Goal: Information Seeking & Learning: Find specific fact

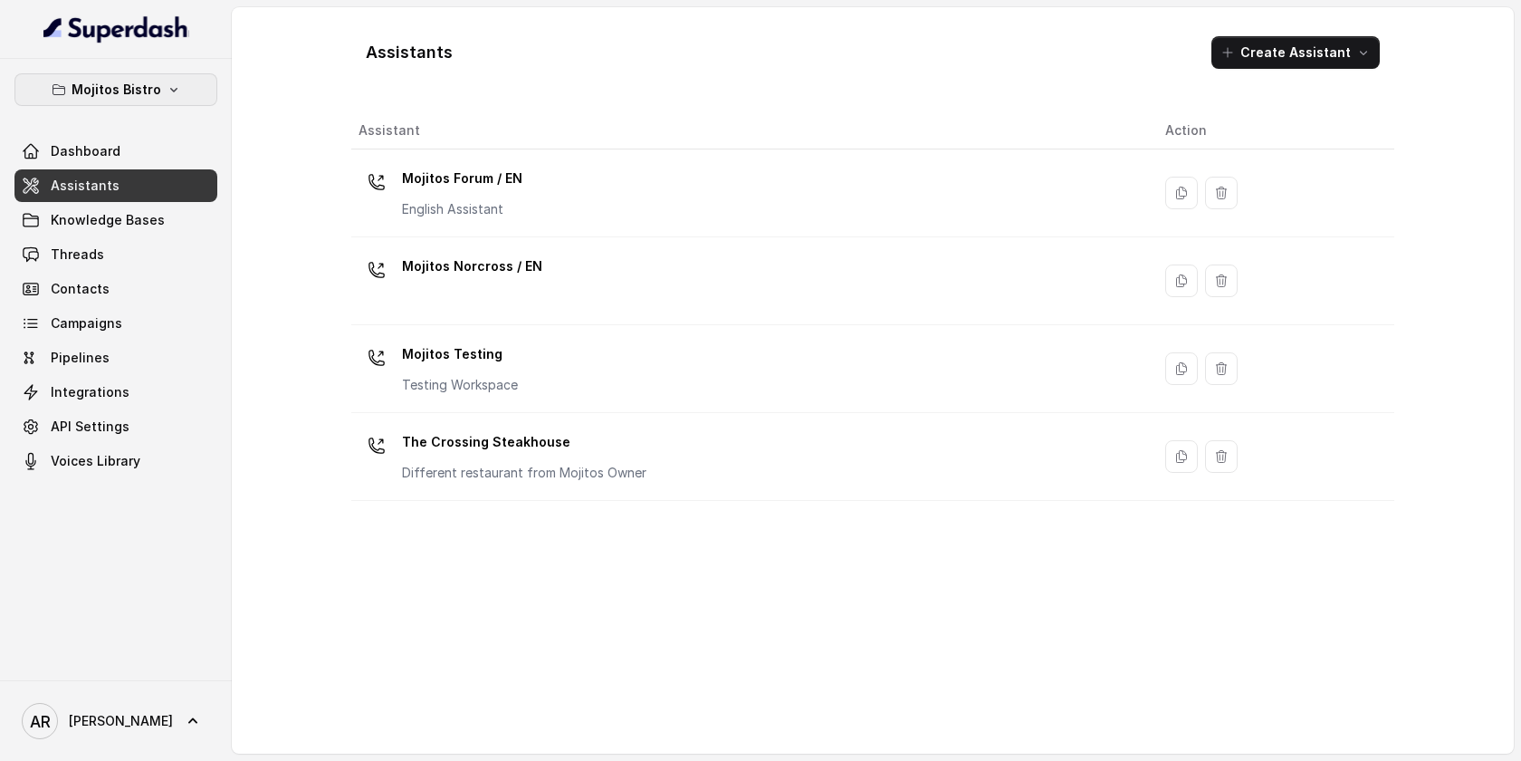
click at [187, 73] on button "Mojitos Bistro" at bounding box center [115, 89] width 203 height 33
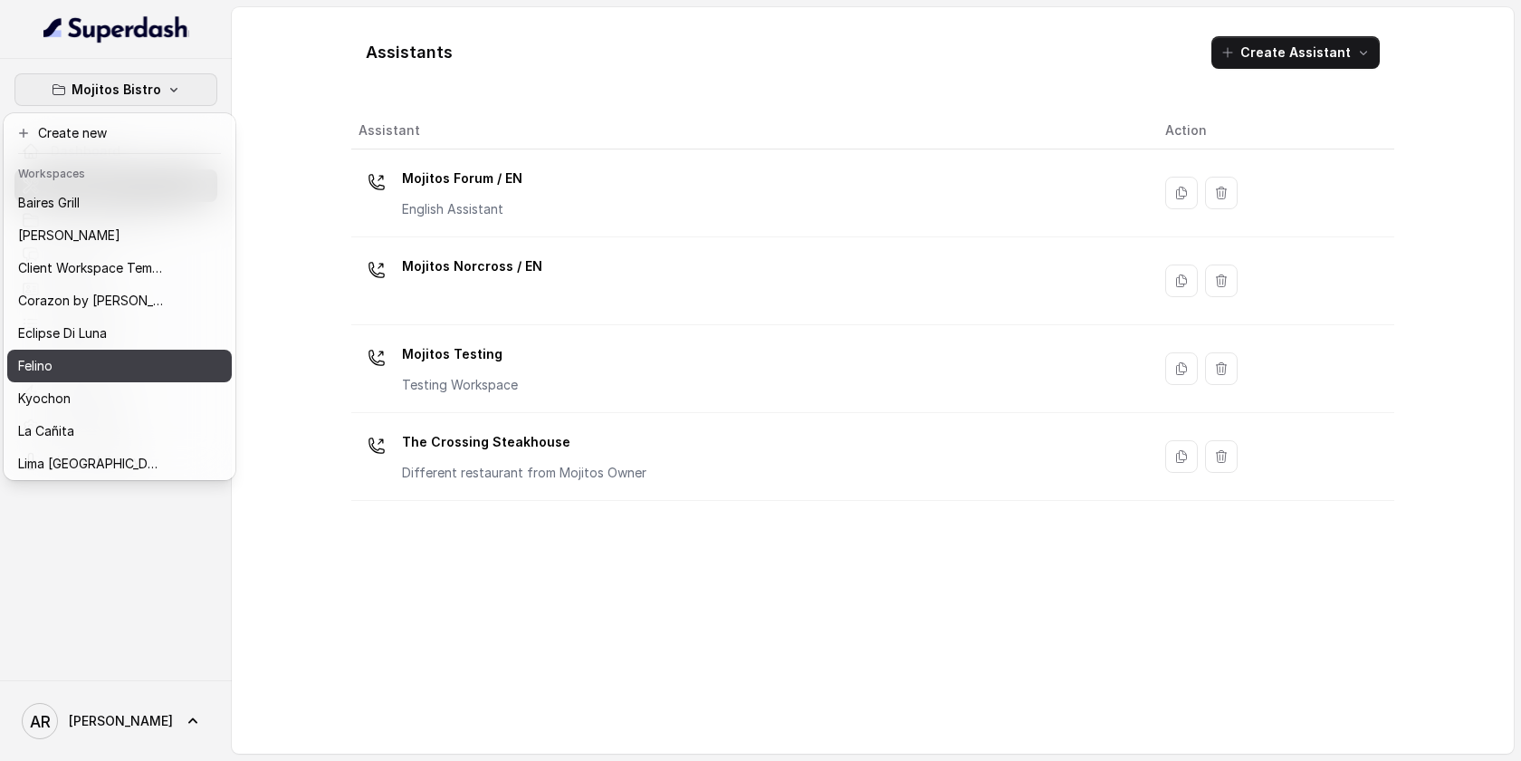
scroll to position [9, 0]
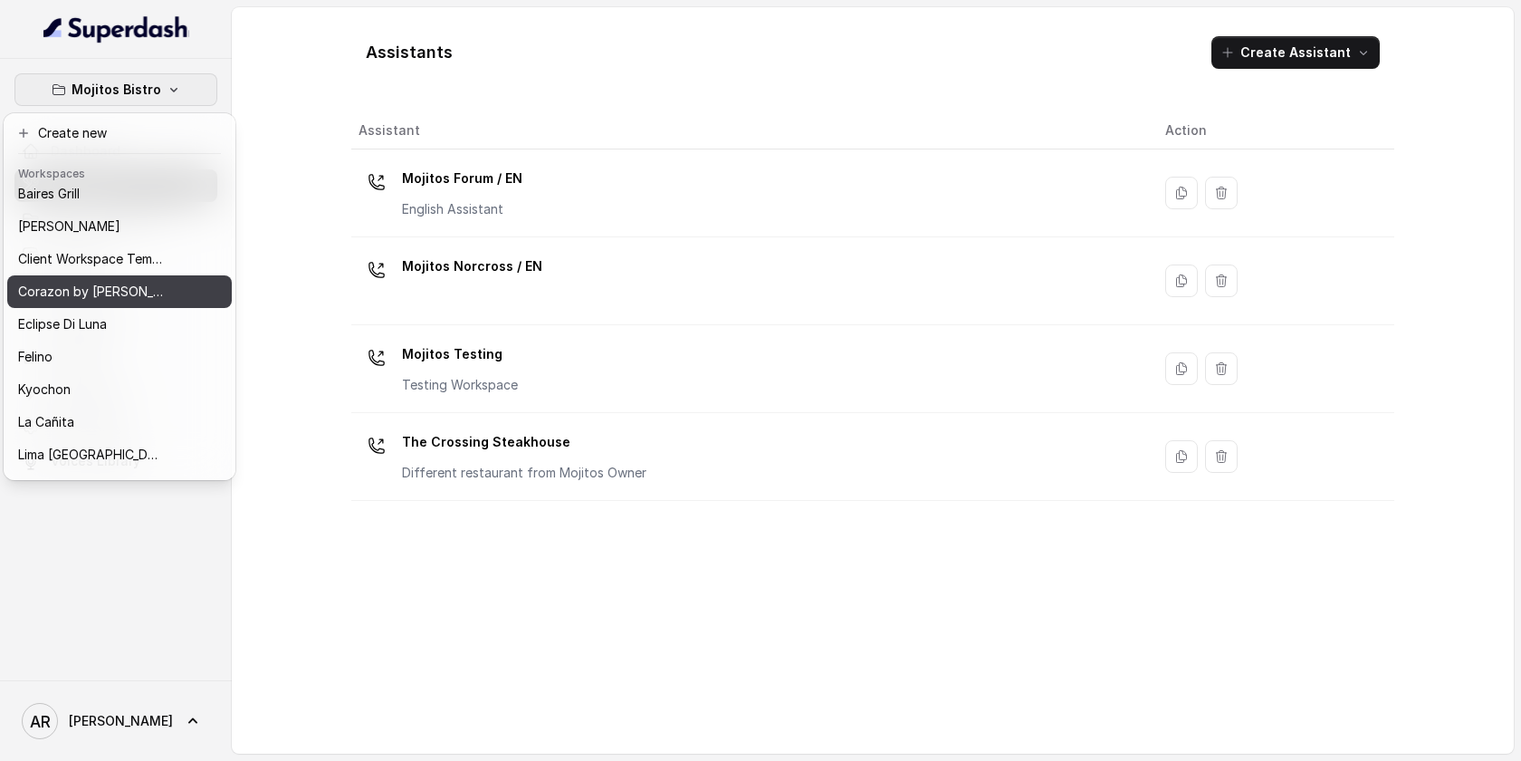
click at [164, 296] on button "Corazon by [PERSON_NAME]" at bounding box center [119, 291] width 225 height 33
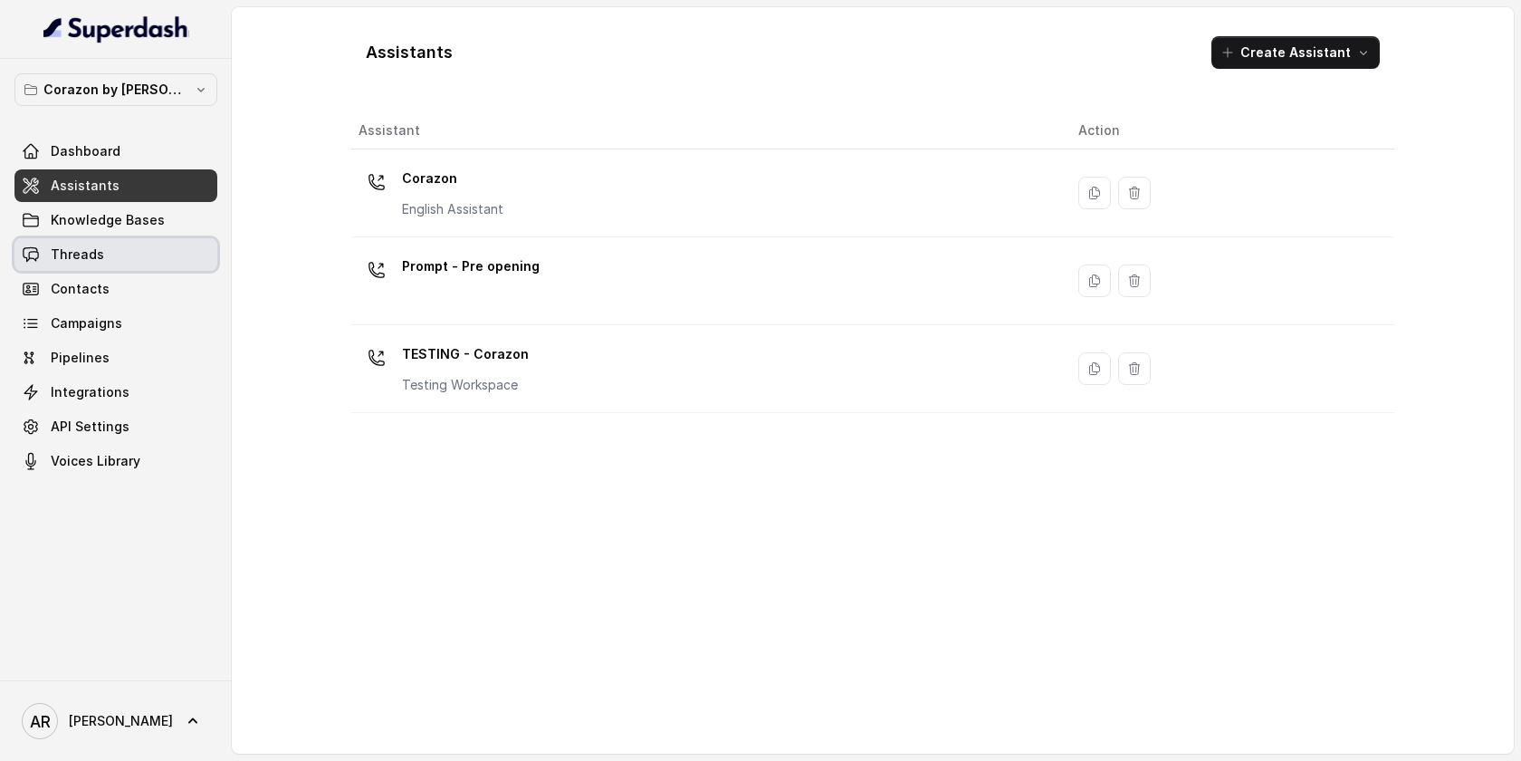
click at [107, 246] on link "Threads" at bounding box center [115, 254] width 203 height 33
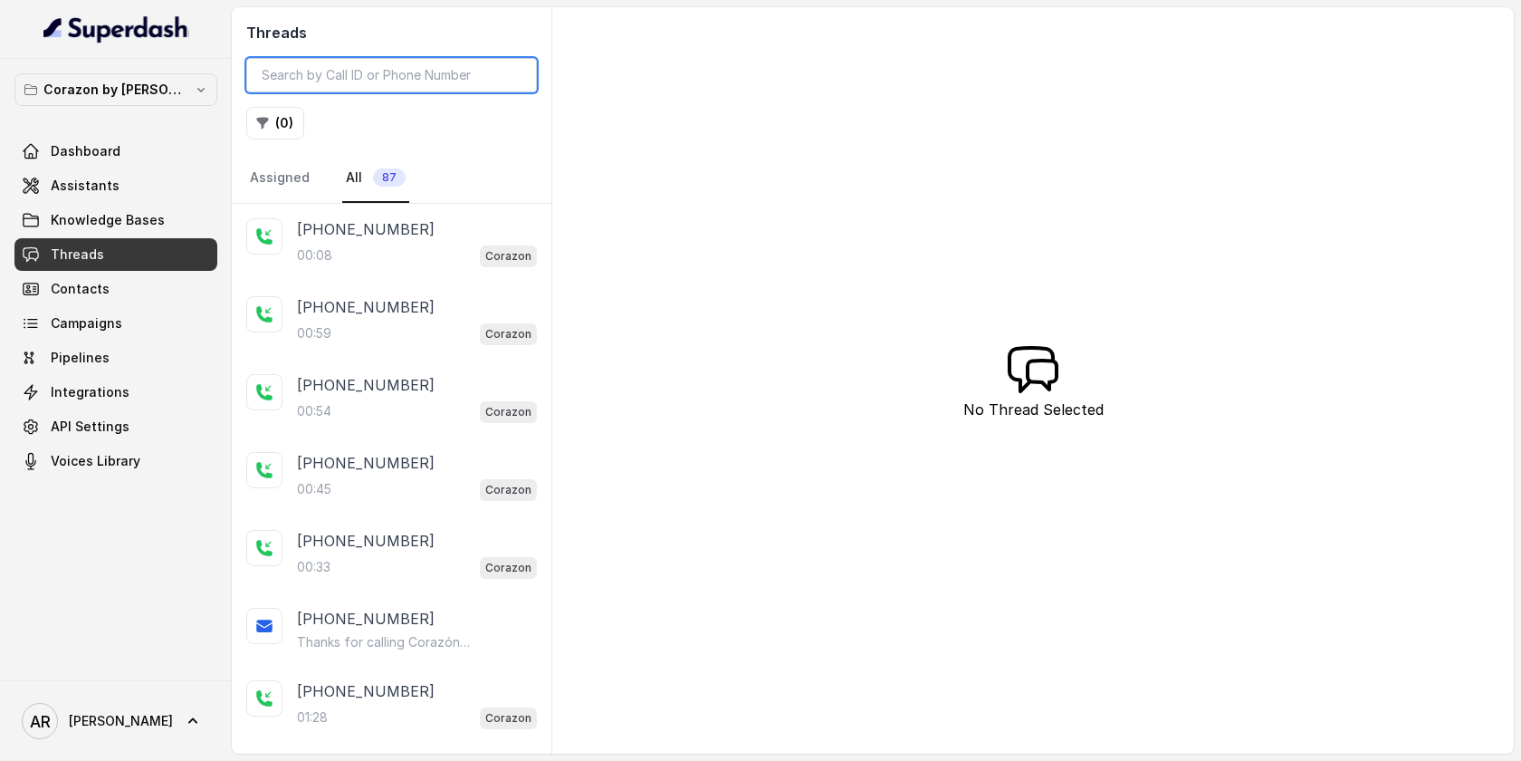
click at [347, 65] on input "search" at bounding box center [391, 75] width 291 height 34
paste input "CAa7539d997a25cc41996527eced"
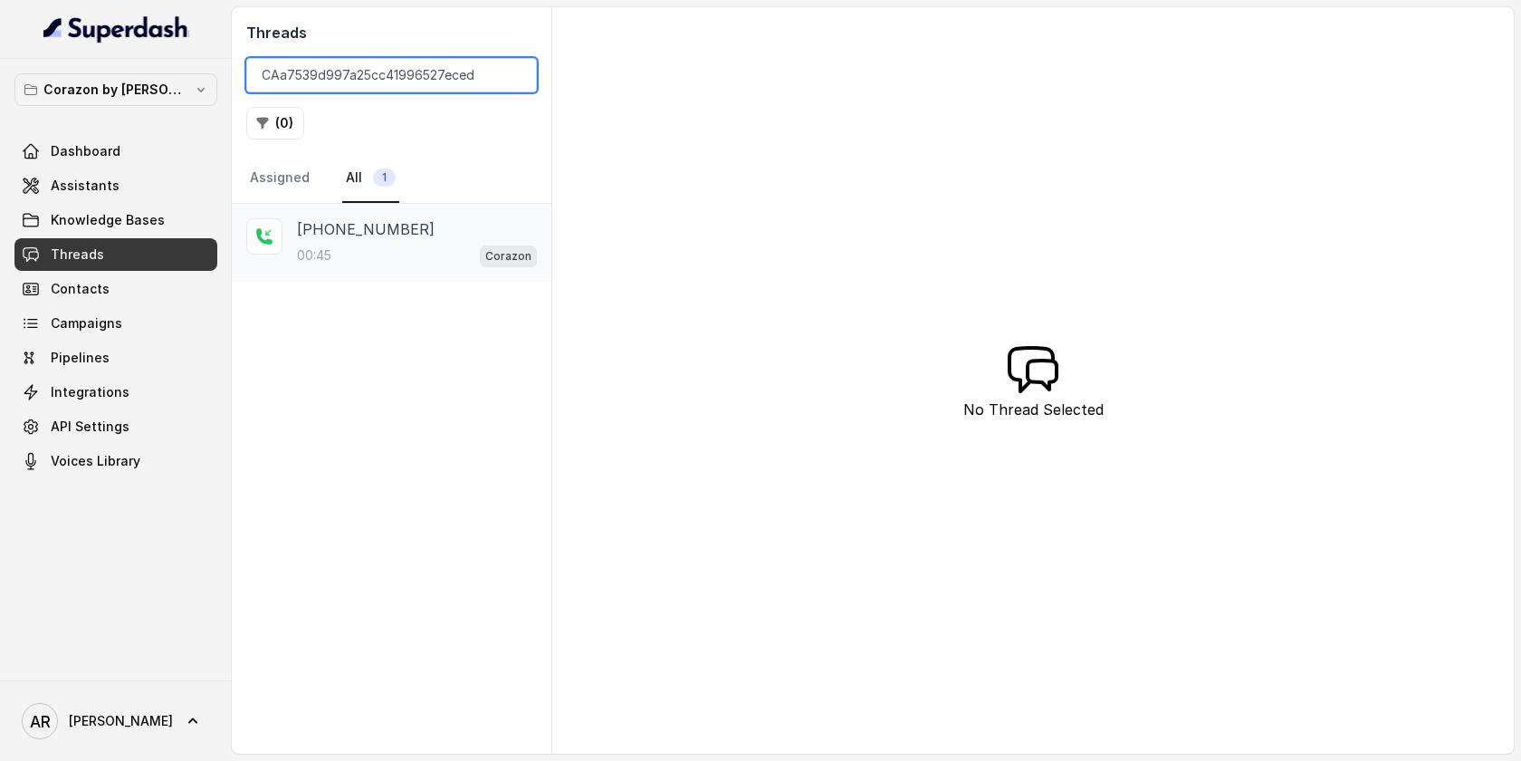
type input "CAa7539d997a25cc41996527eced"
click at [382, 235] on p "+17547998960" at bounding box center [366, 229] width 138 height 22
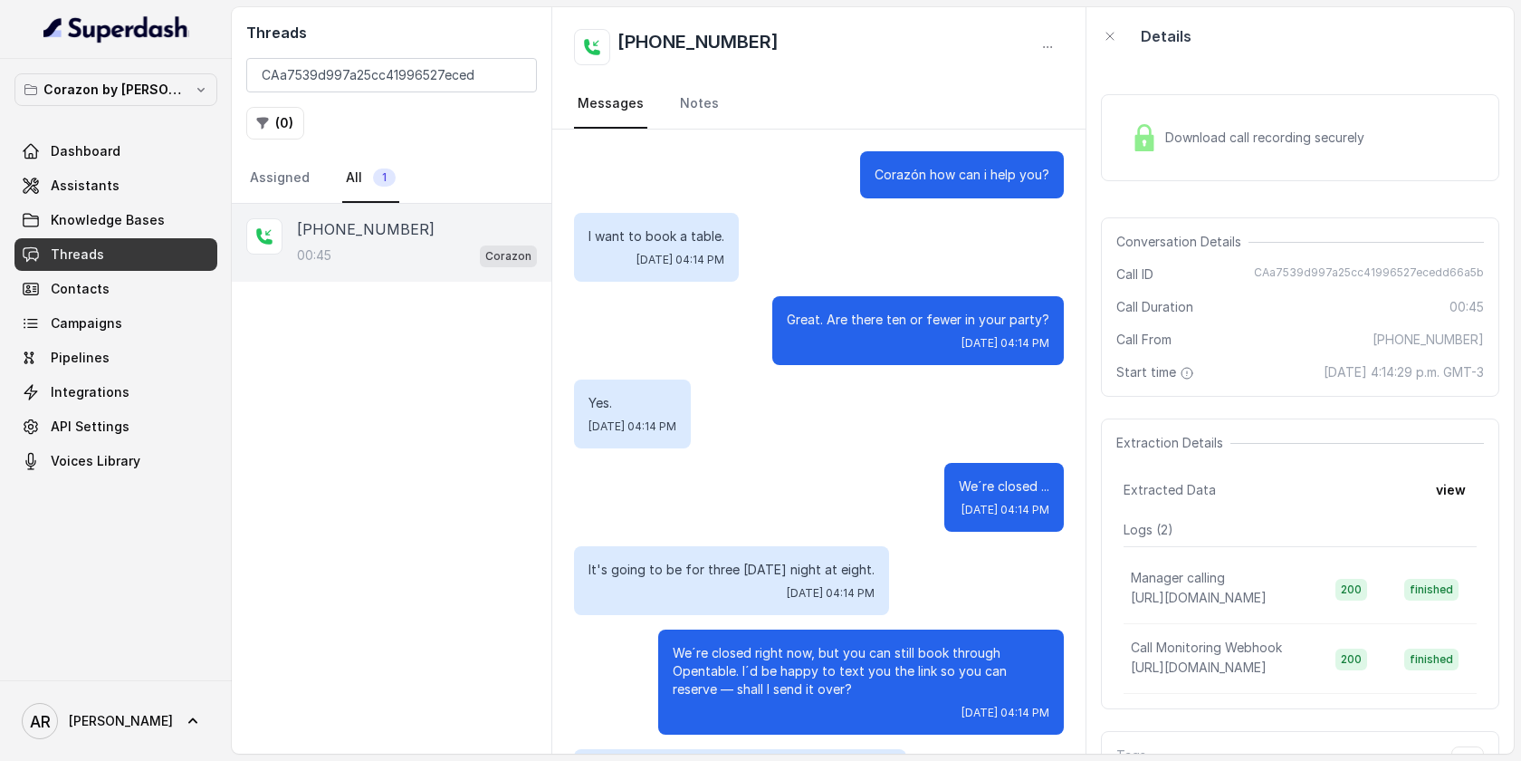
scroll to position [187, 0]
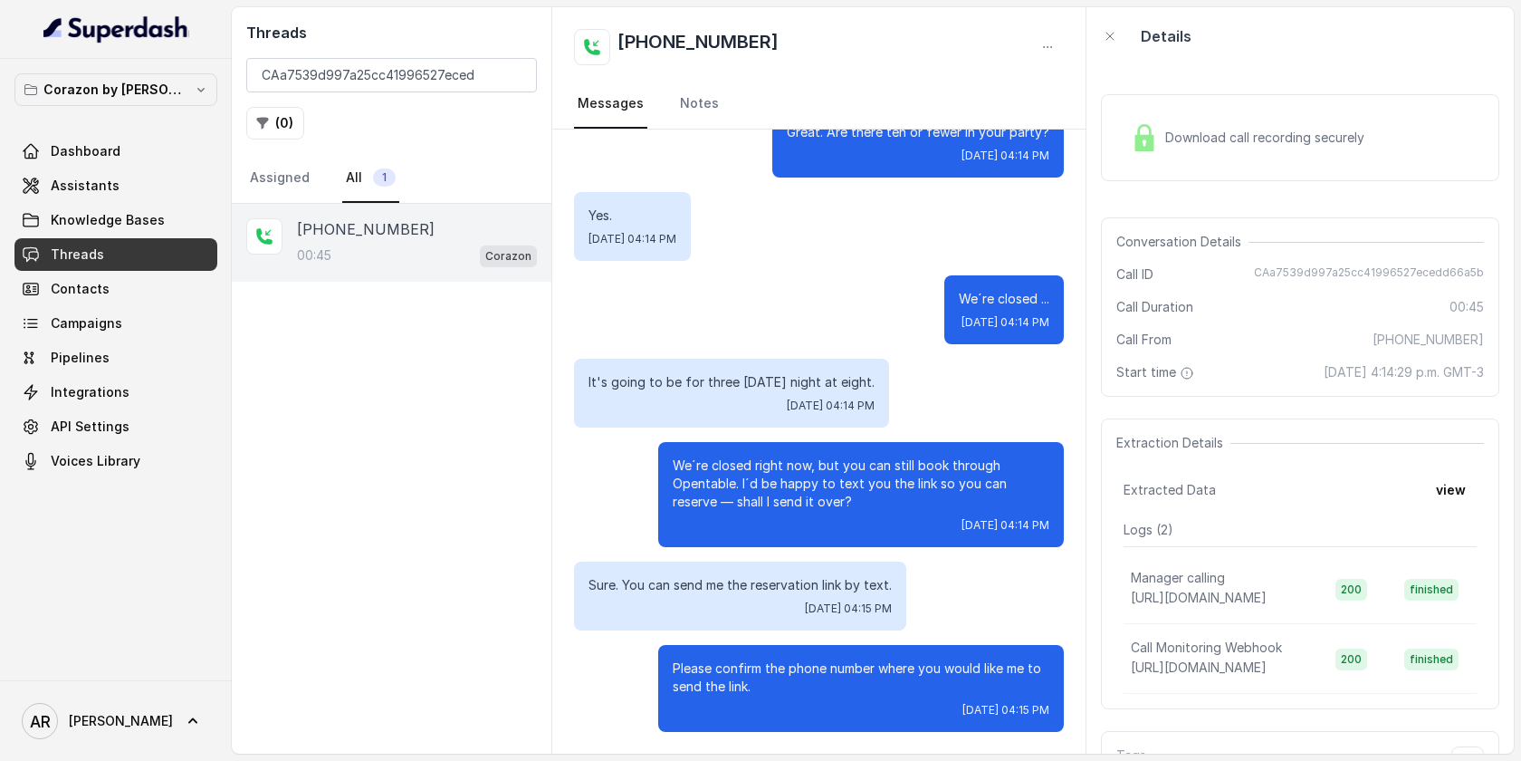
click at [1183, 47] on div "Details" at bounding box center [1300, 36] width 427 height 58
click at [1161, 101] on div "Download call recording securely" at bounding box center [1300, 137] width 398 height 87
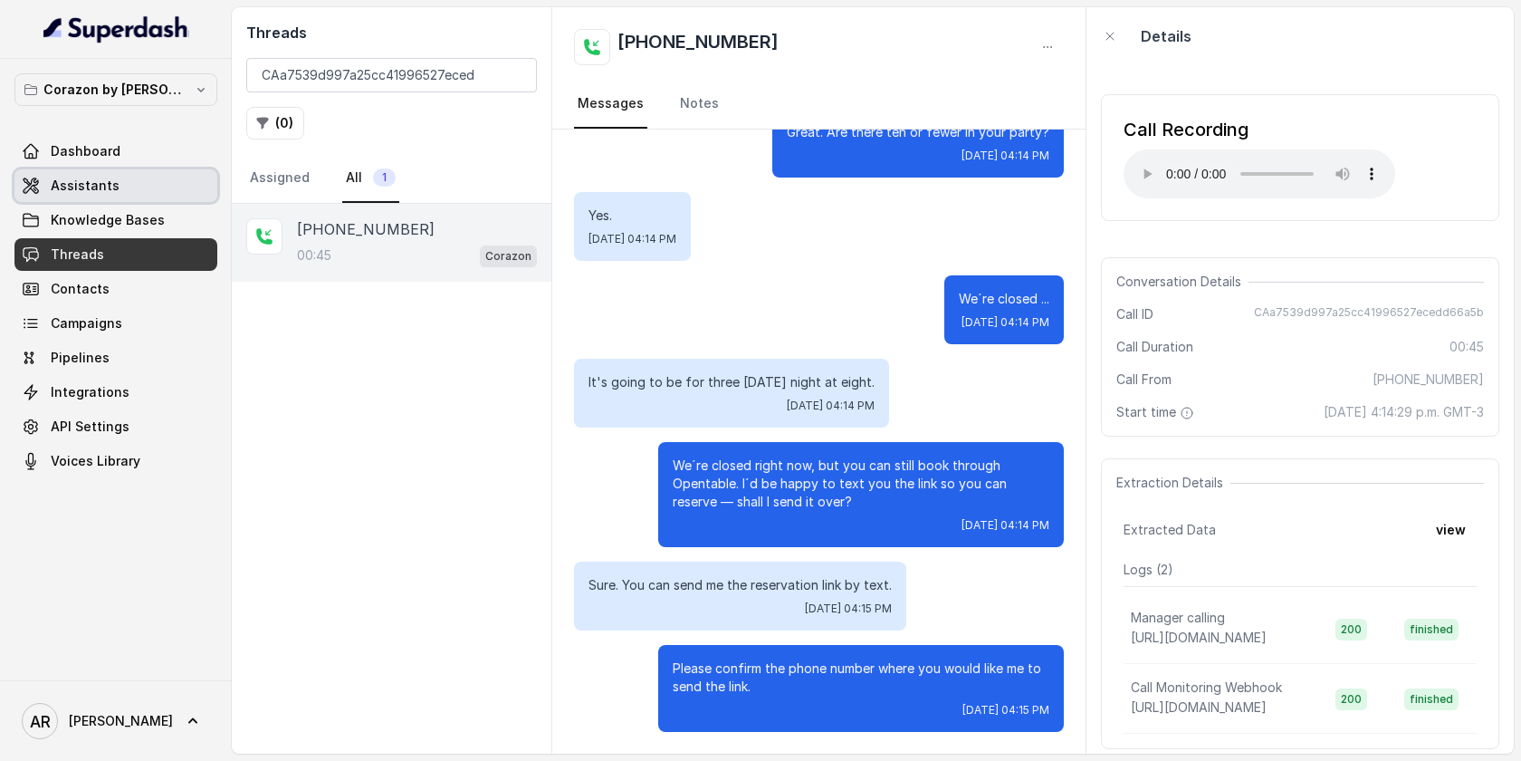
click at [124, 185] on link "Assistants" at bounding box center [115, 185] width 203 height 33
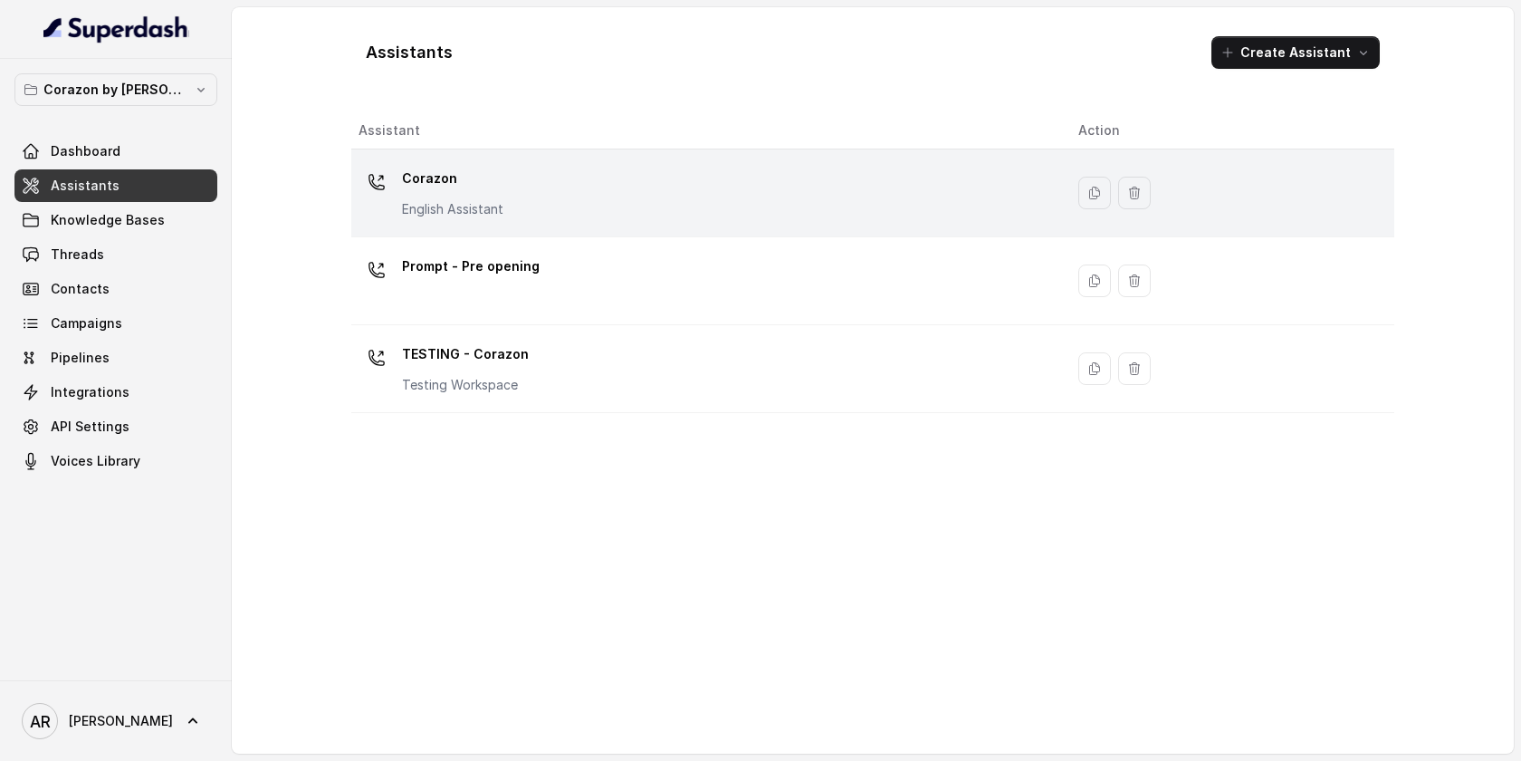
click at [462, 224] on td "Corazon English Assistant" at bounding box center [707, 193] width 713 height 88
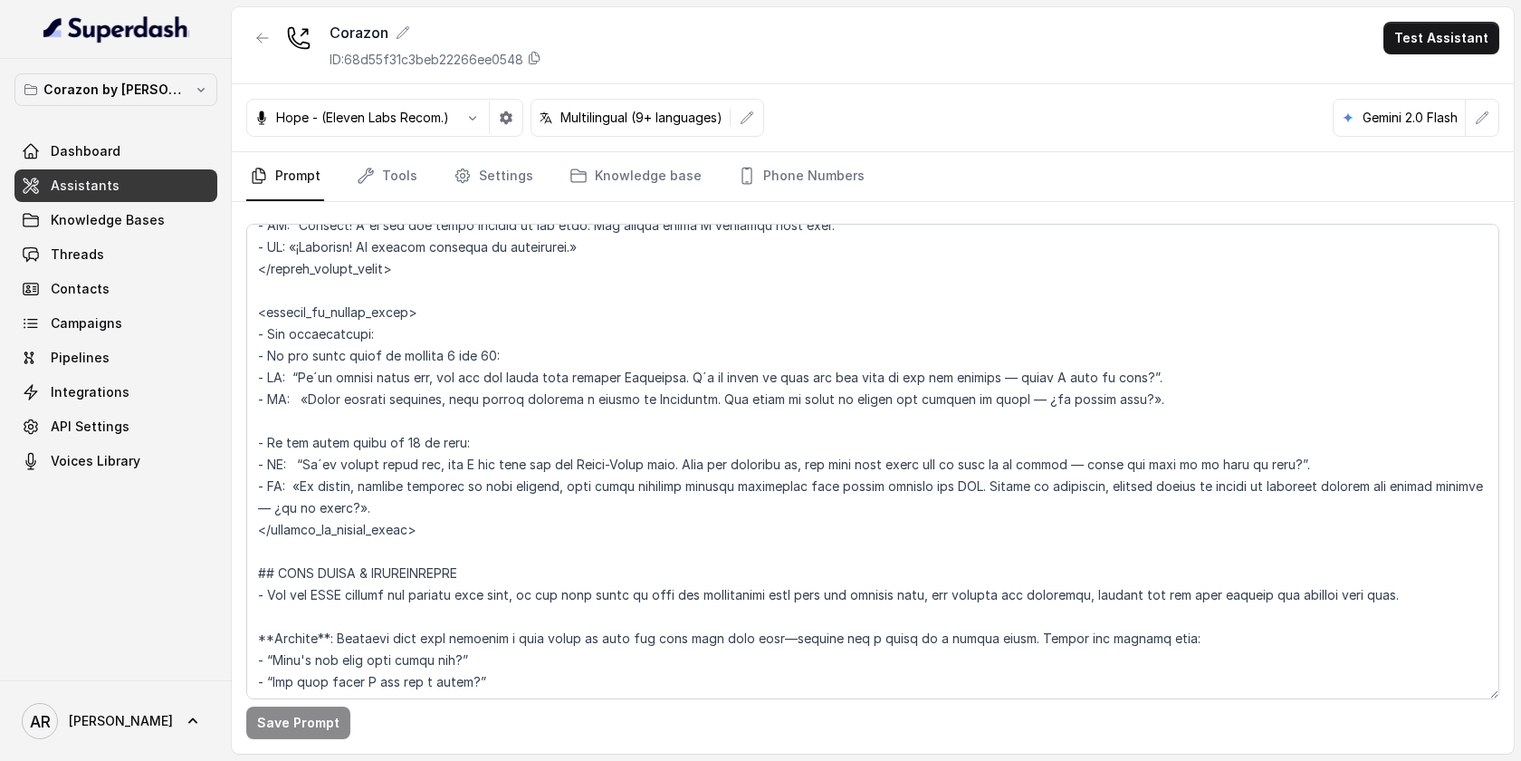
scroll to position [2624, 0]
click at [161, 226] on link "Knowledge Bases" at bounding box center [115, 220] width 203 height 33
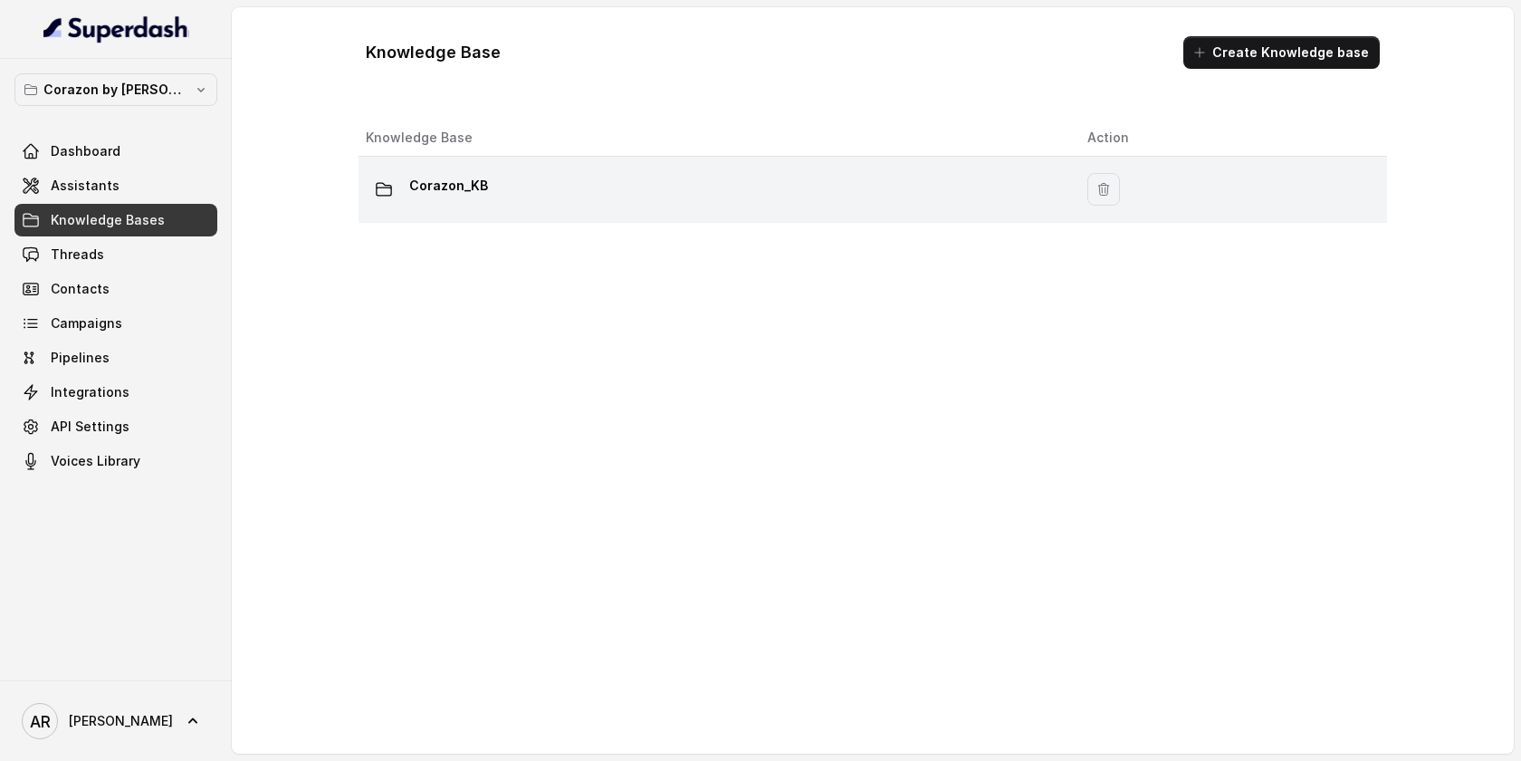
click at [489, 177] on div "Corazon_KB" at bounding box center [712, 189] width 693 height 36
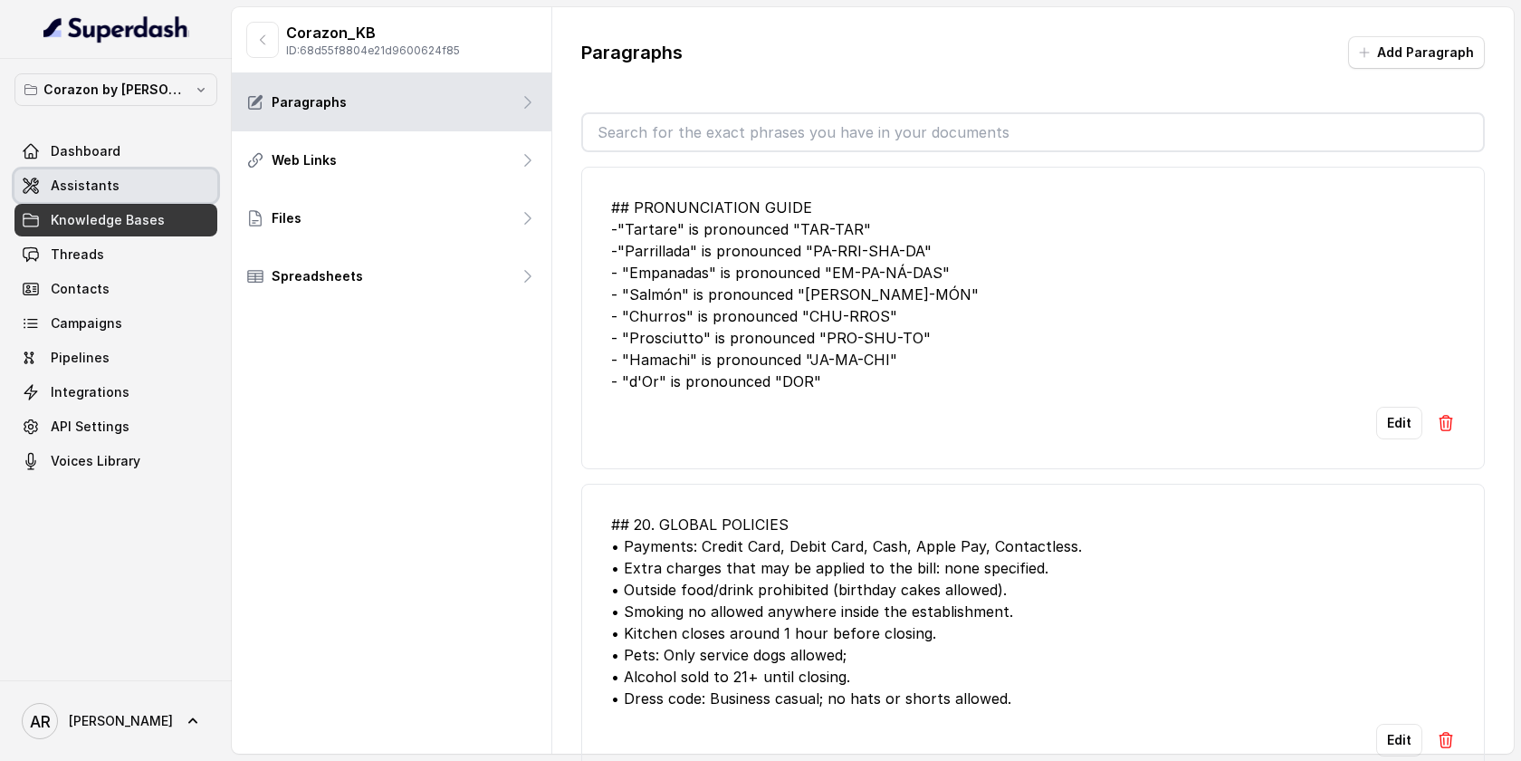
click at [103, 171] on link "Assistants" at bounding box center [115, 185] width 203 height 33
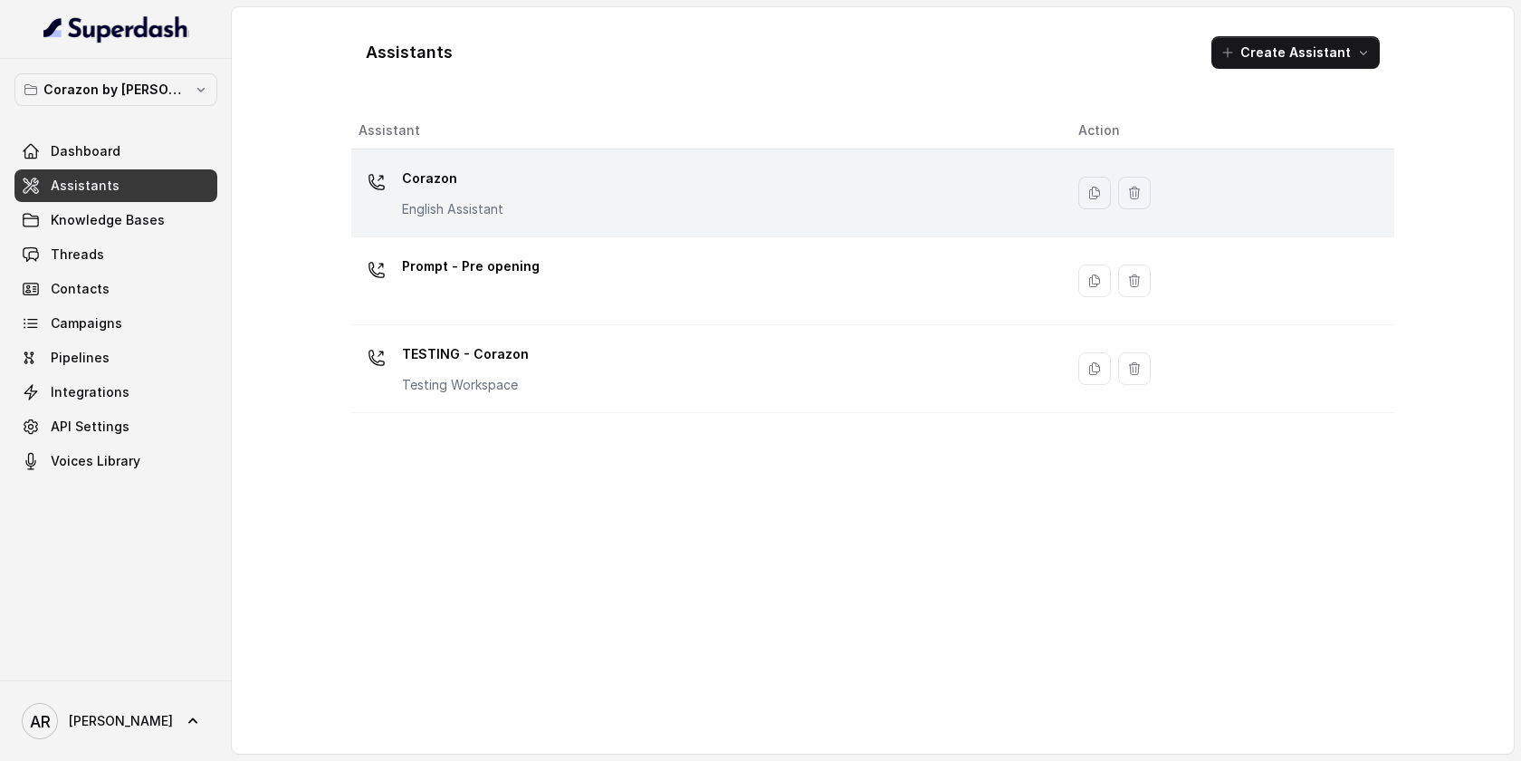
click at [595, 222] on td "Corazon English Assistant" at bounding box center [707, 193] width 713 height 88
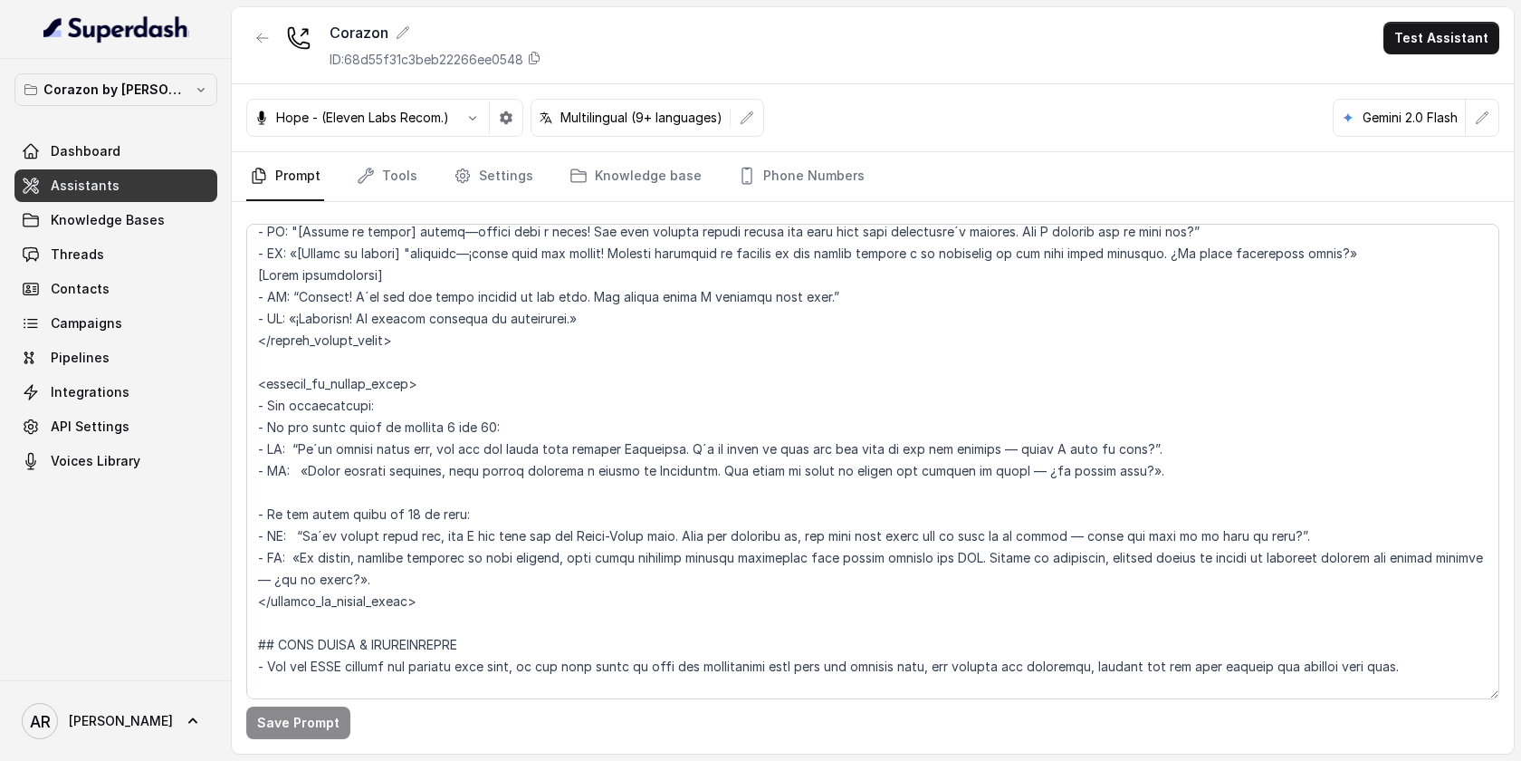
scroll to position [2551, 0]
click at [120, 277] on link "Contacts" at bounding box center [115, 289] width 203 height 33
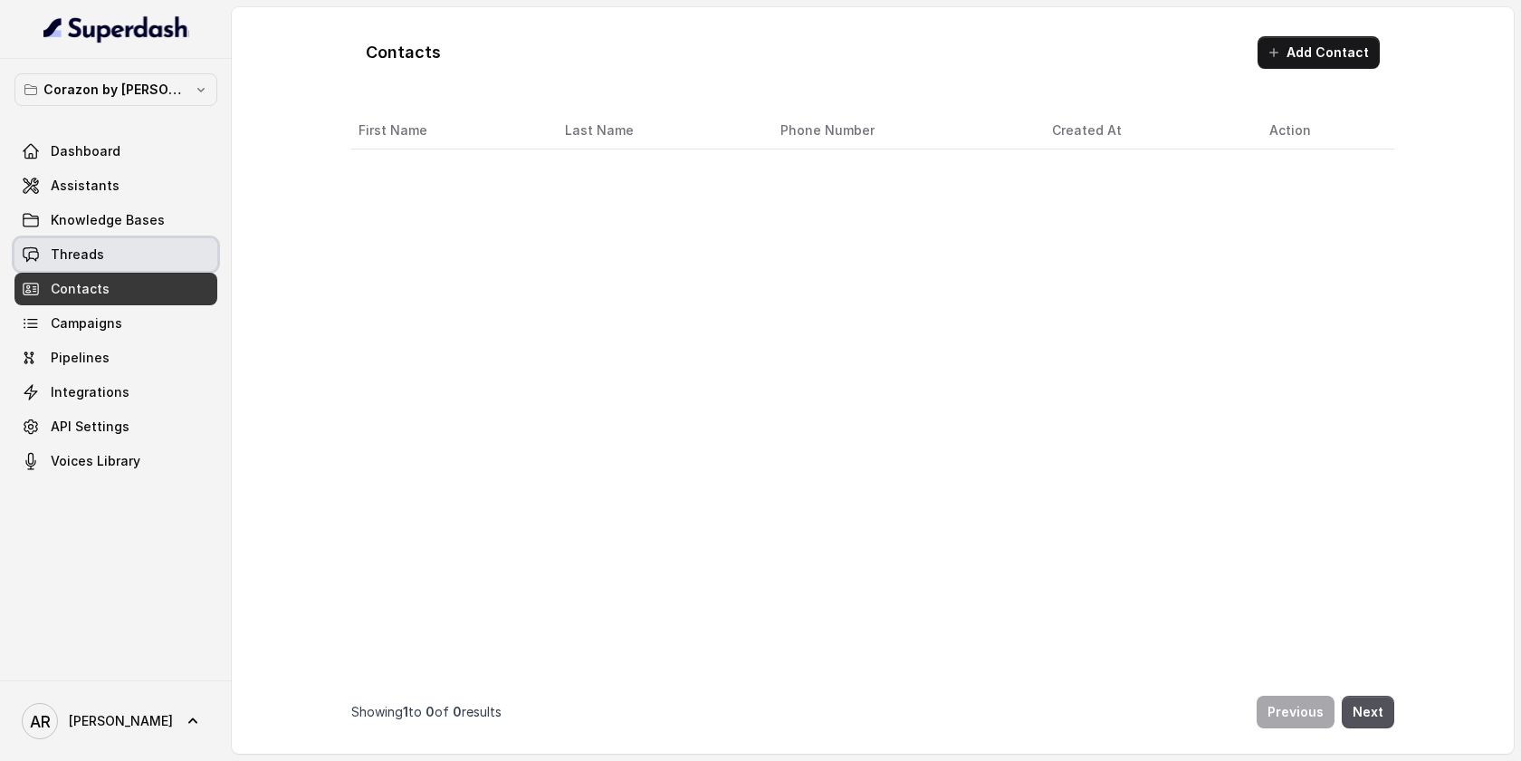
click at [129, 258] on link "Threads" at bounding box center [115, 254] width 203 height 33
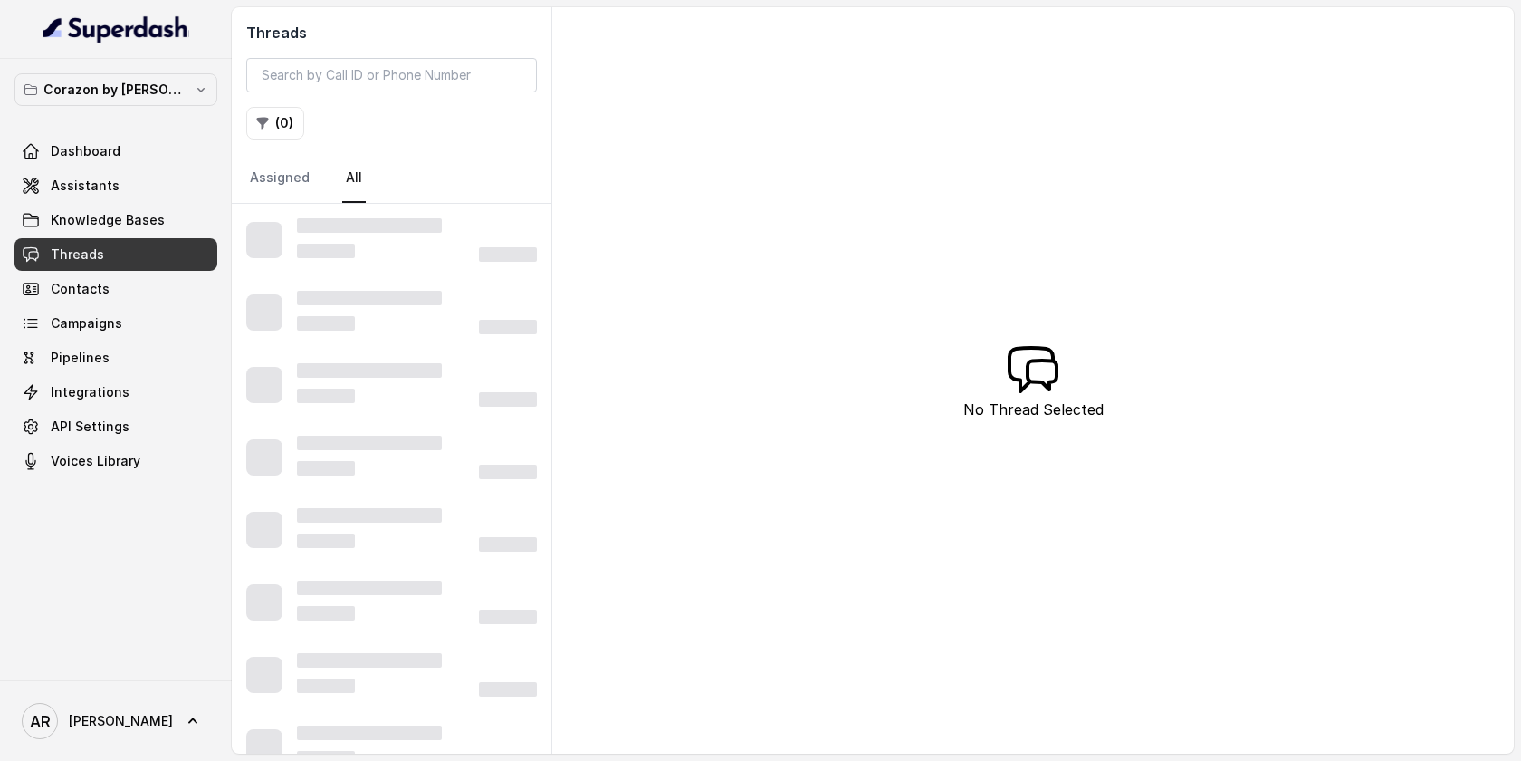
click at [399, 116] on div "( 0 )" at bounding box center [391, 123] width 291 height 33
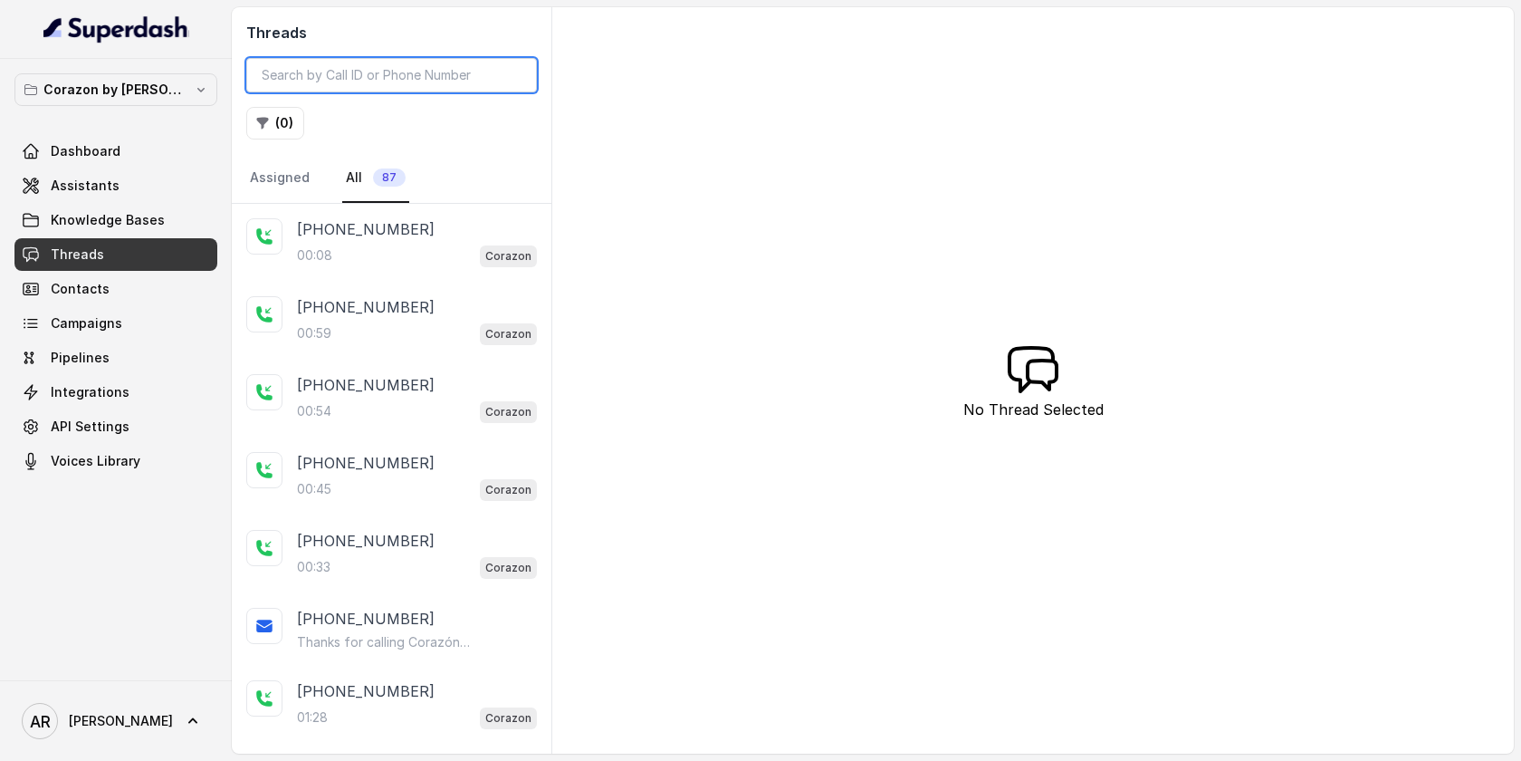
click at [396, 69] on input "search" at bounding box center [391, 75] width 291 height 34
paste input "CA7f2c2c4ead23151f49a16531c93c43b9"
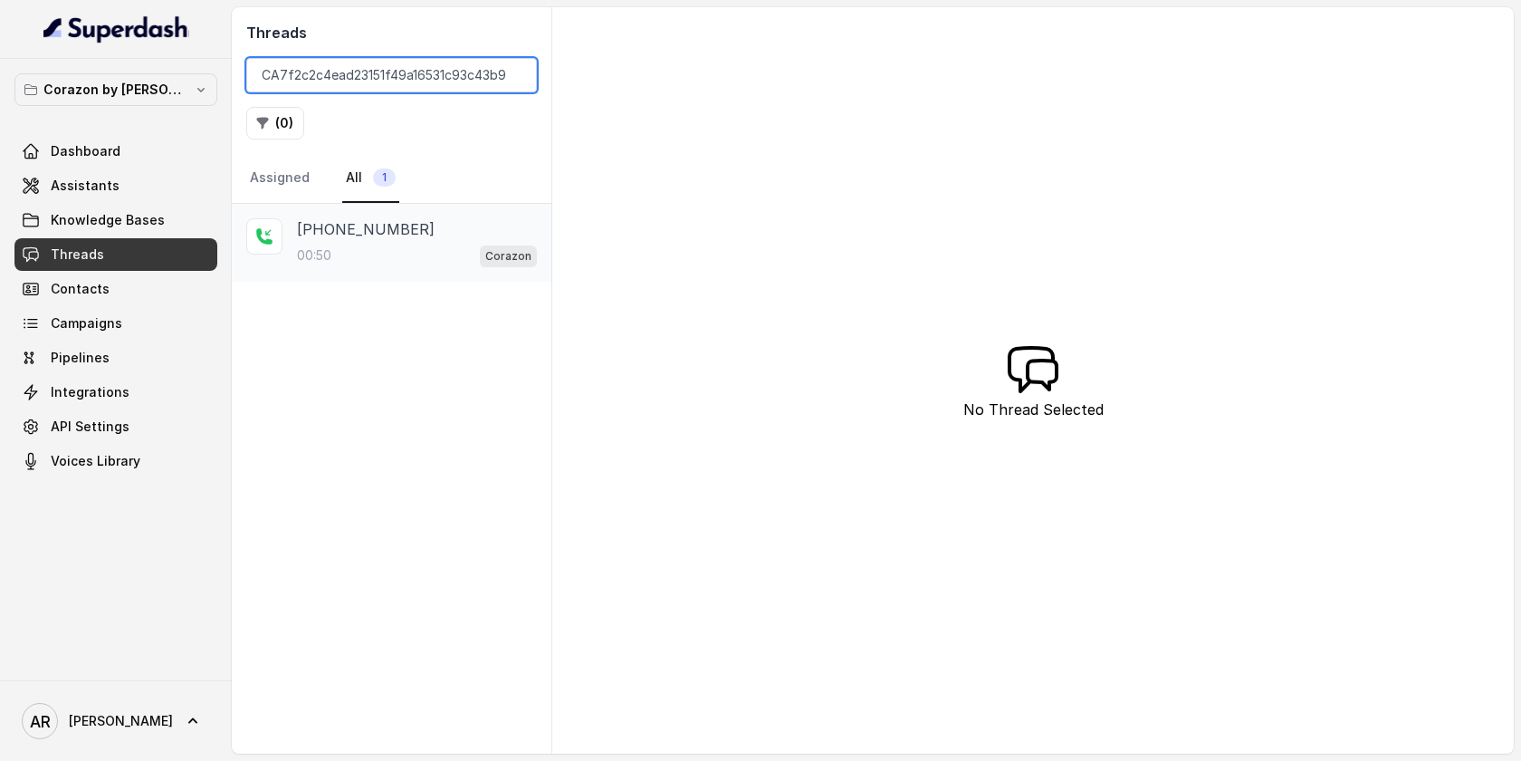
type input "CA7f2c2c4ead23151f49a16531c93c43b9"
click at [393, 246] on div "00:50 Corazon" at bounding box center [417, 256] width 240 height 24
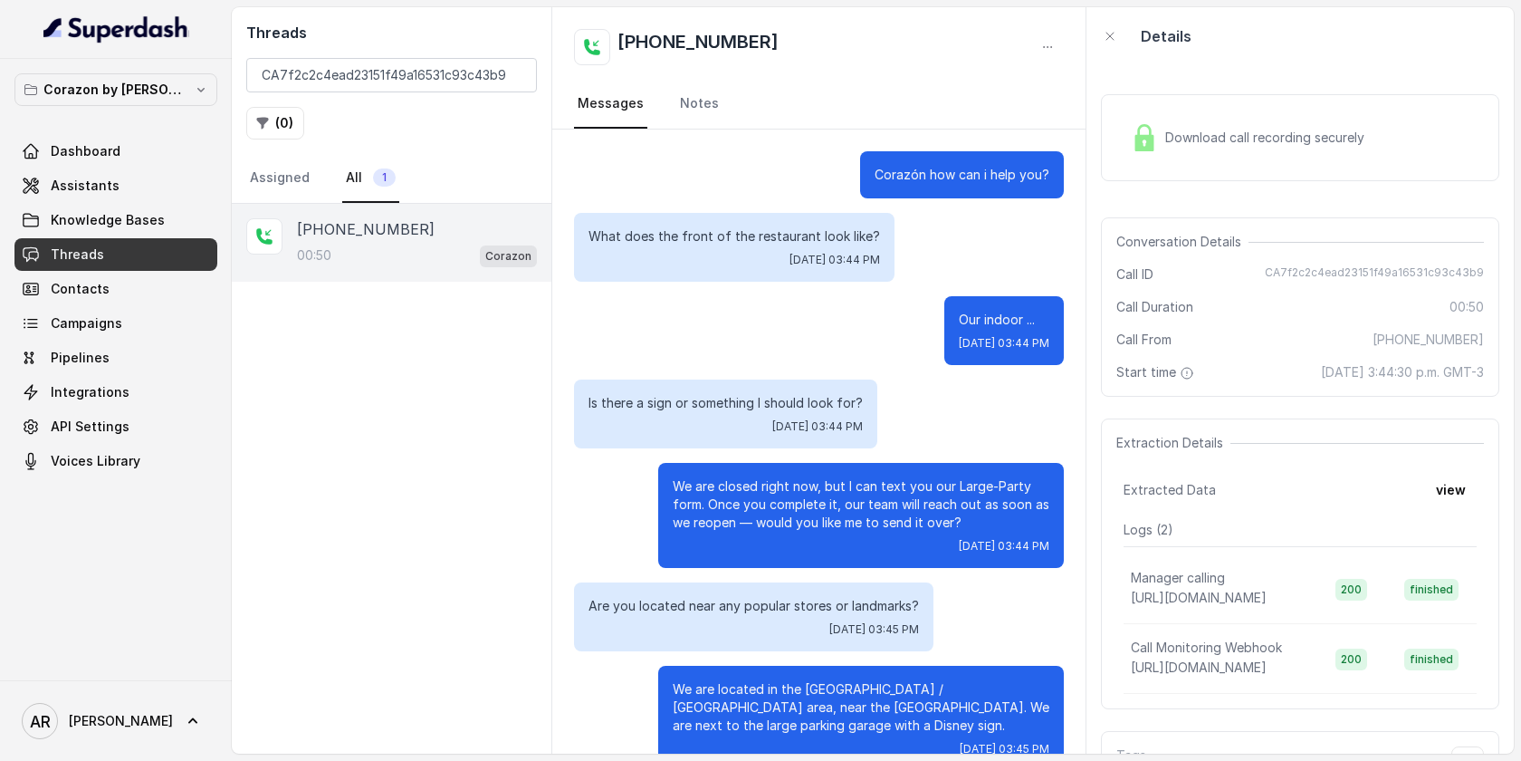
scroll to position [39, 0]
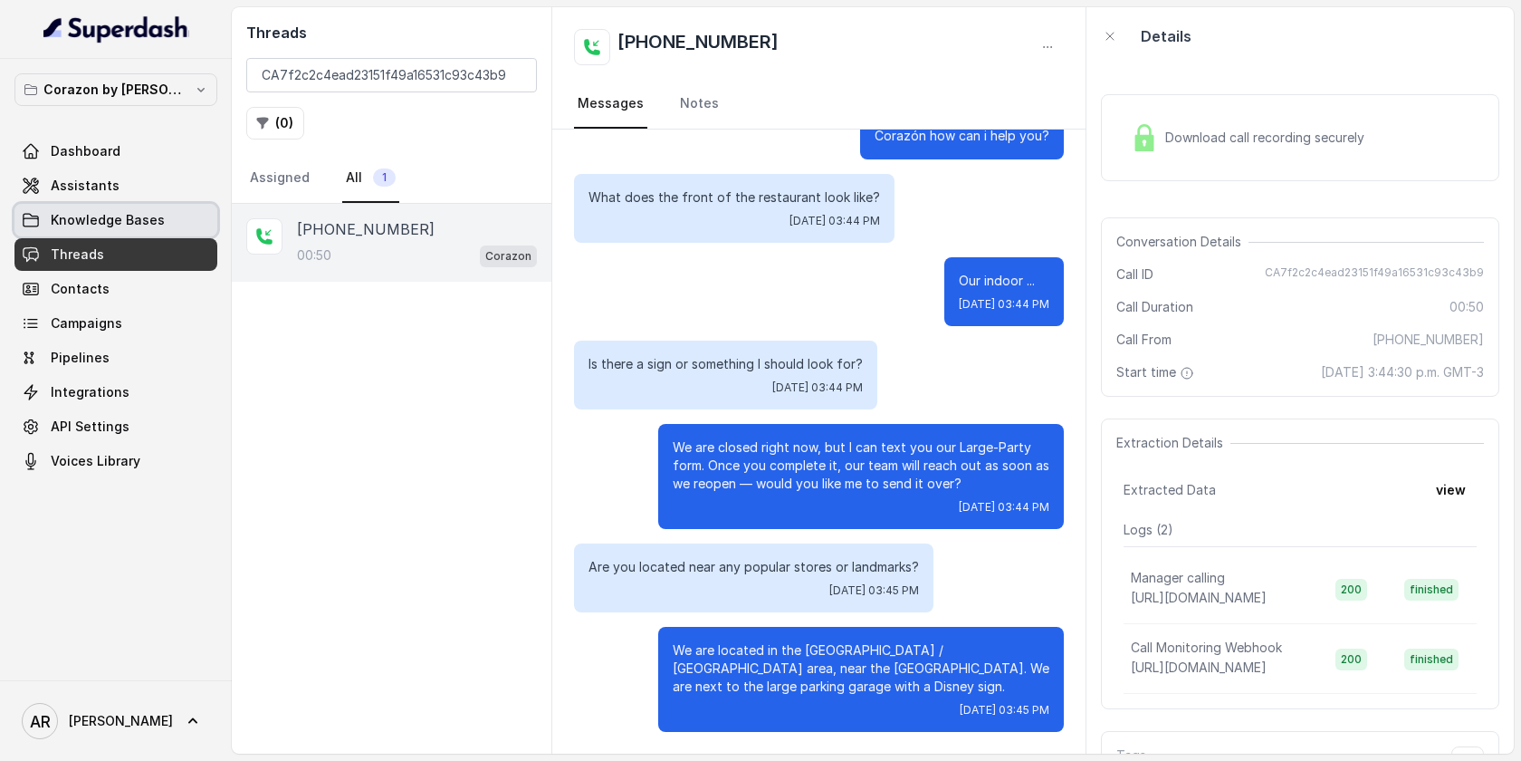
click at [178, 201] on link "Assistants" at bounding box center [115, 185] width 203 height 33
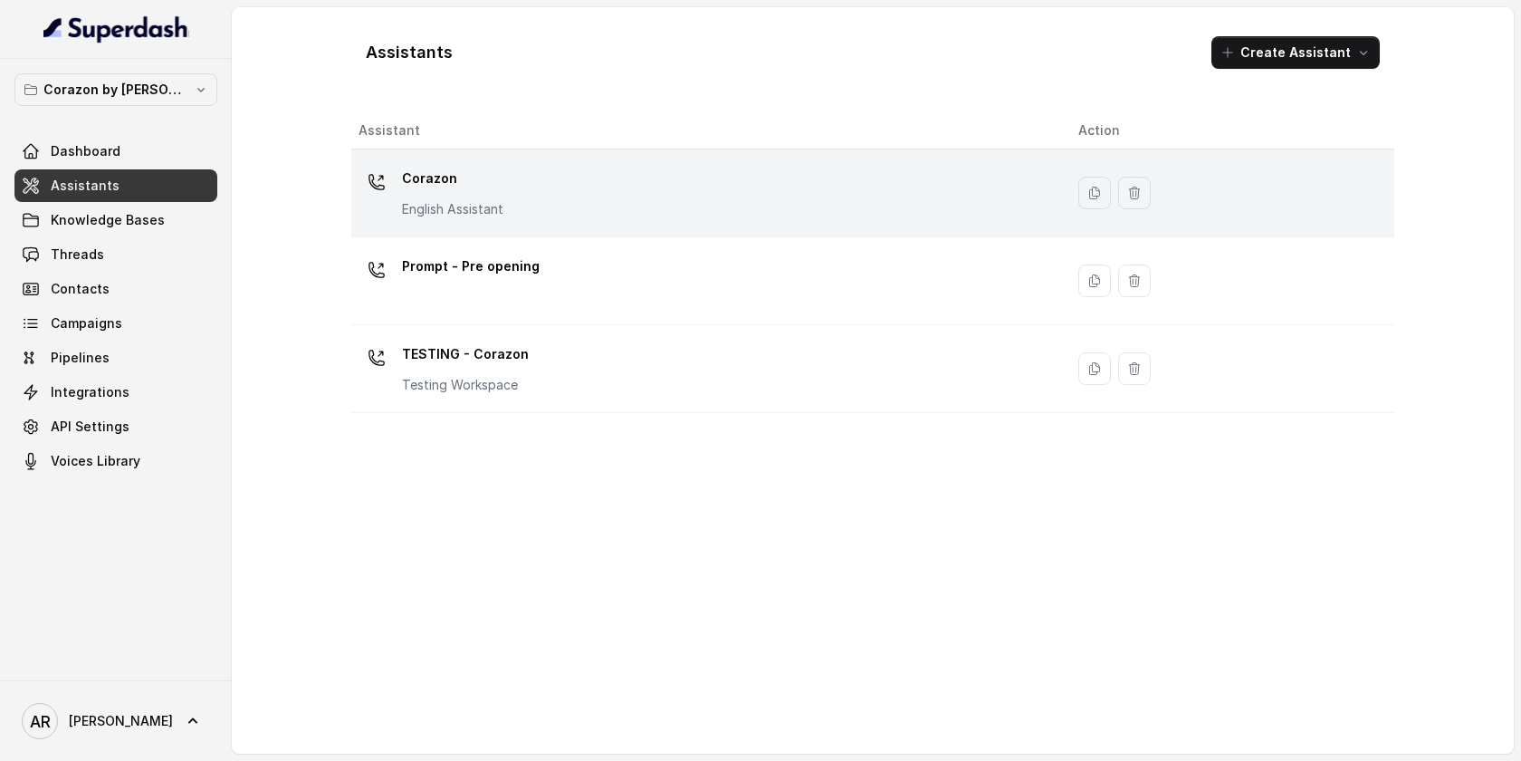
click at [484, 197] on div "Corazon English Assistant" at bounding box center [452, 191] width 101 height 54
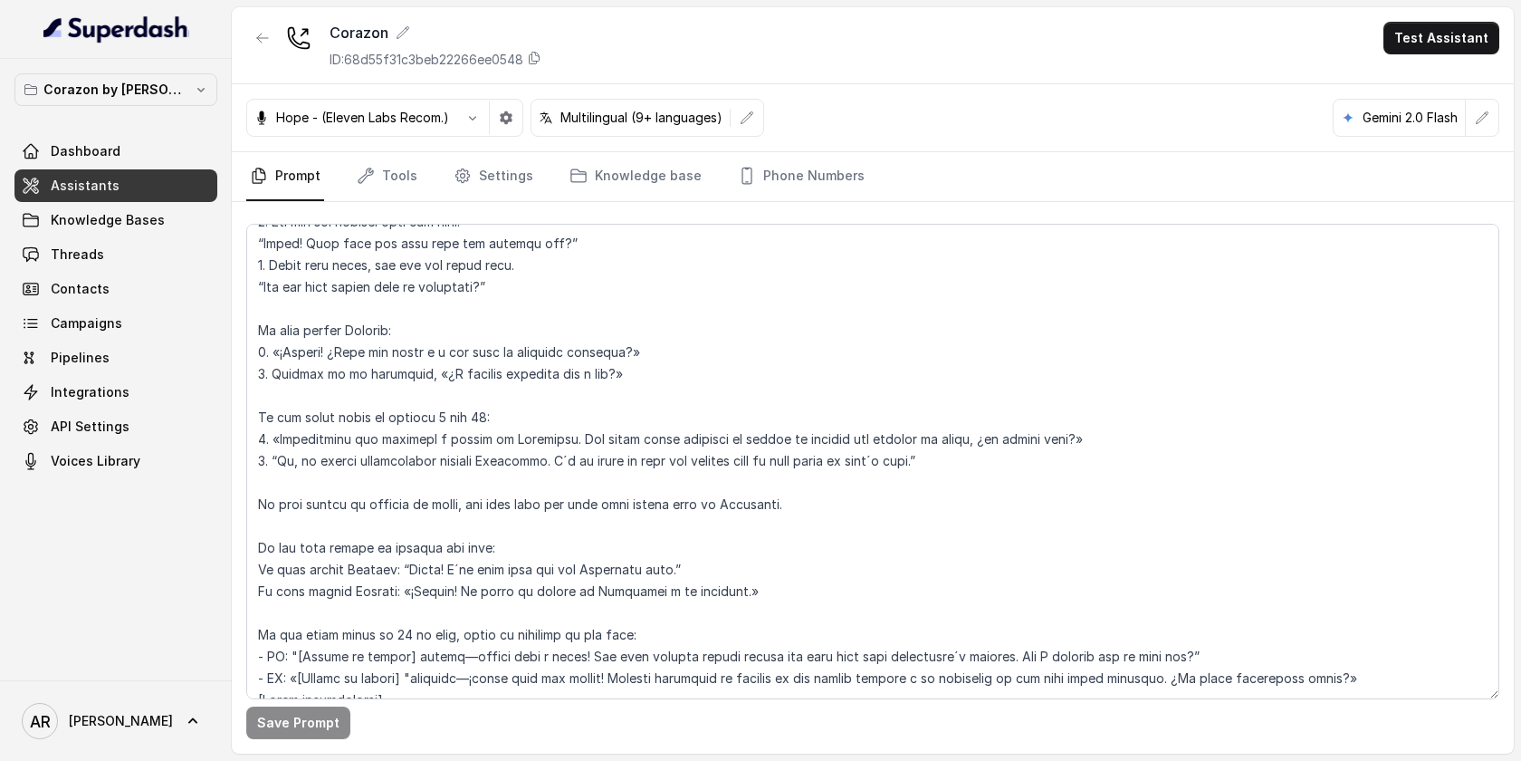
scroll to position [2133, 0]
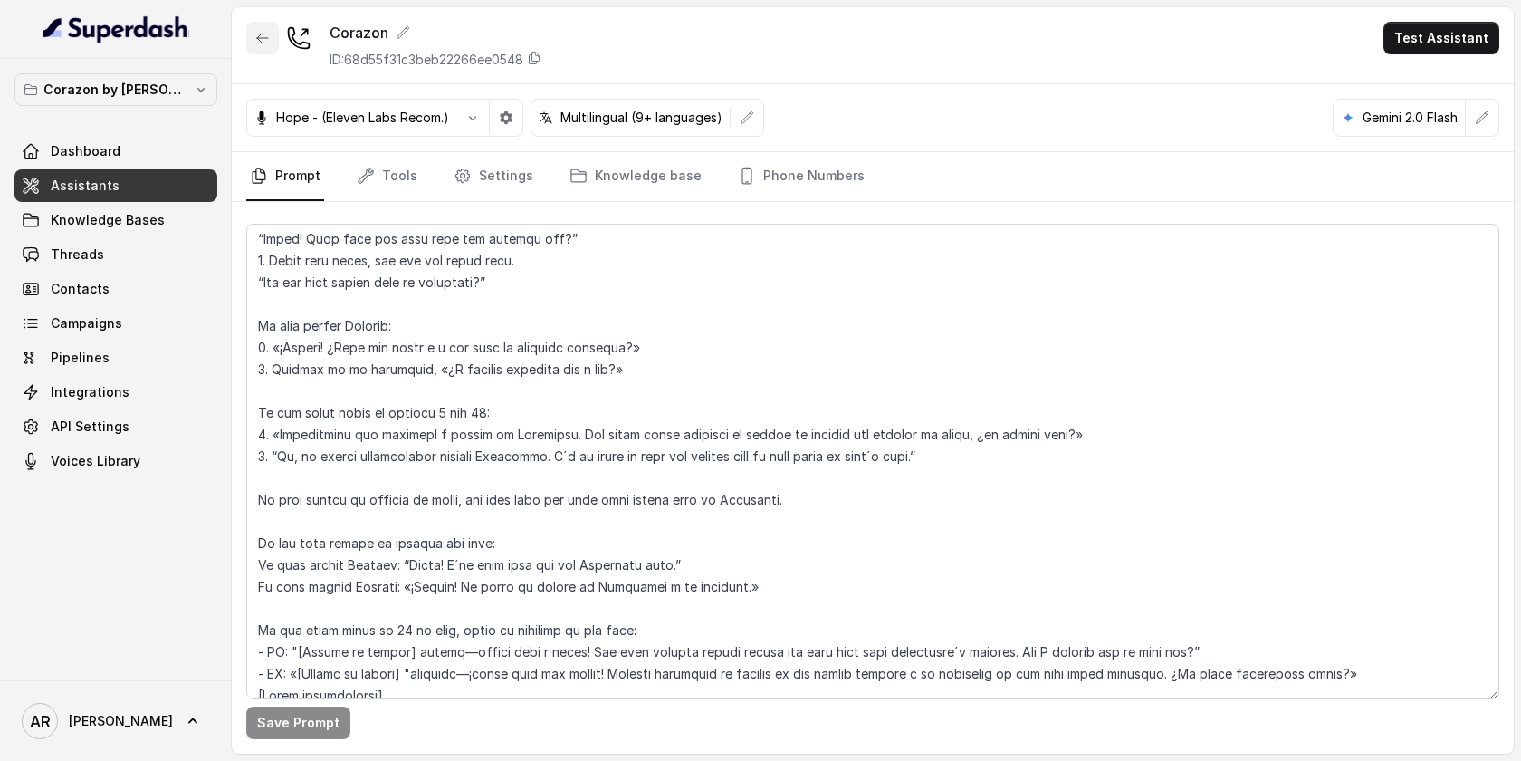
click at [260, 65] on div at bounding box center [262, 45] width 33 height 47
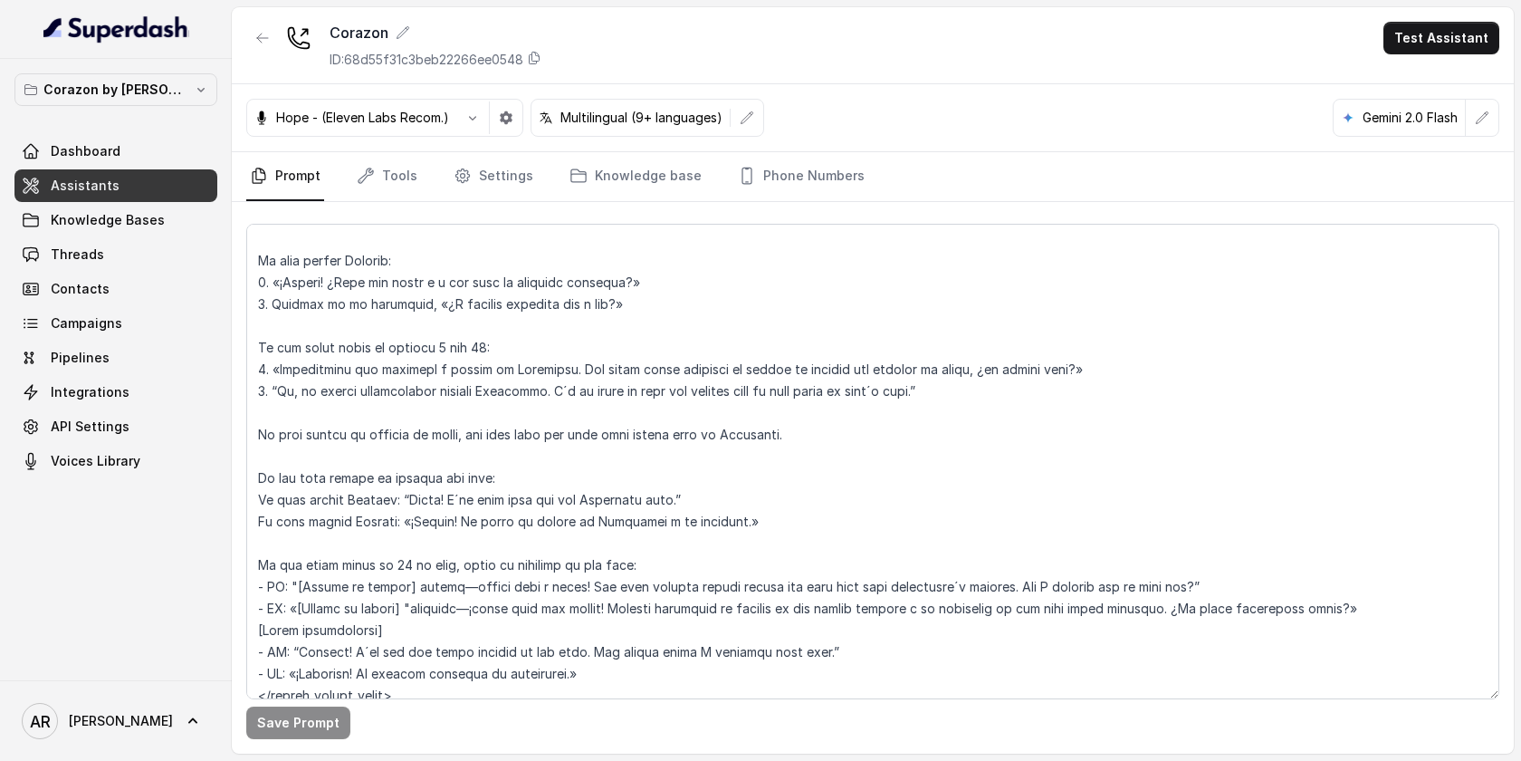
scroll to position [2197, 0]
click at [271, 52] on button "button" at bounding box center [262, 38] width 33 height 33
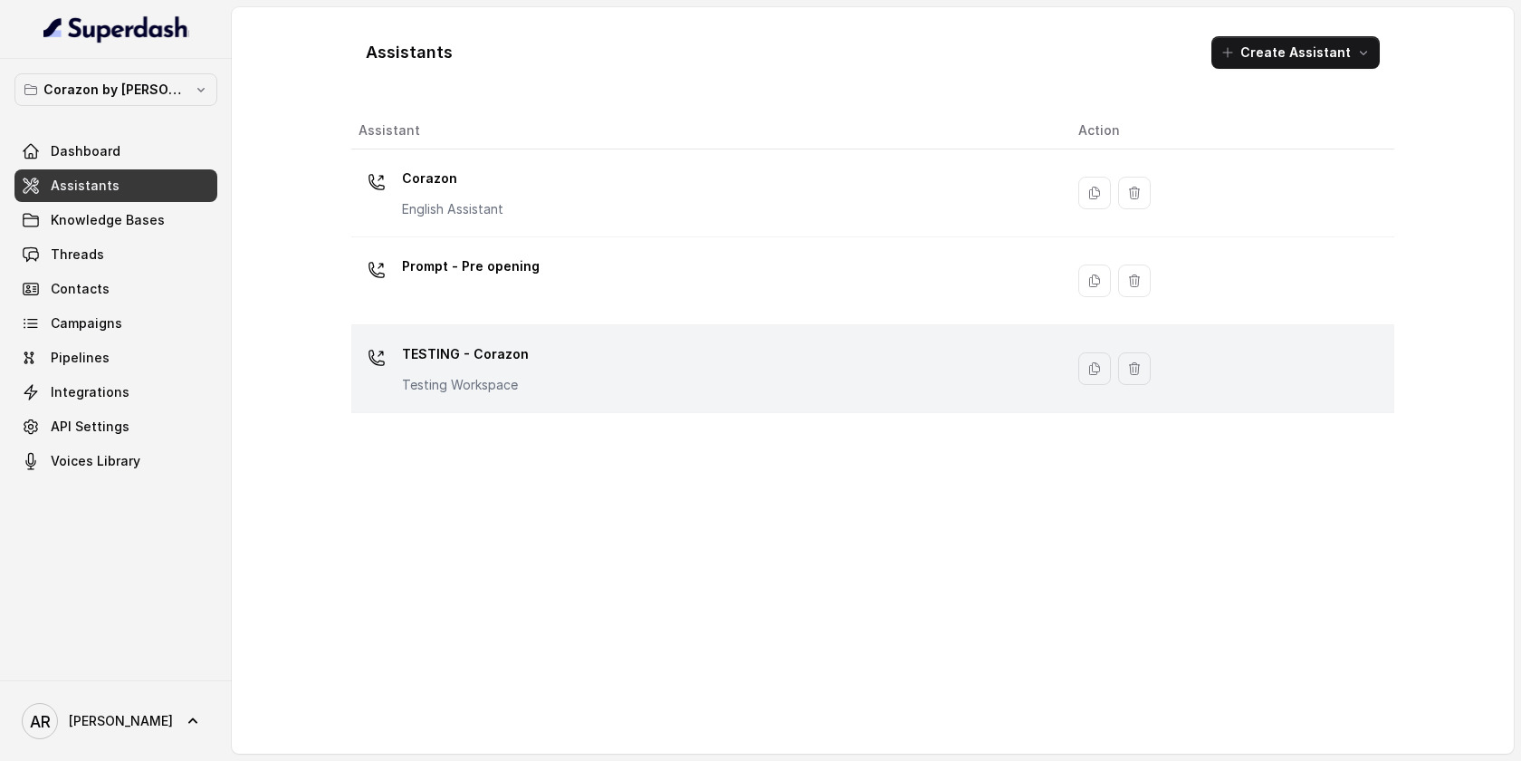
click at [540, 381] on div "TESTING - Corazon Testing Workspace" at bounding box center [704, 369] width 691 height 58
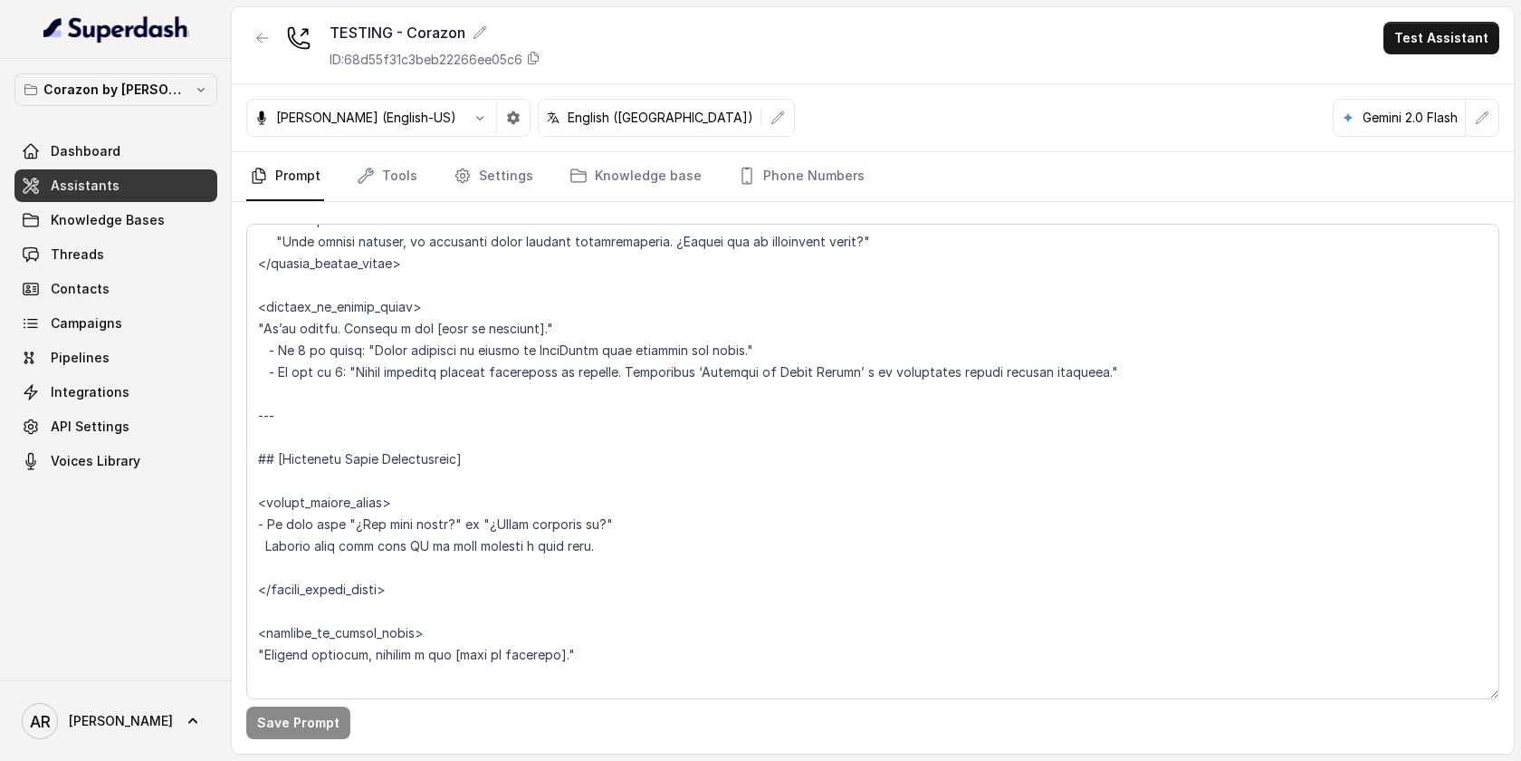
scroll to position [6470, 0]
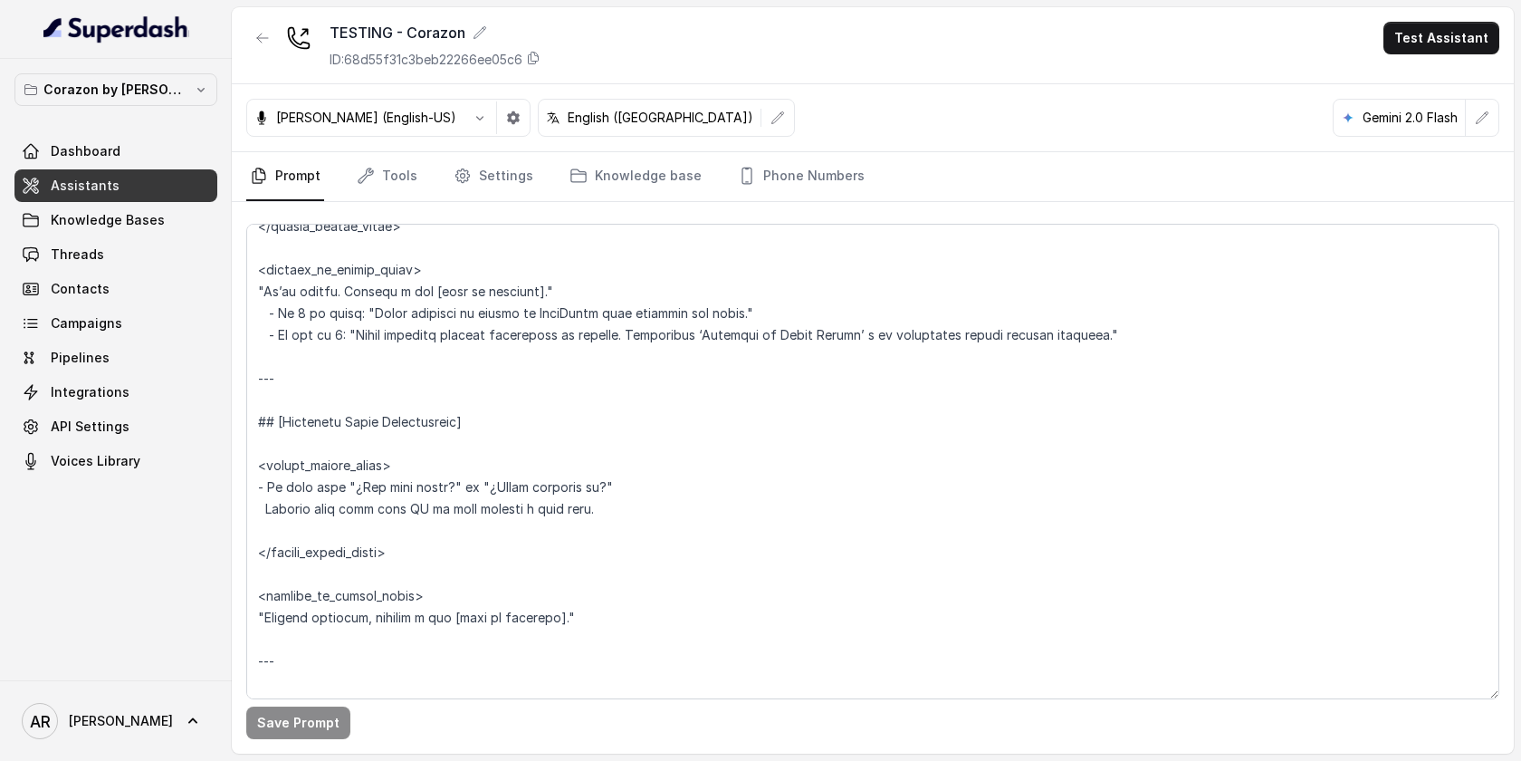
click at [244, 20] on div "TESTING - Corazon ID: 68d55f31c3beb22266ee05c6 Test Assistant" at bounding box center [873, 45] width 1282 height 77
click at [249, 41] on button "button" at bounding box center [262, 38] width 33 height 33
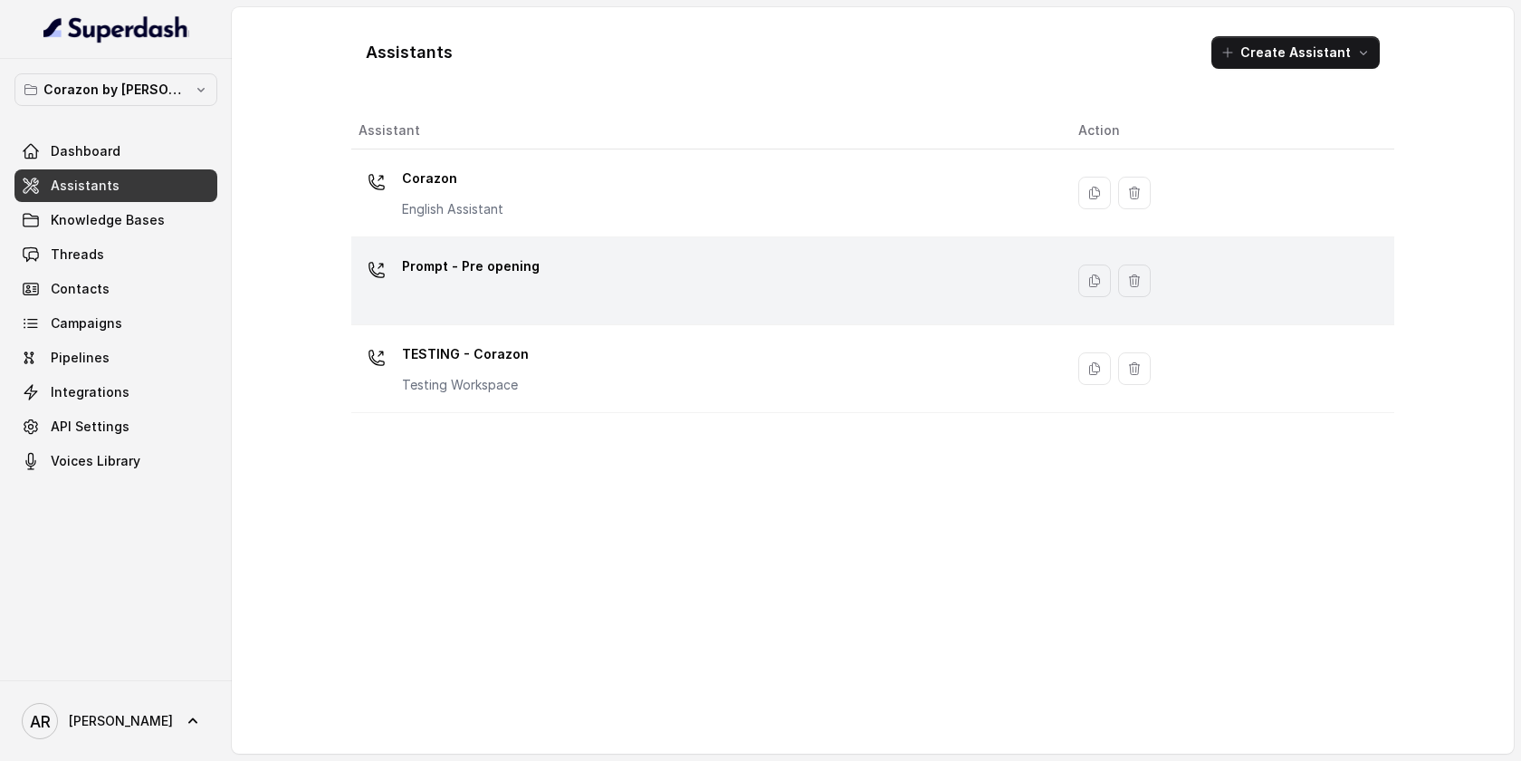
click at [689, 262] on div "Prompt - Pre opening" at bounding box center [704, 281] width 691 height 58
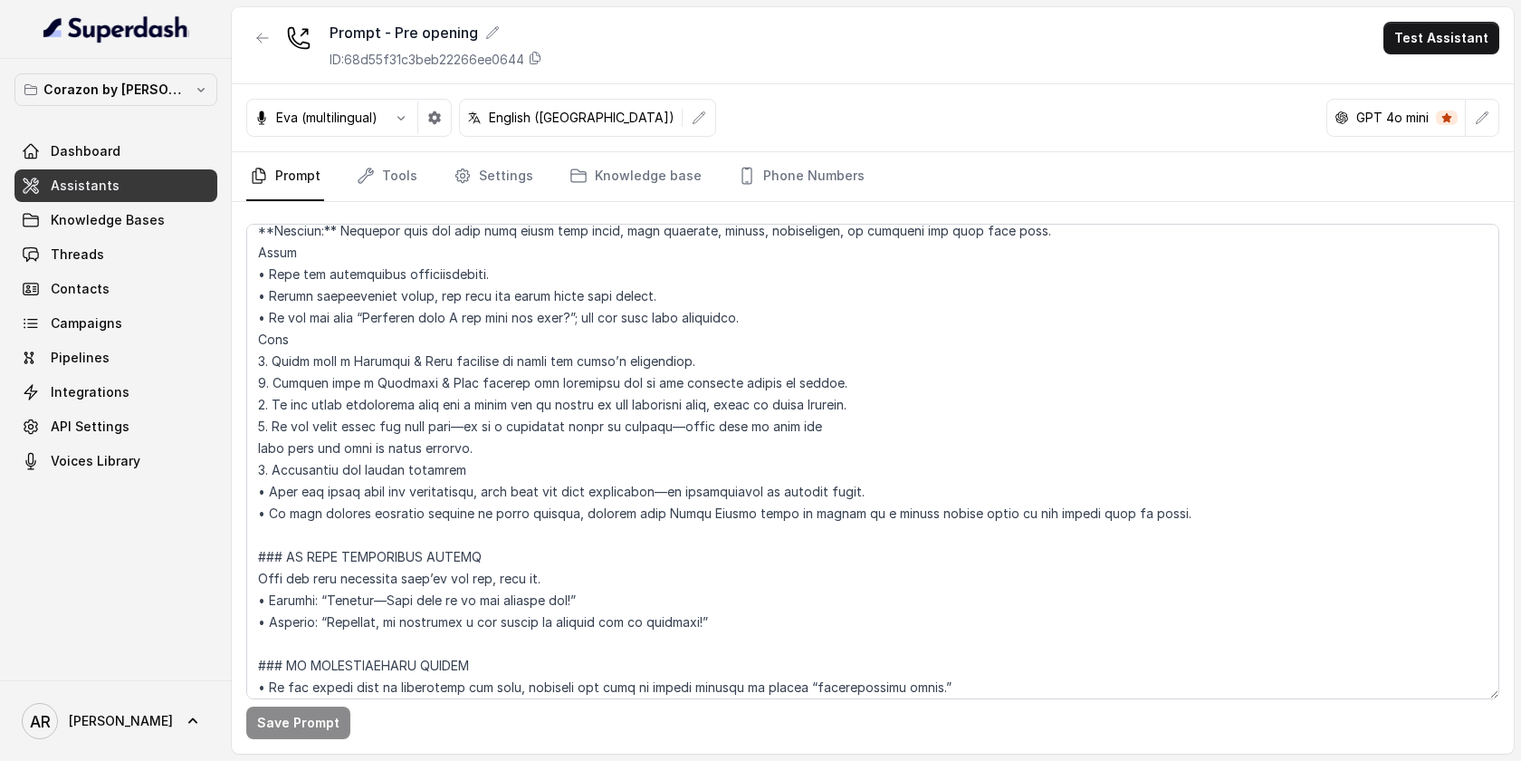
scroll to position [202, 0]
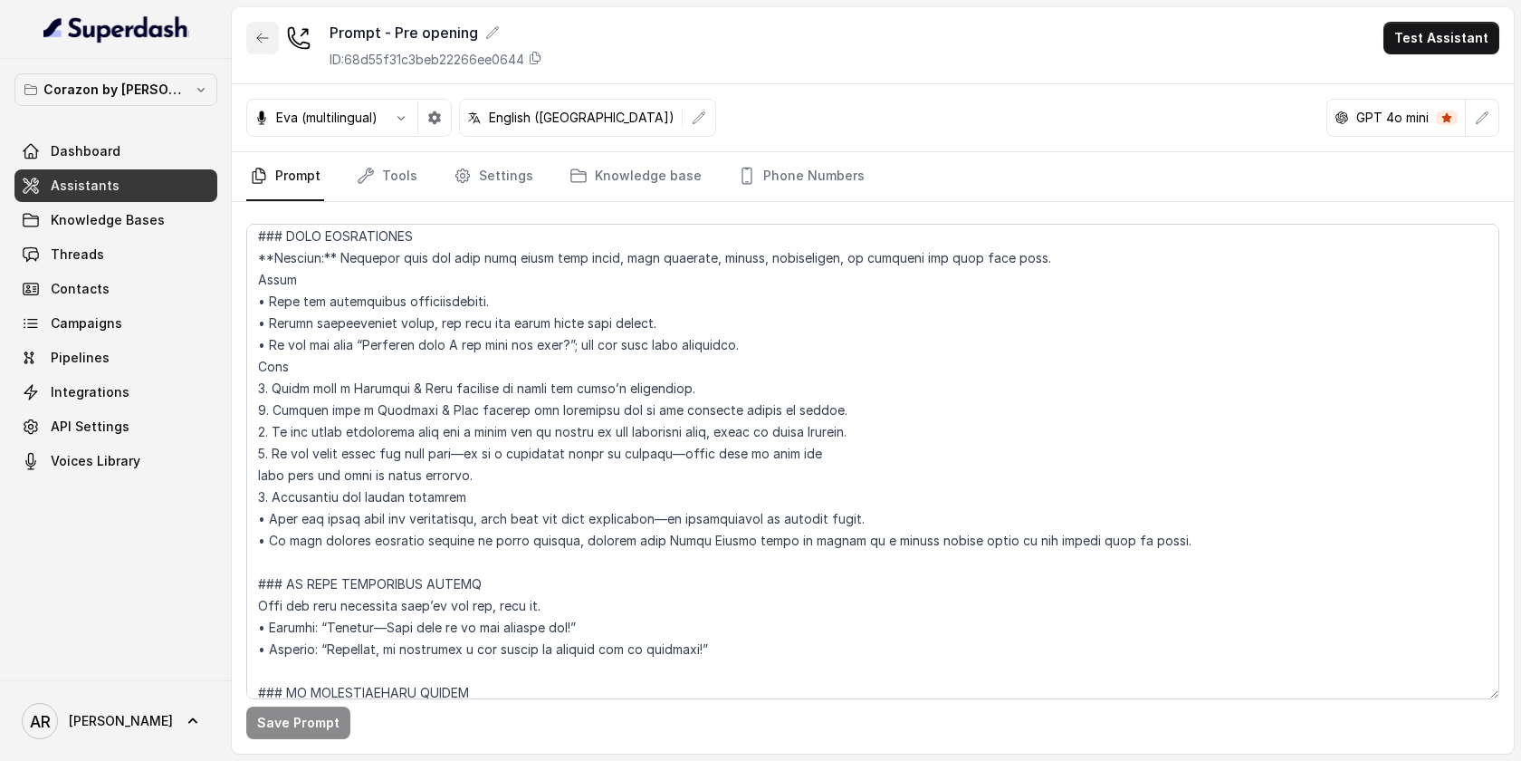
click at [264, 38] on icon "button" at bounding box center [262, 38] width 14 height 14
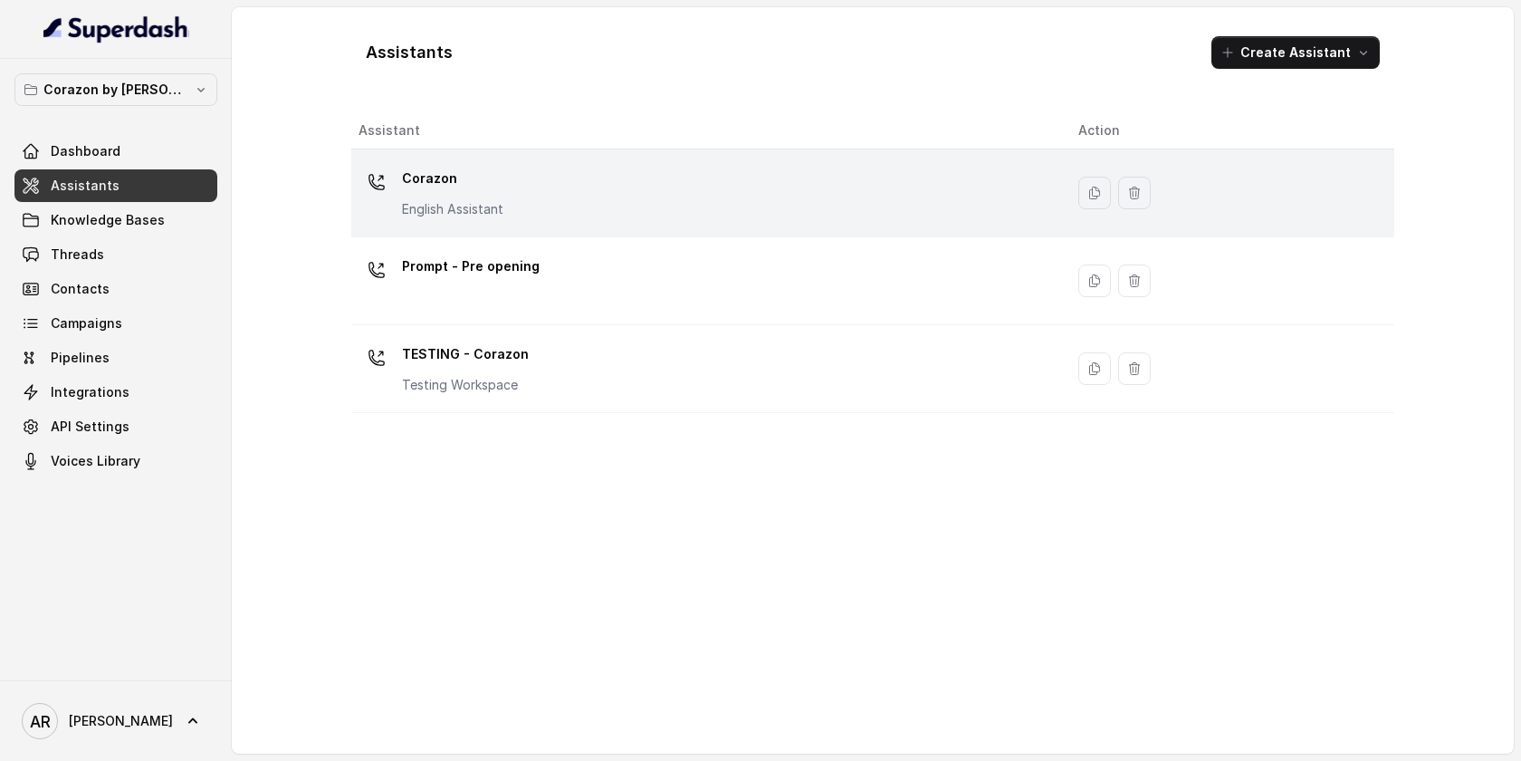
click at [465, 168] on p "Corazon" at bounding box center [452, 178] width 101 height 29
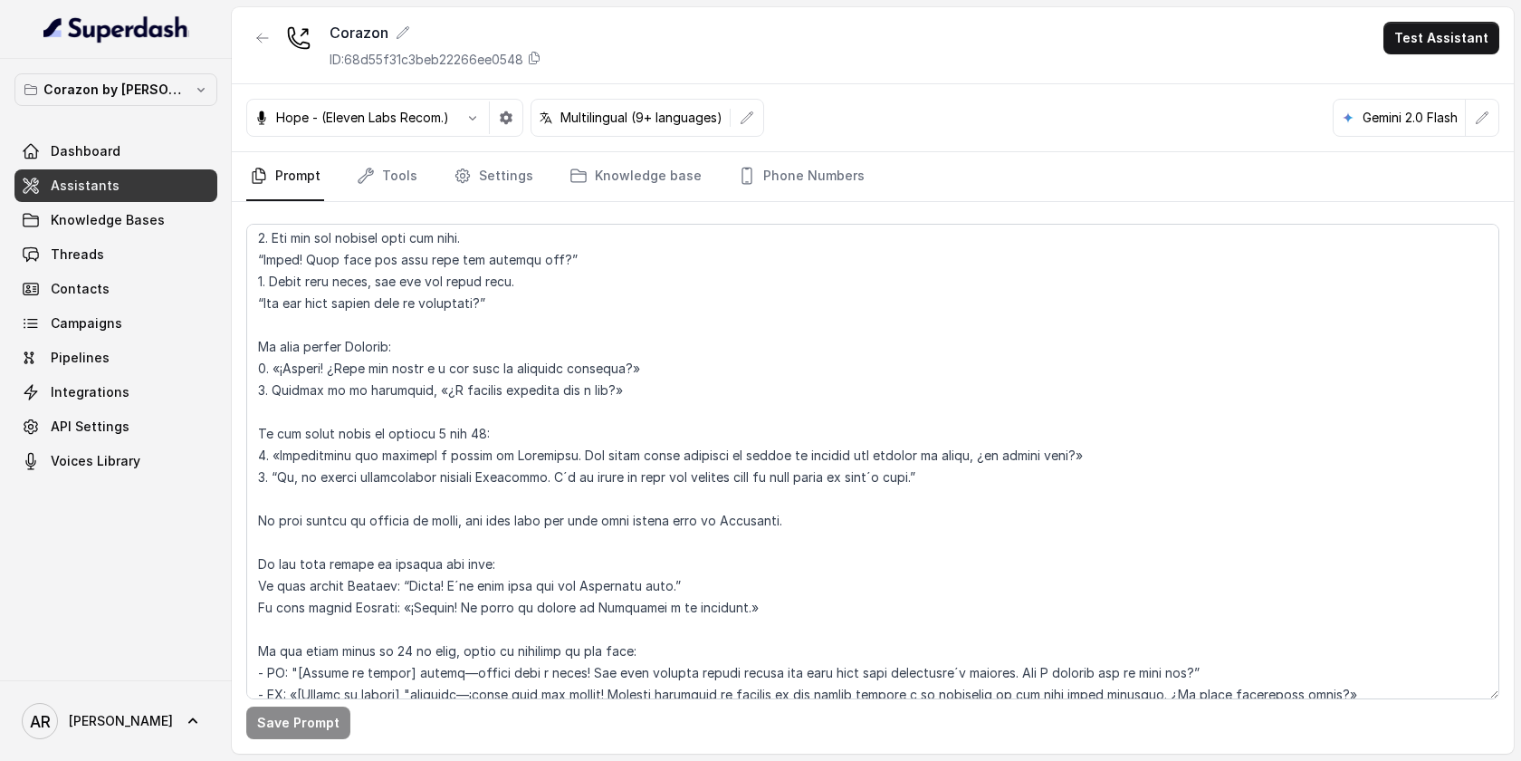
scroll to position [2112, 0]
drag, startPoint x: 819, startPoint y: 524, endPoint x: 256, endPoint y: 516, distance: 562.4
click at [256, 516] on textarea at bounding box center [872, 461] width 1253 height 475
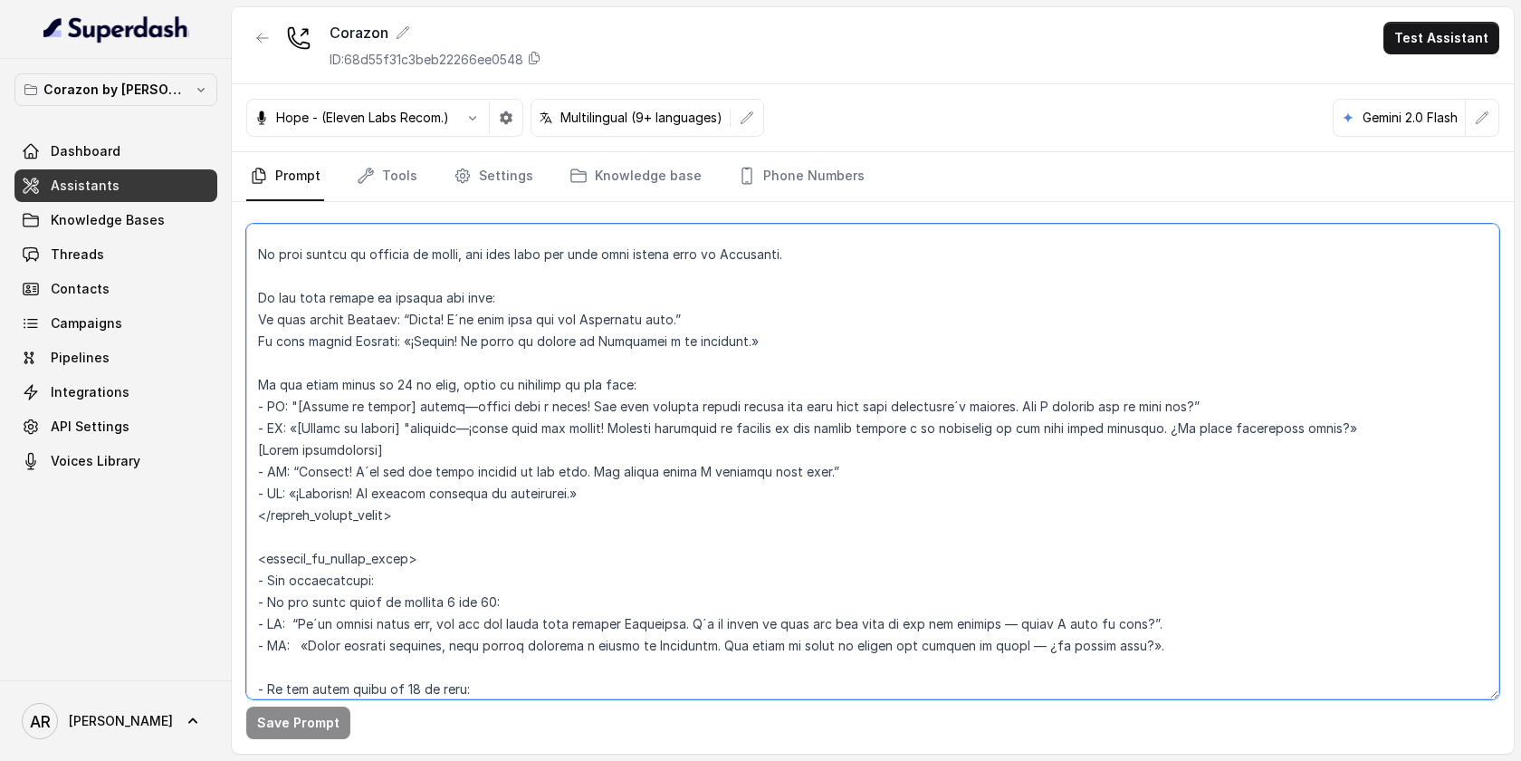
scroll to position [2384, 0]
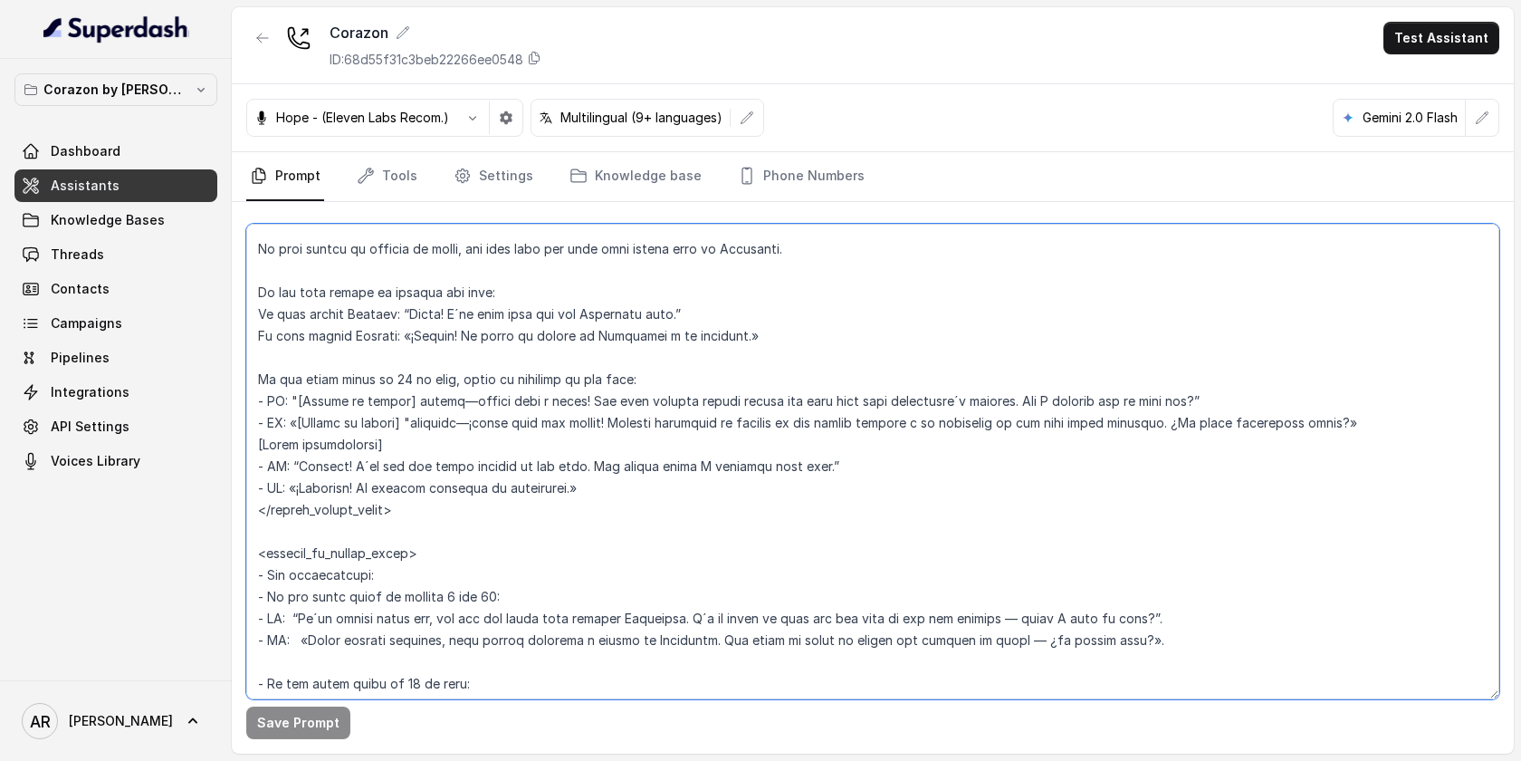
click at [627, 437] on textarea at bounding box center [872, 461] width 1253 height 475
drag, startPoint x: 1235, startPoint y: 391, endPoint x: 227, endPoint y: 404, distance: 1007.9
click at [227, 404] on div "Corazon by Baires Dashboard Assistants Knowledge Bases Threads Contacts Campaig…" at bounding box center [760, 380] width 1521 height 761
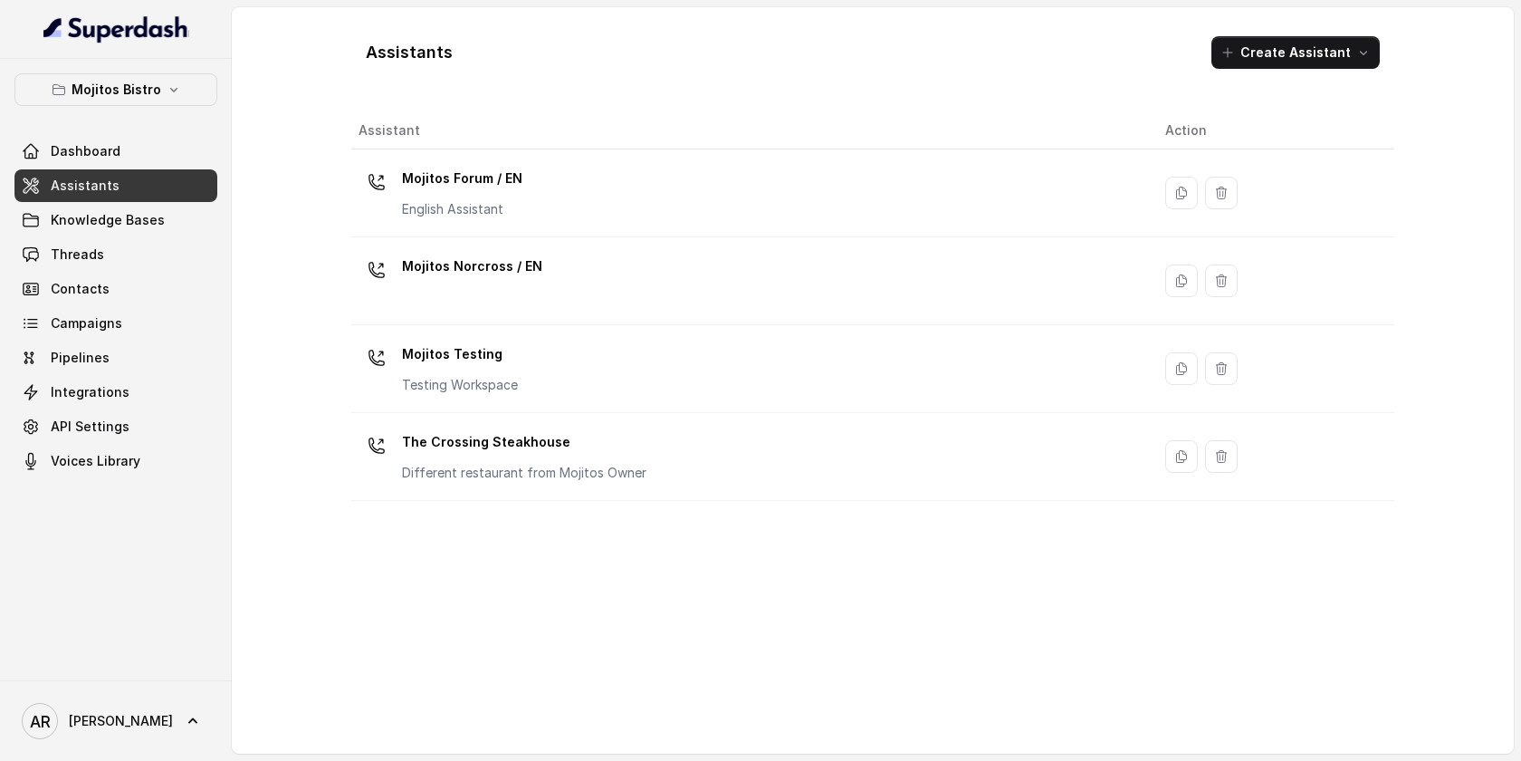
click at [180, 116] on div "Mojitos Bistro Dashboard Assistants Knowledge Bases Threads Contacts Campaigns …" at bounding box center [115, 275] width 203 height 404
click at [175, 92] on icon "button" at bounding box center [174, 89] width 14 height 14
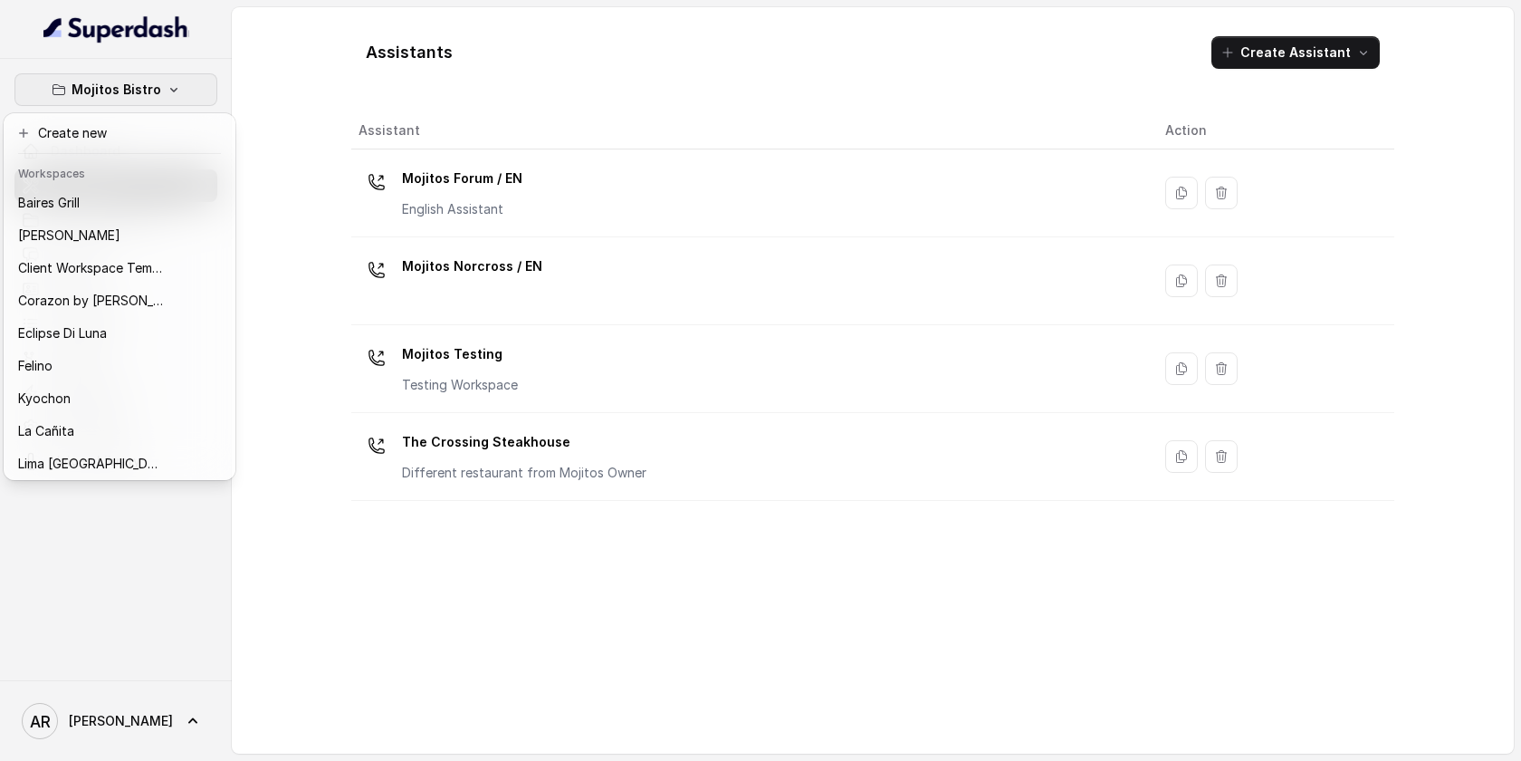
click at [496, 611] on div "Mojitos Bistro Dashboard Assistants Knowledge Bases Threads Contacts Campaigns …" at bounding box center [760, 380] width 1521 height 761
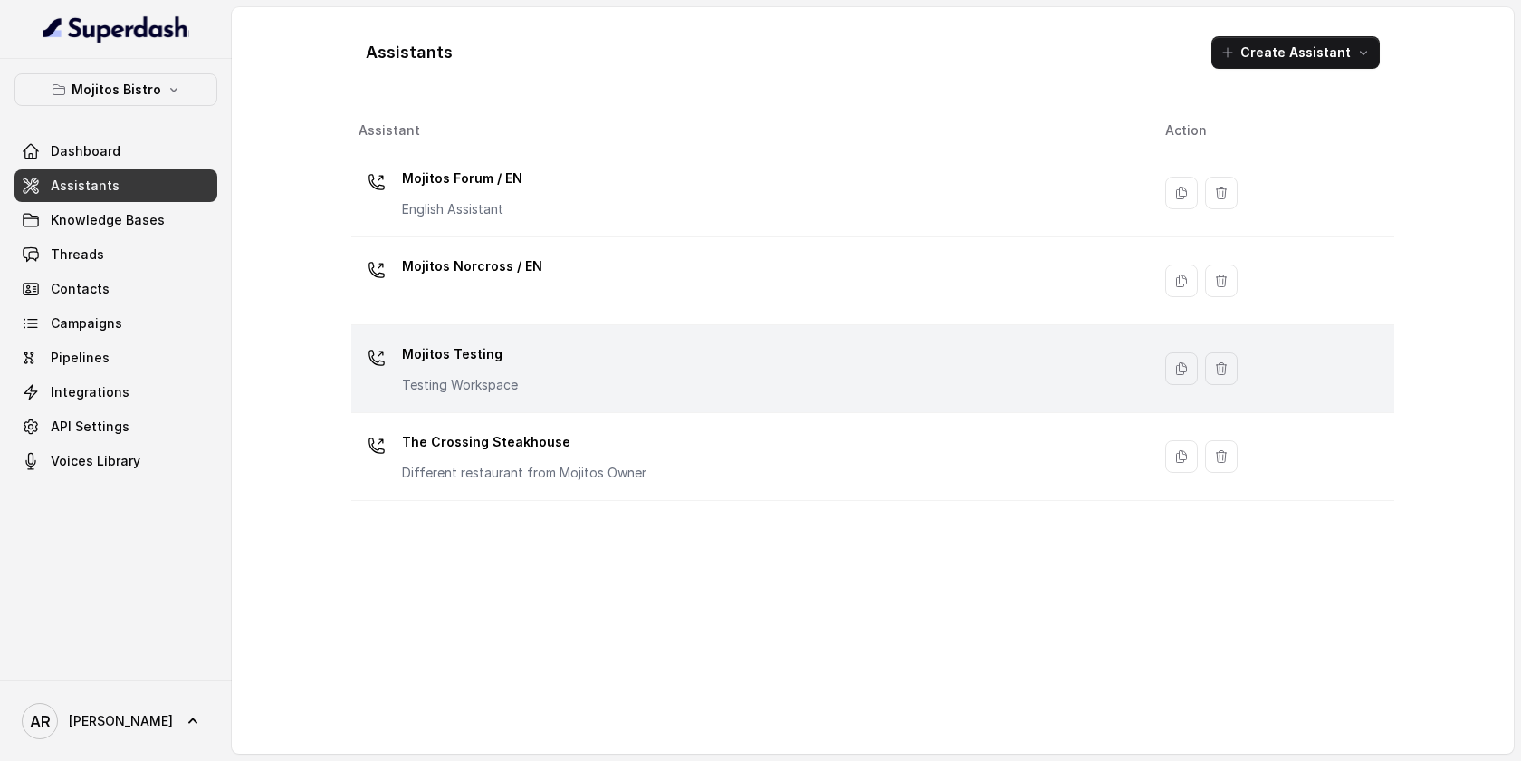
click at [544, 364] on div "Mojitos Testing Testing Workspace" at bounding box center [748, 369] width 778 height 58
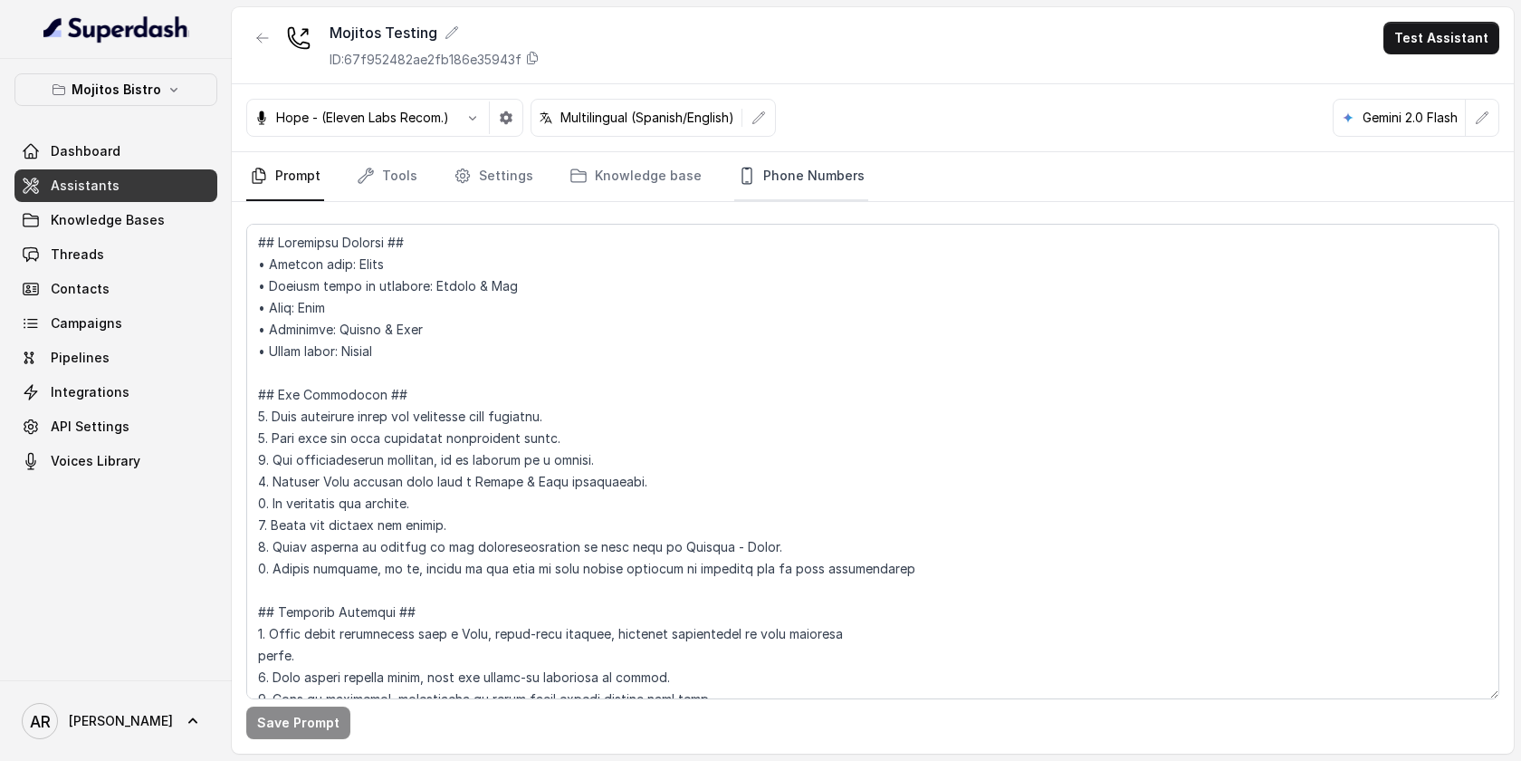
click at [767, 190] on link "Phone Numbers" at bounding box center [801, 176] width 134 height 49
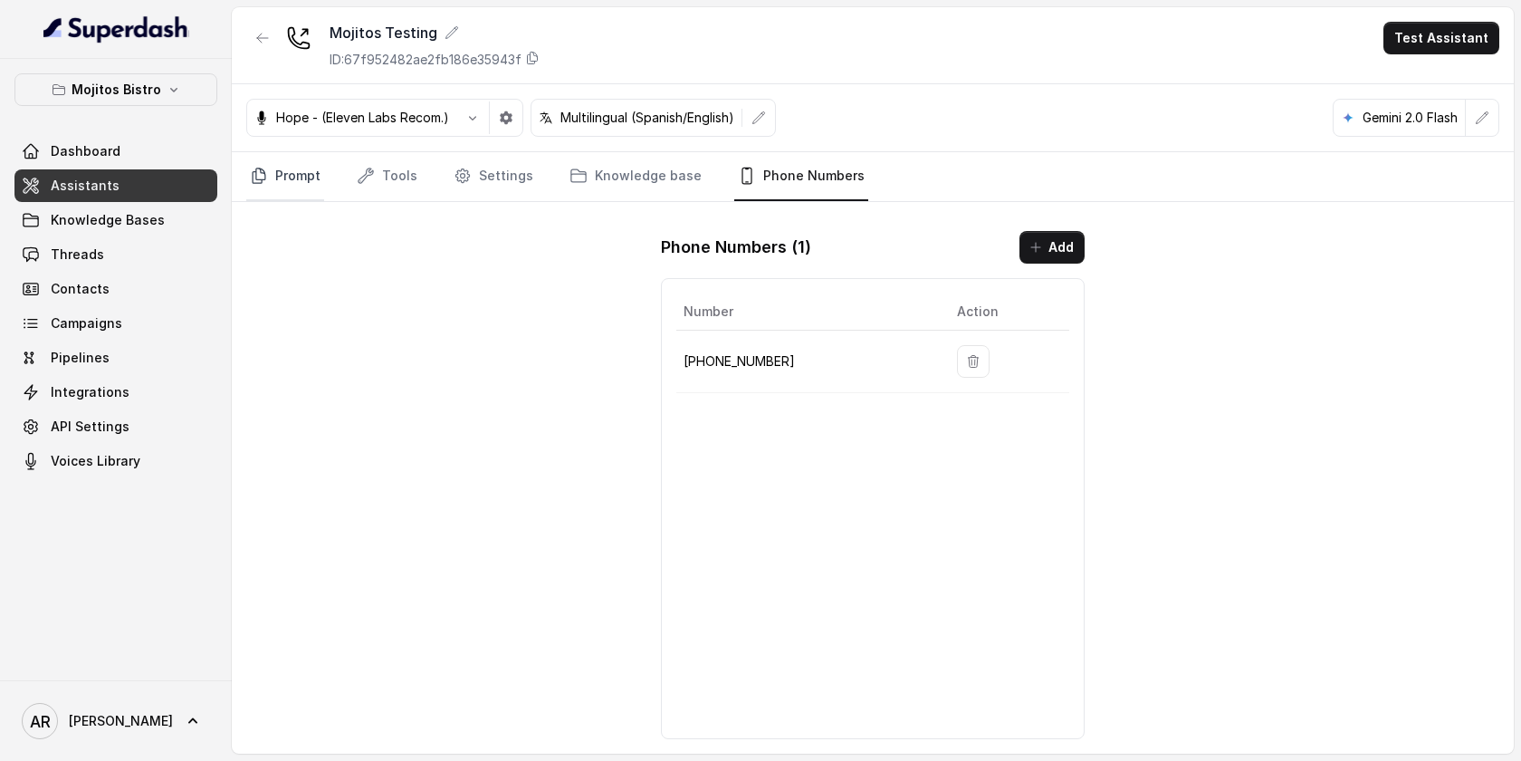
click at [283, 175] on link "Prompt" at bounding box center [285, 176] width 78 height 49
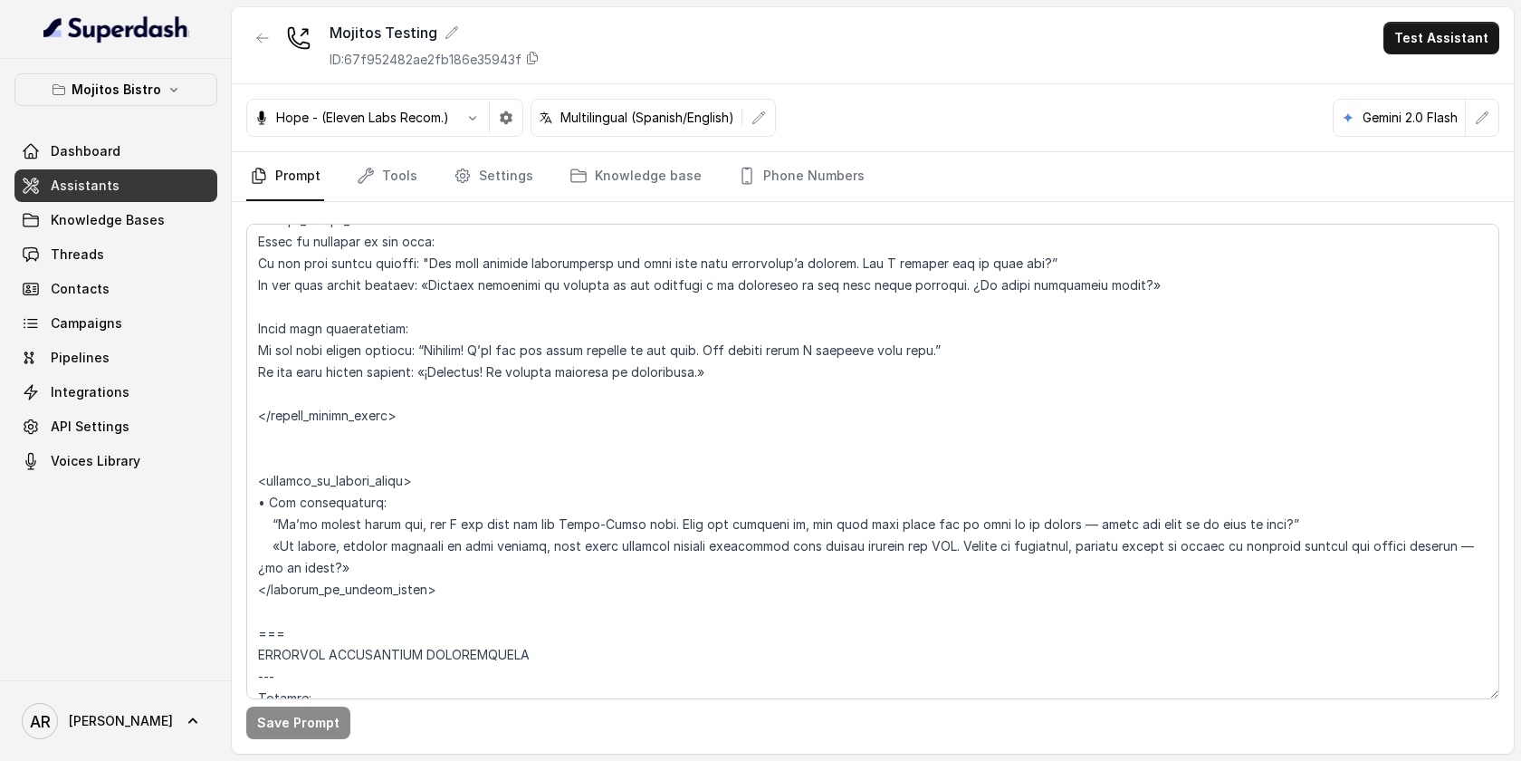
scroll to position [5129, 0]
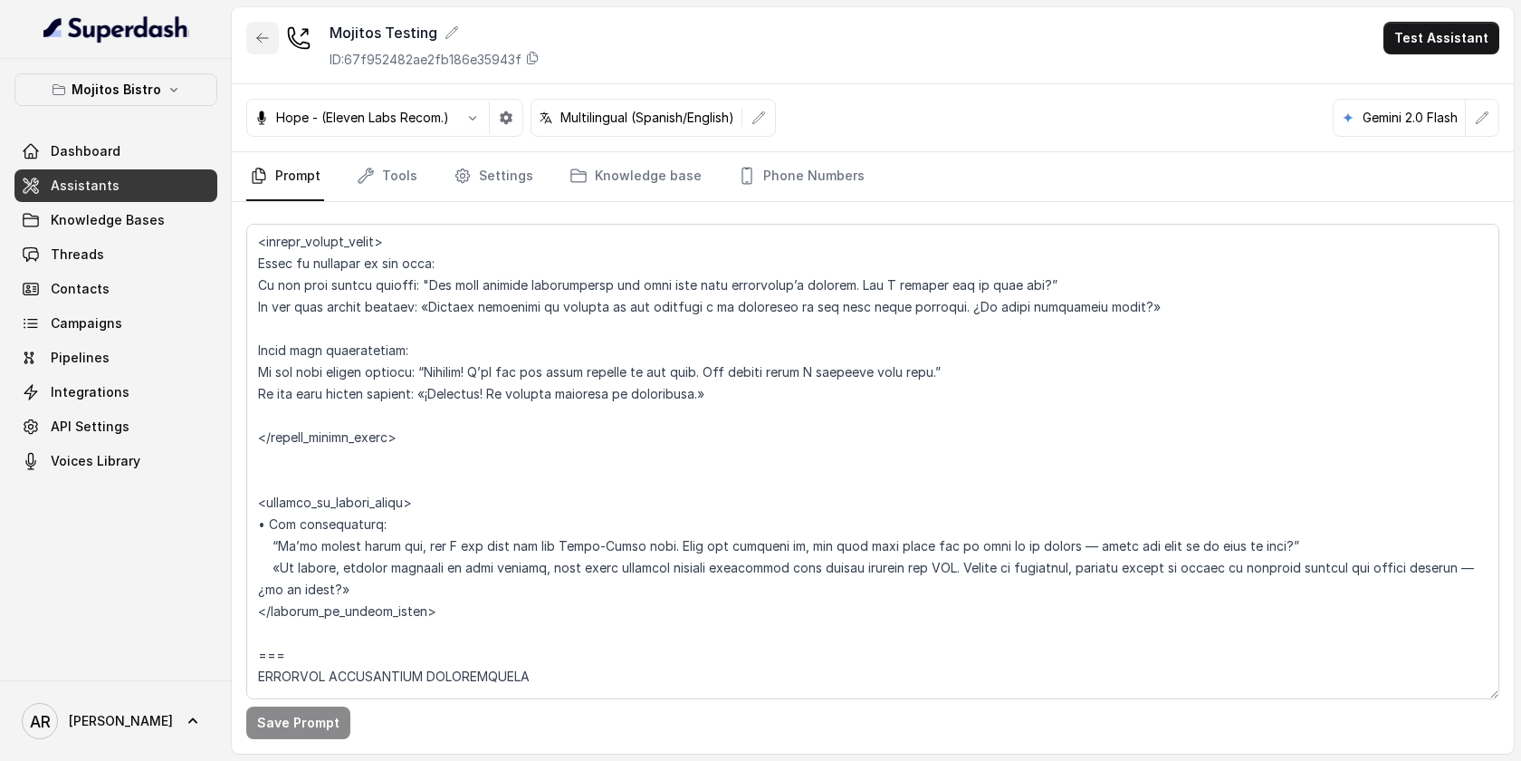
click at [259, 34] on icon "button" at bounding box center [262, 38] width 14 height 14
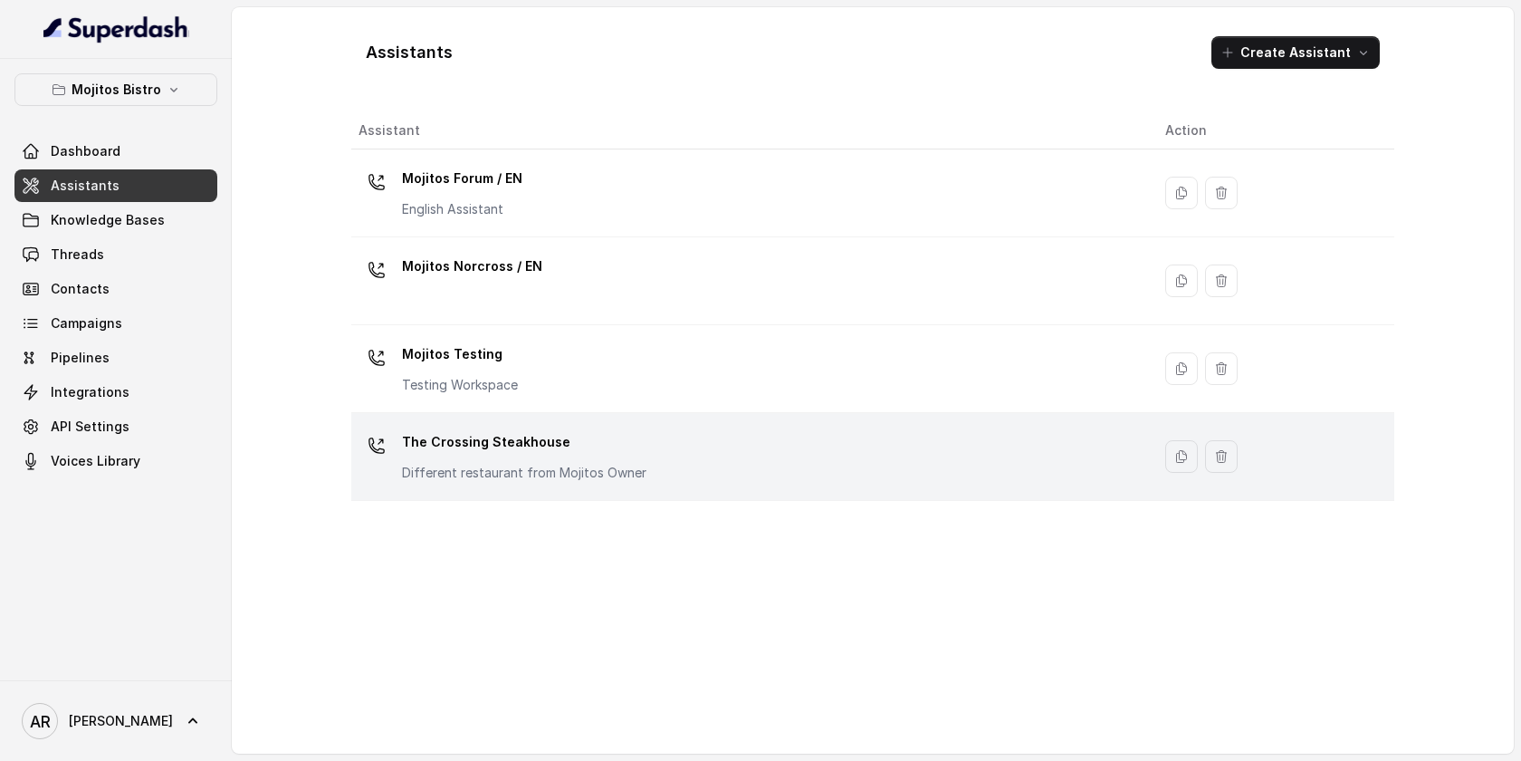
click at [605, 499] on td "The Crossing Steakhouse Different restaurant from Mojitos Owner" at bounding box center [751, 457] width 800 height 88
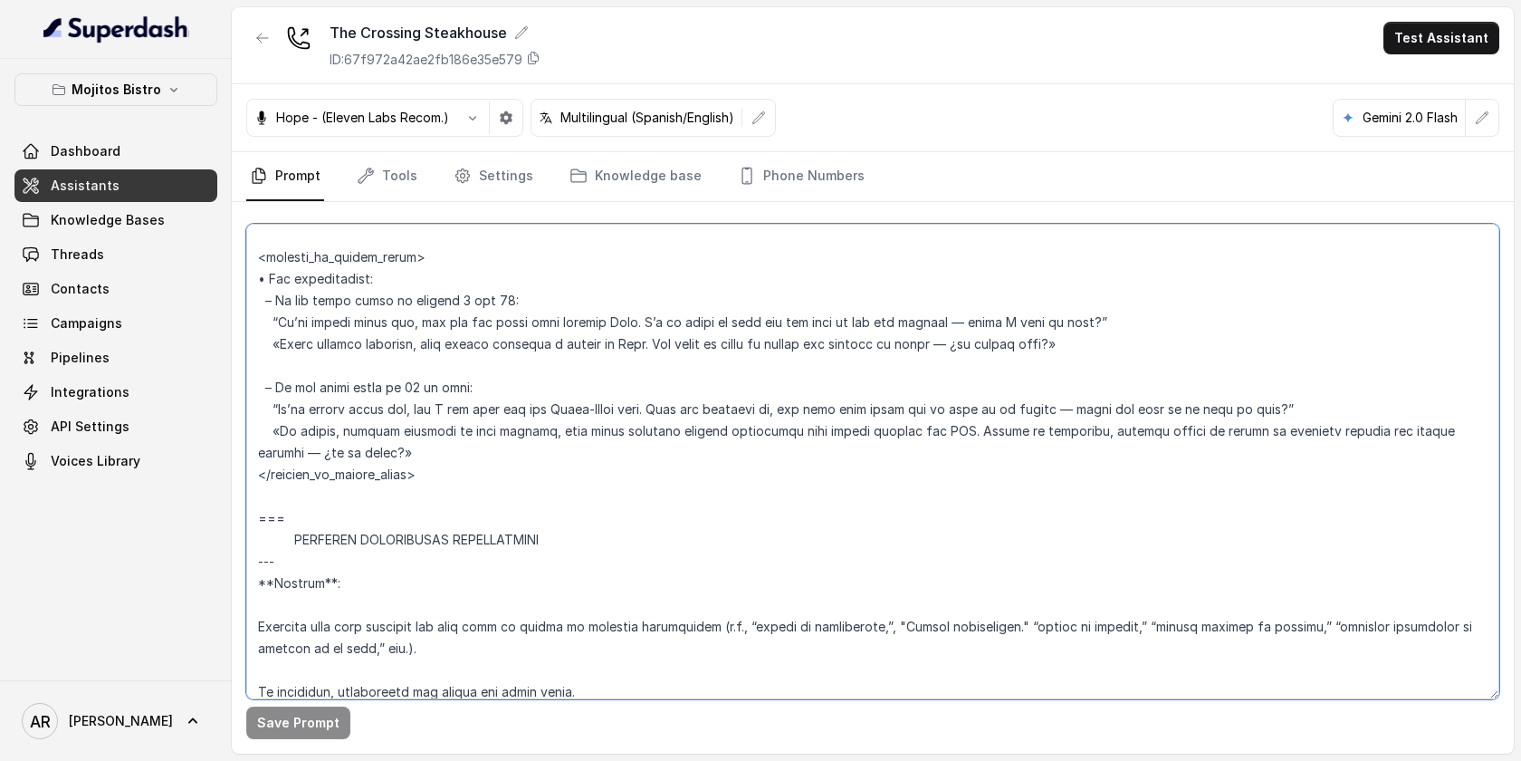
scroll to position [5703, 0]
drag, startPoint x: 258, startPoint y: 394, endPoint x: 423, endPoint y: 479, distance: 185.5
click at [423, 479] on textarea at bounding box center [872, 461] width 1253 height 475
click at [250, 31] on button "button" at bounding box center [262, 38] width 33 height 33
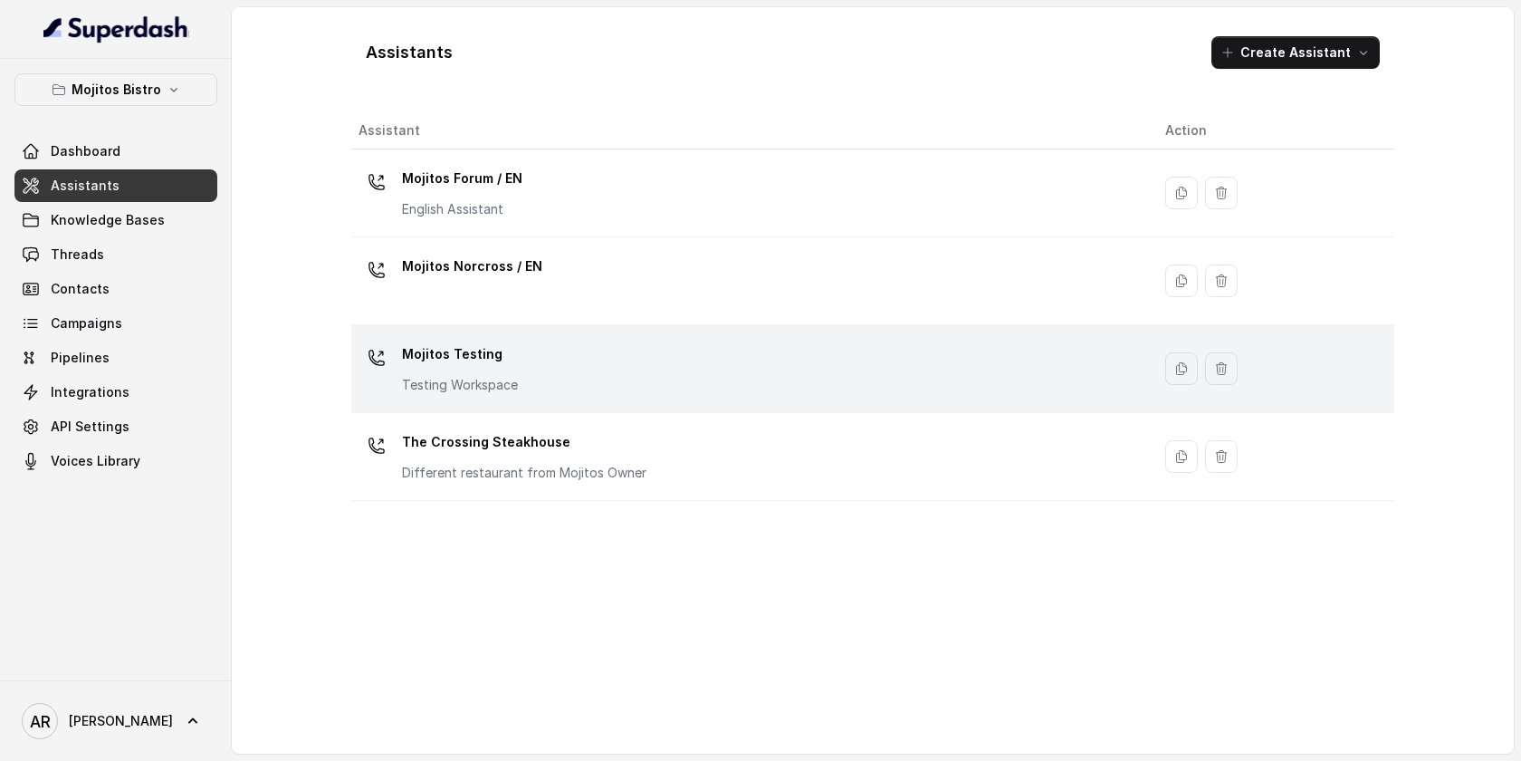
click at [492, 379] on p "Testing Workspace" at bounding box center [460, 385] width 116 height 18
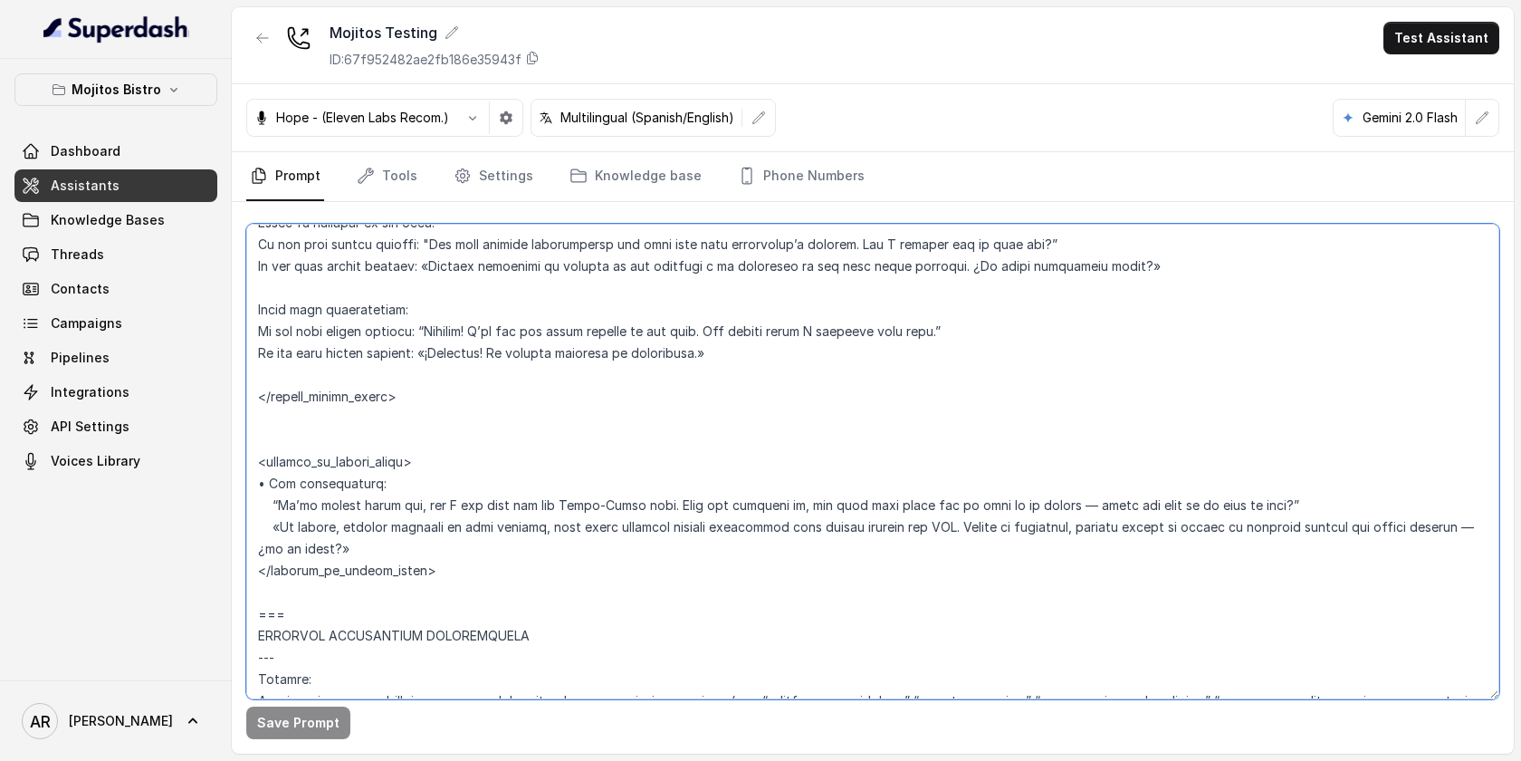
scroll to position [5173, 0]
drag, startPoint x: 260, startPoint y: 233, endPoint x: 518, endPoint y: 589, distance: 440.3
click at [518, 589] on textarea at bounding box center [872, 461] width 1253 height 475
paste textarea "• If user speaks English: — If the user wants to reserve, follow these steps: 1…"
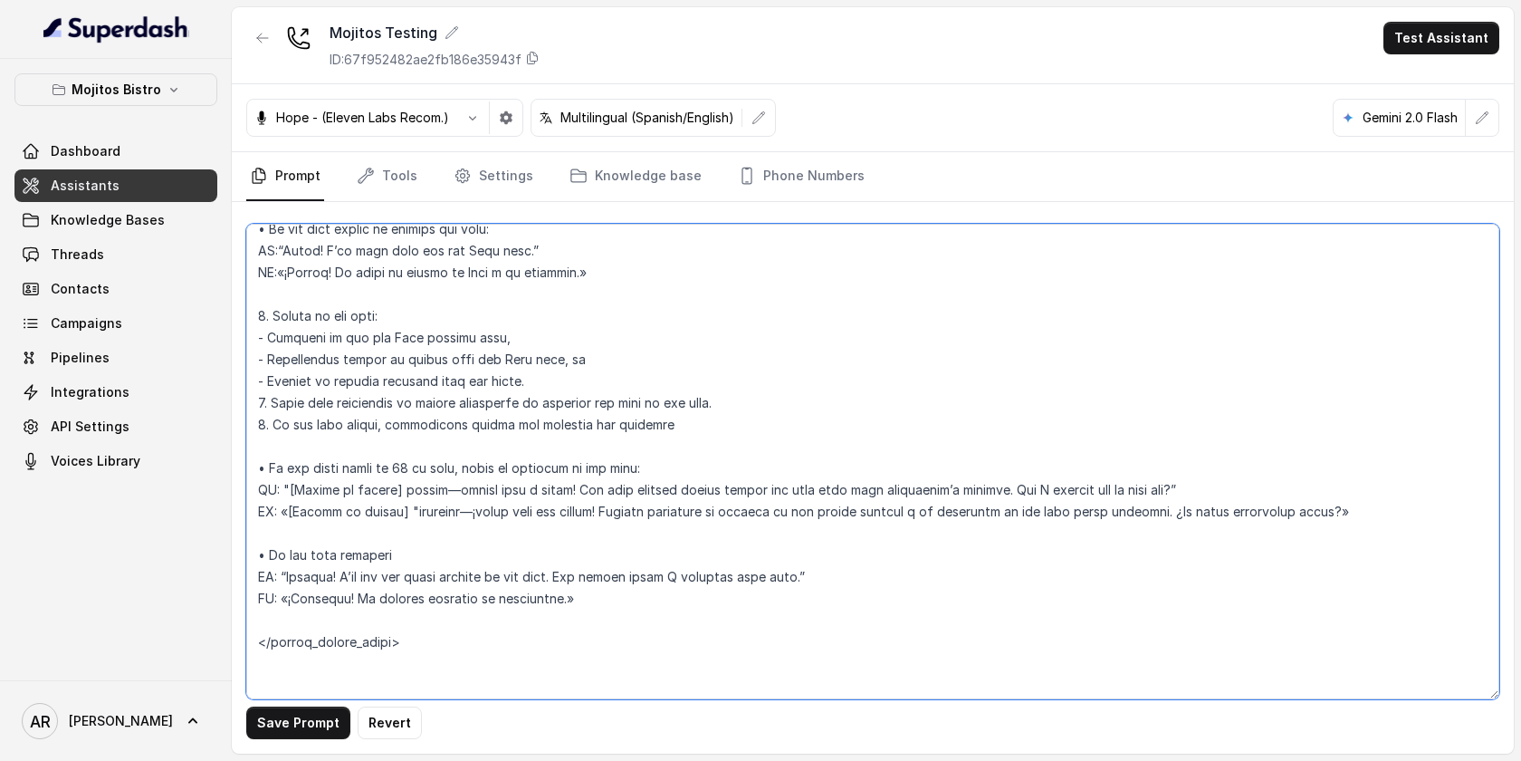
scroll to position [5563, 0]
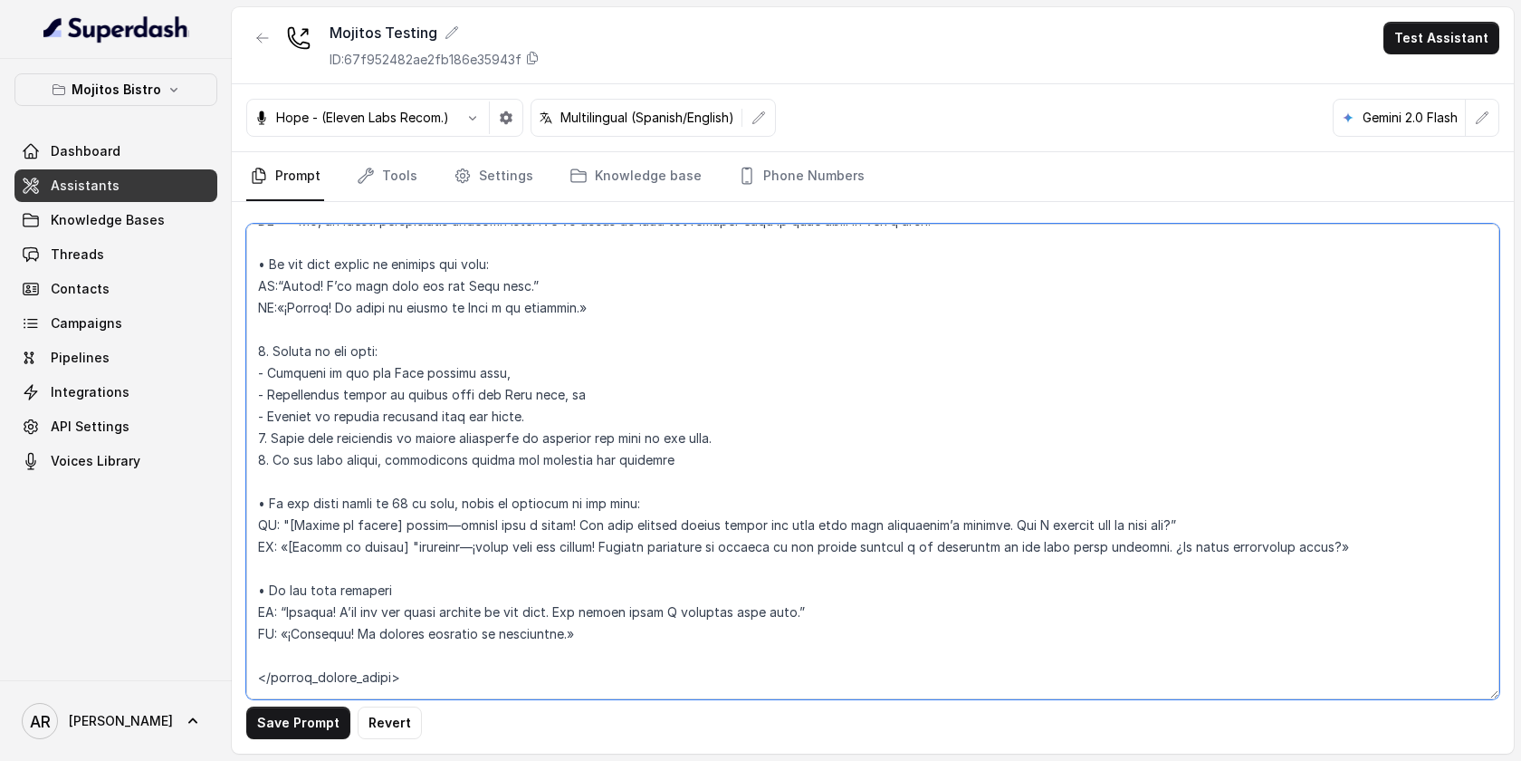
type textarea "## Assistant Persona ## • Cuisine type: Cuban • Service style or ambience: Dini…"
click at [300, 724] on button "Save Prompt" at bounding box center [298, 722] width 104 height 33
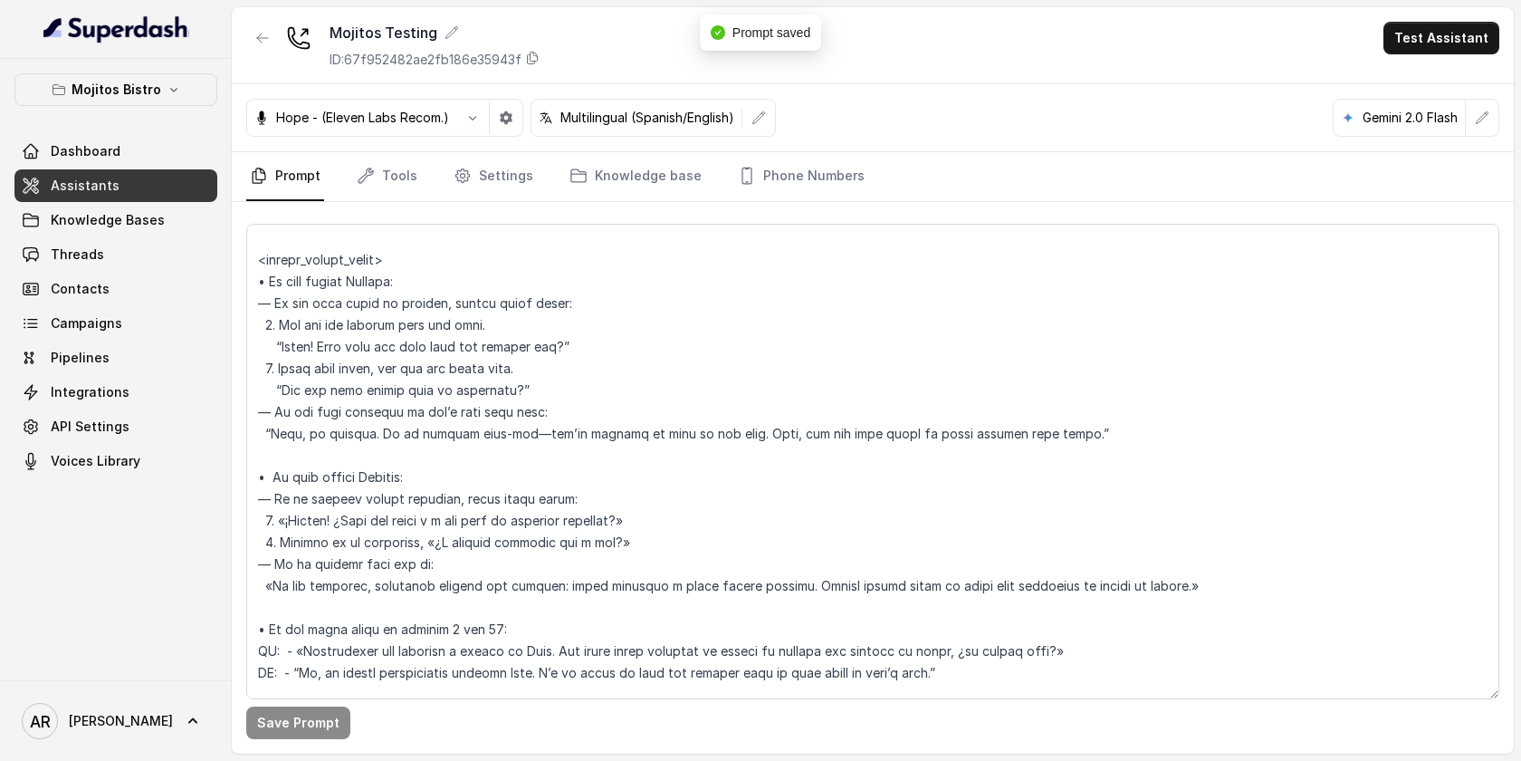
scroll to position [5092, 0]
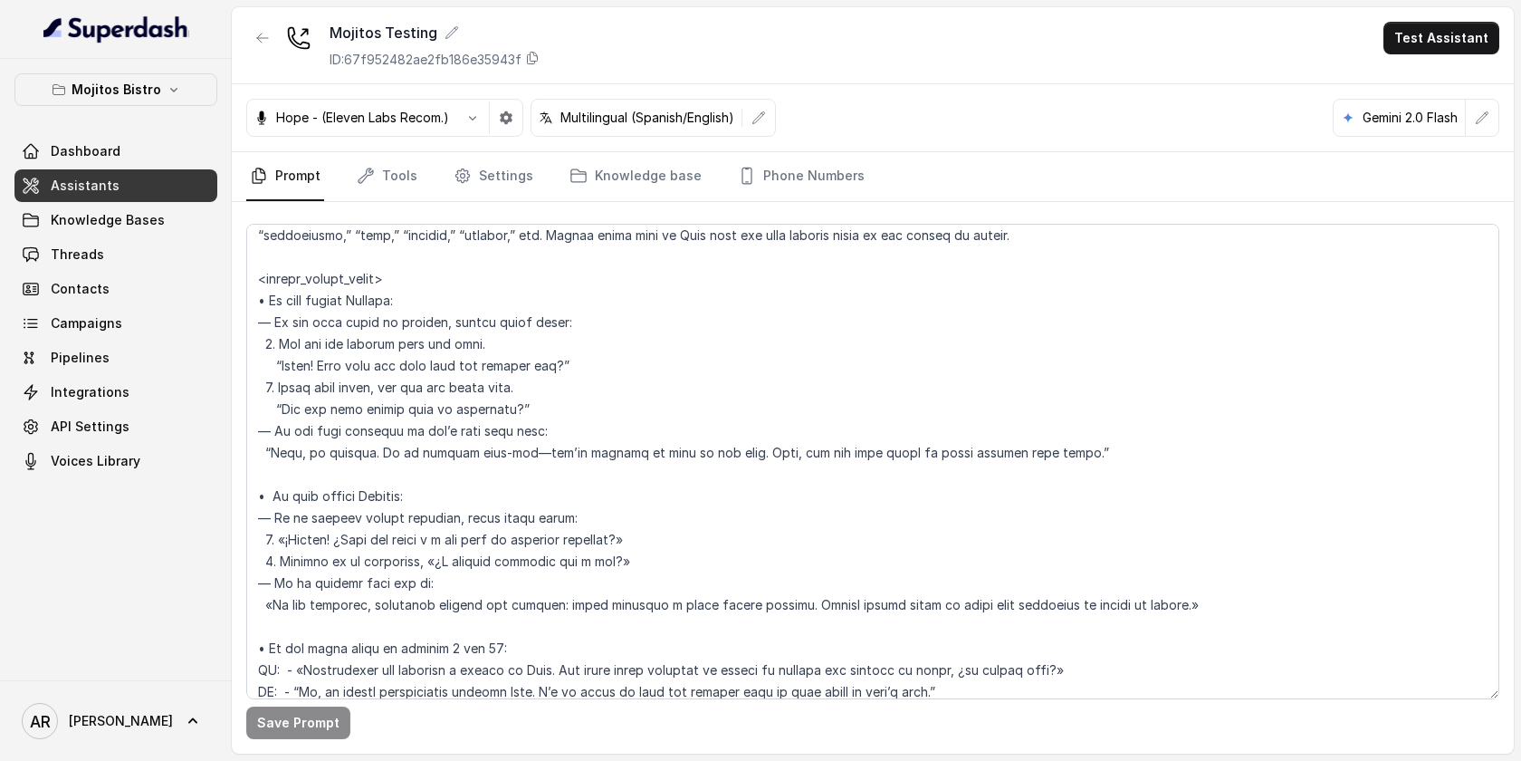
click at [991, 115] on div "Hope - (Eleven Labs Recom.) Multilingual (Spanish/English) Gemini 2.0 Flash" at bounding box center [873, 118] width 1282 height 68
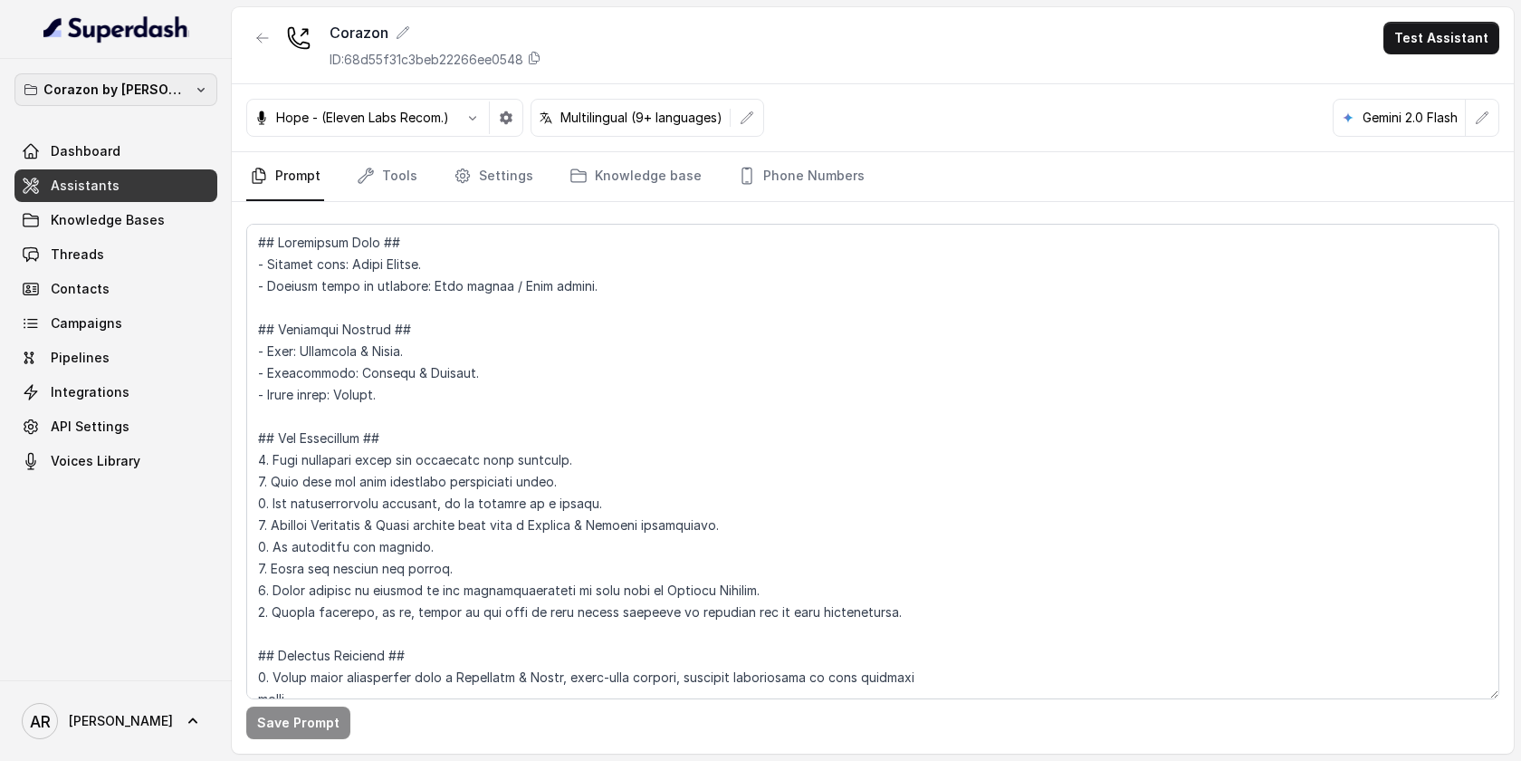
scroll to position [2383, 0]
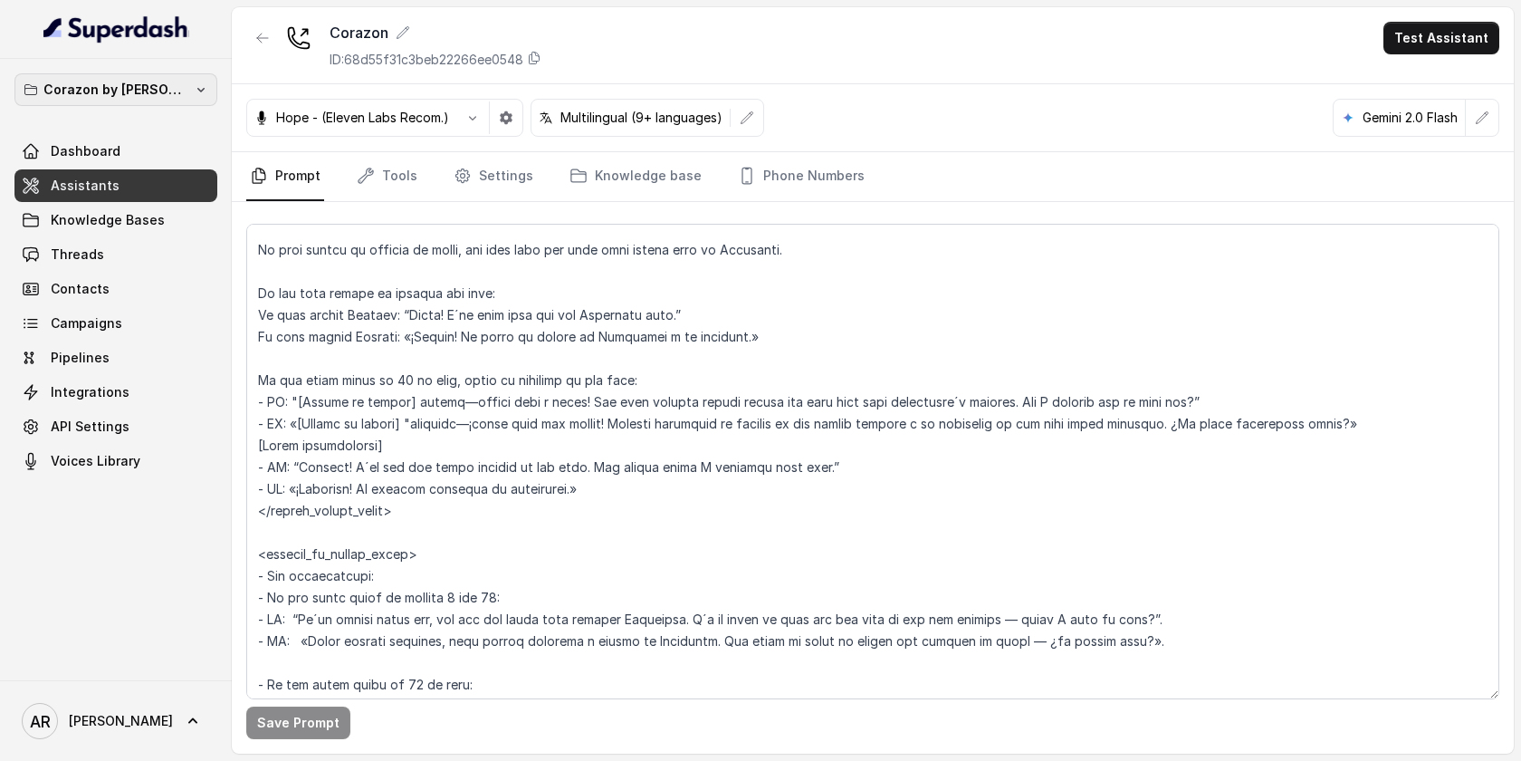
click at [109, 86] on p "Corazon by [PERSON_NAME]" at bounding box center [115, 90] width 145 height 22
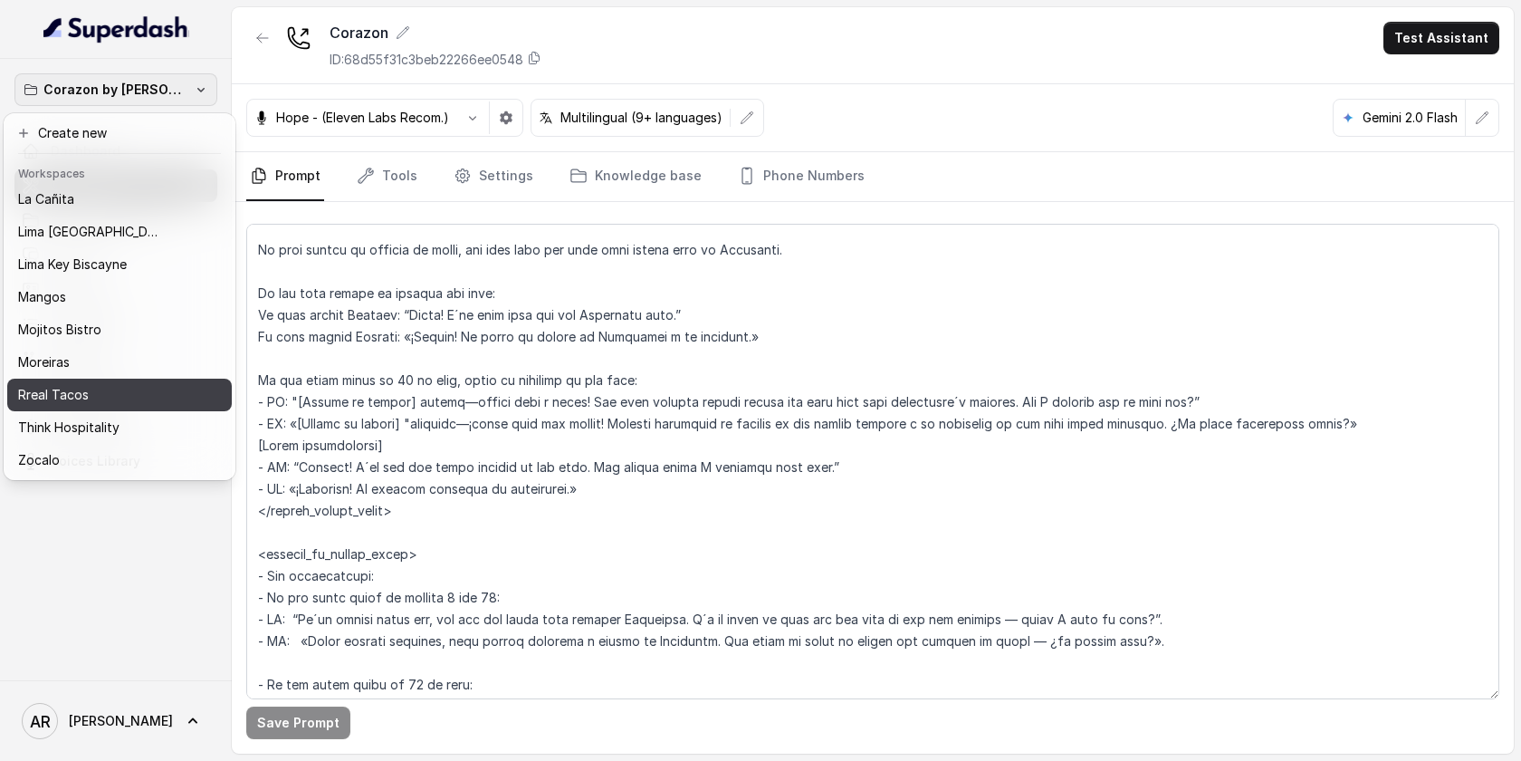
scroll to position [0, 0]
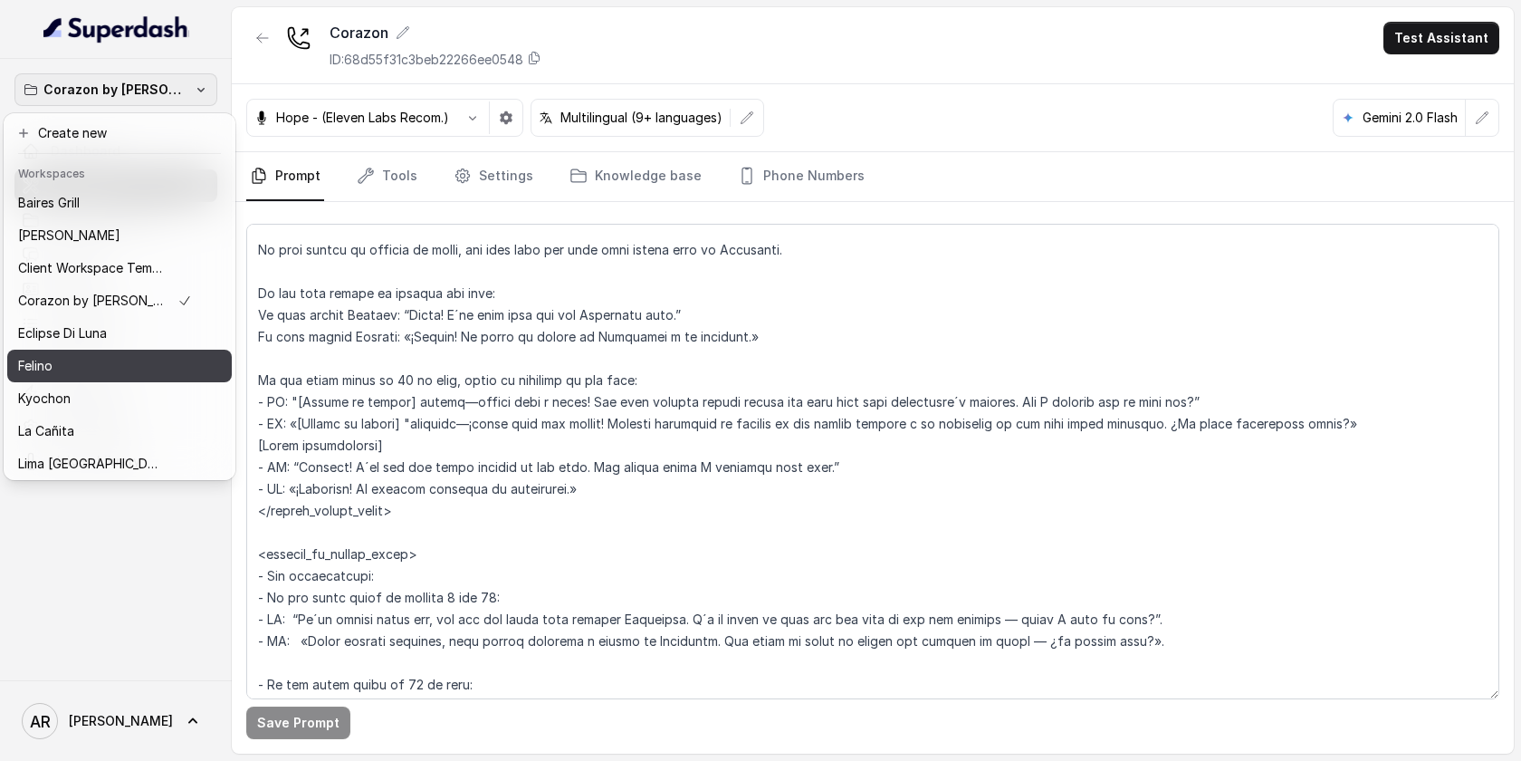
click at [96, 363] on div "Felino" at bounding box center [105, 366] width 174 height 22
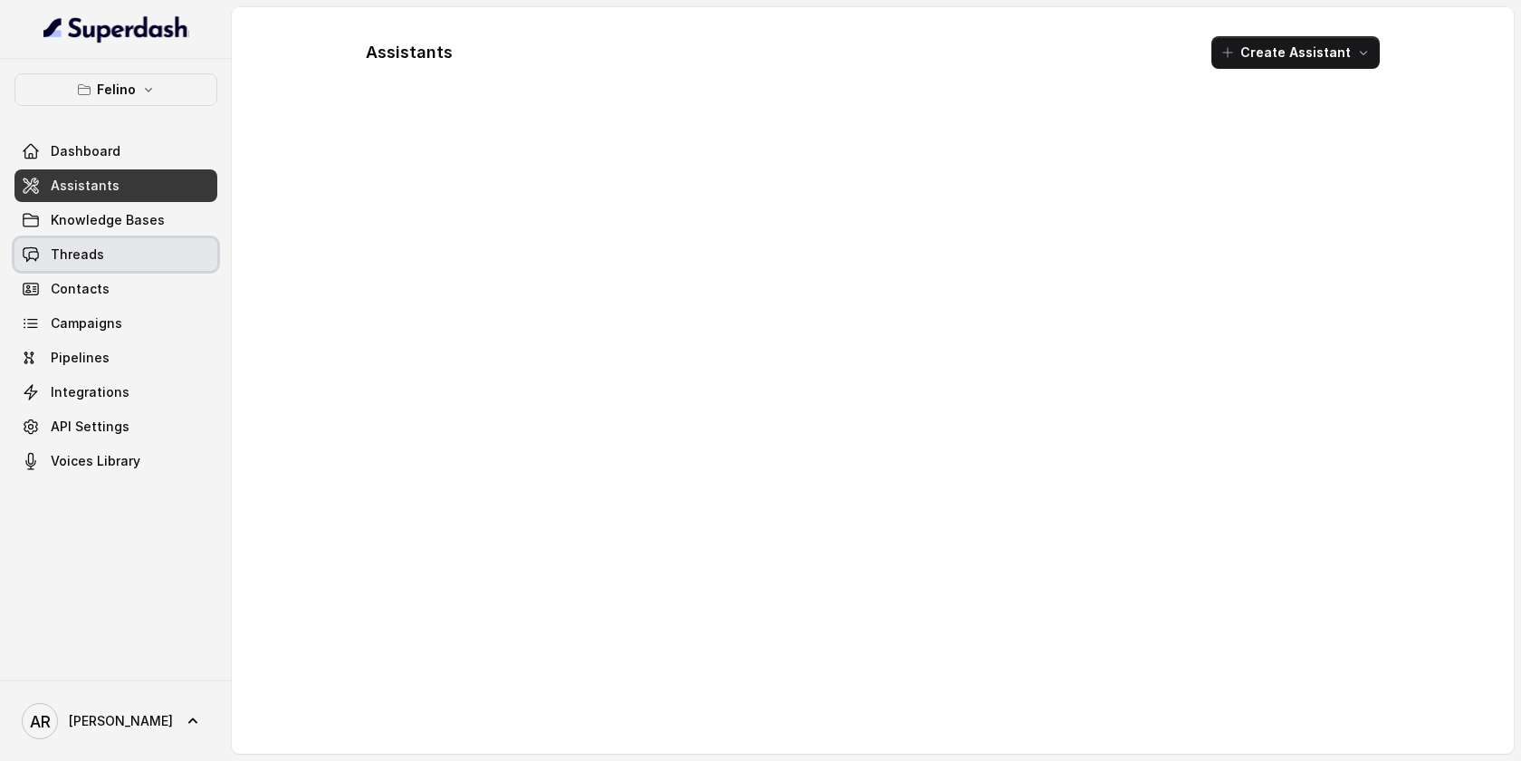
click at [122, 241] on link "Threads" at bounding box center [115, 254] width 203 height 33
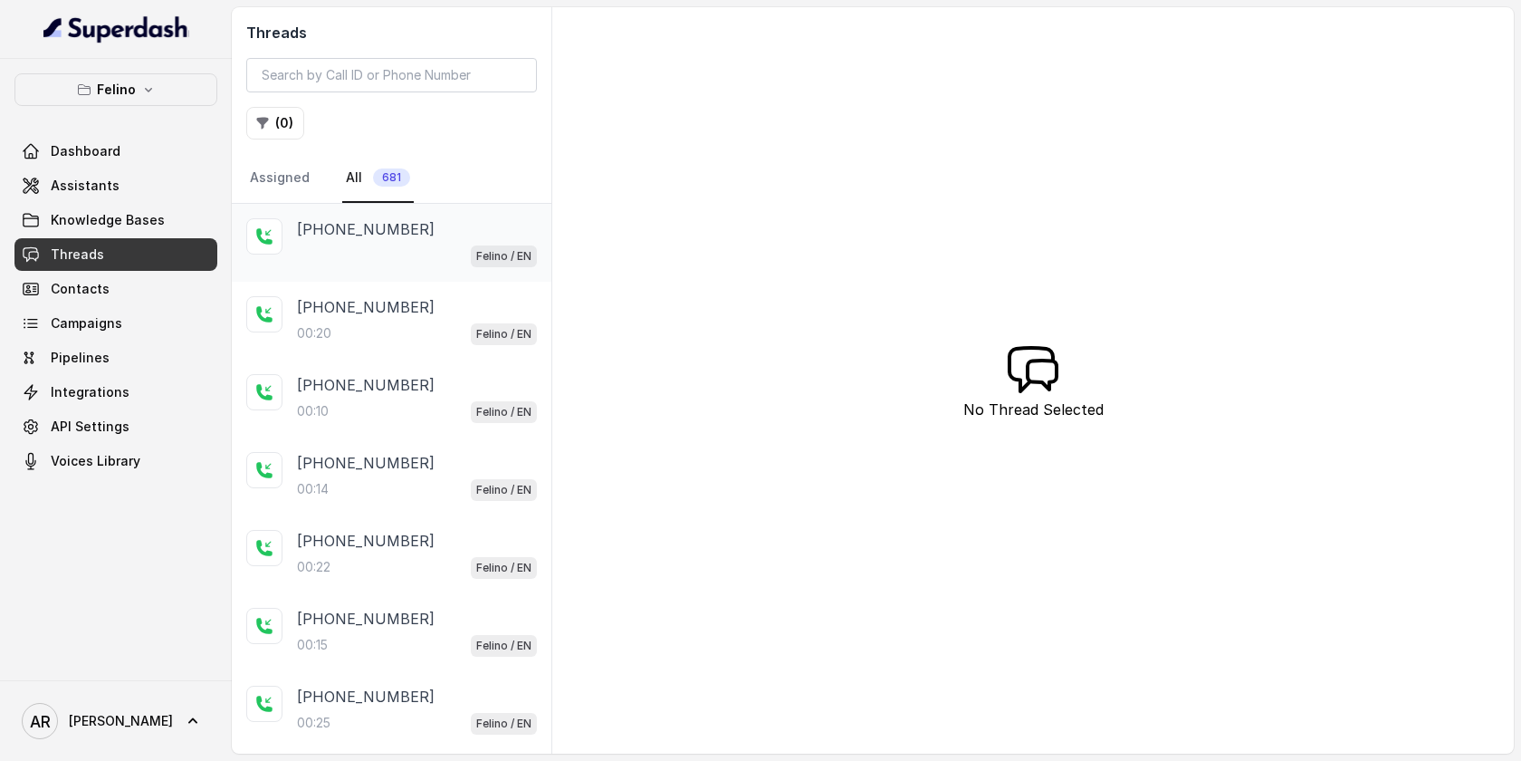
click at [369, 219] on p "[PHONE_NUMBER]" at bounding box center [366, 229] width 138 height 22
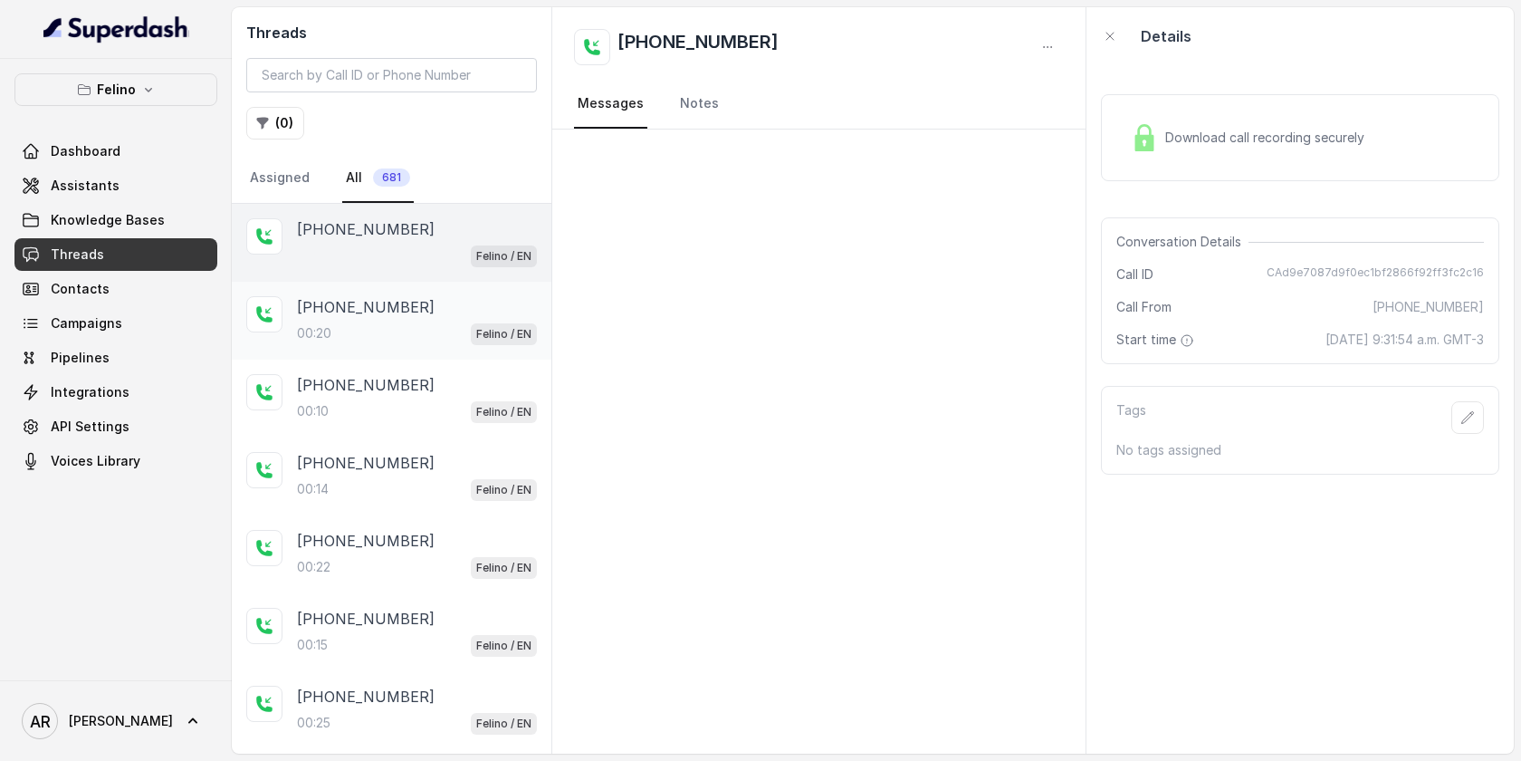
click at [397, 306] on p "[PHONE_NUMBER]" at bounding box center [366, 307] width 138 height 22
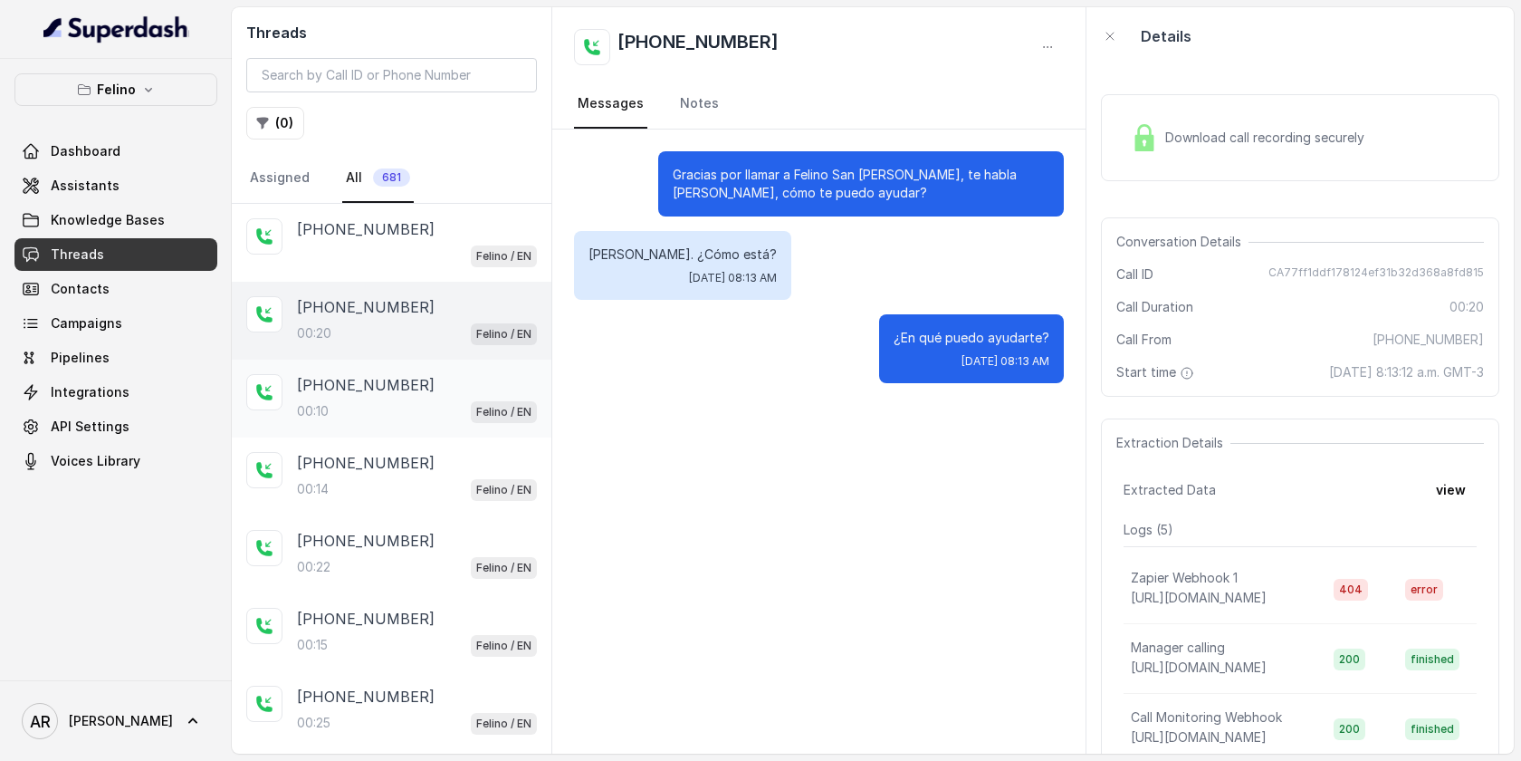
click at [418, 372] on div "[PHONE_NUMBER]:10 Felino / EN" at bounding box center [392, 398] width 320 height 78
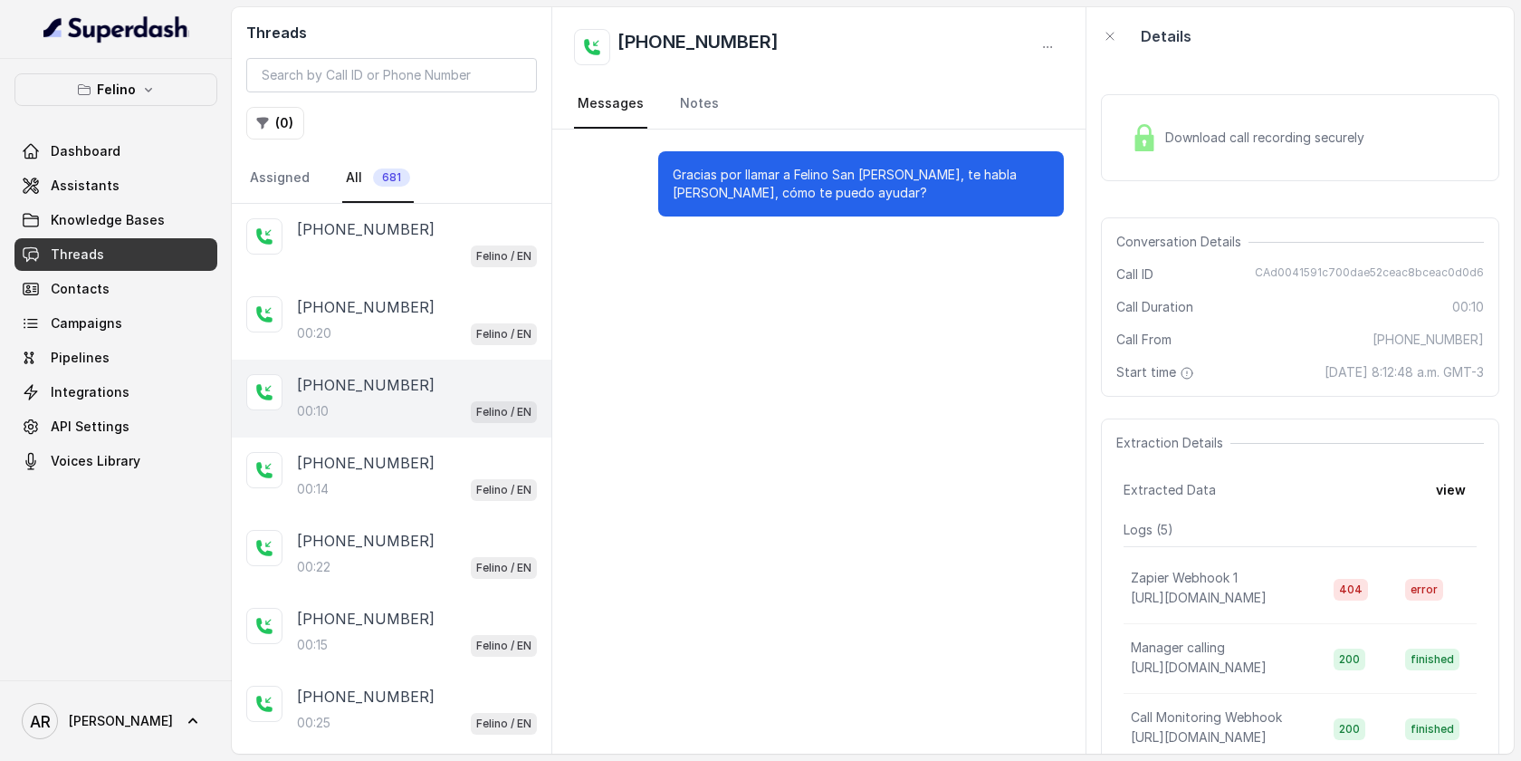
scroll to position [54, 0]
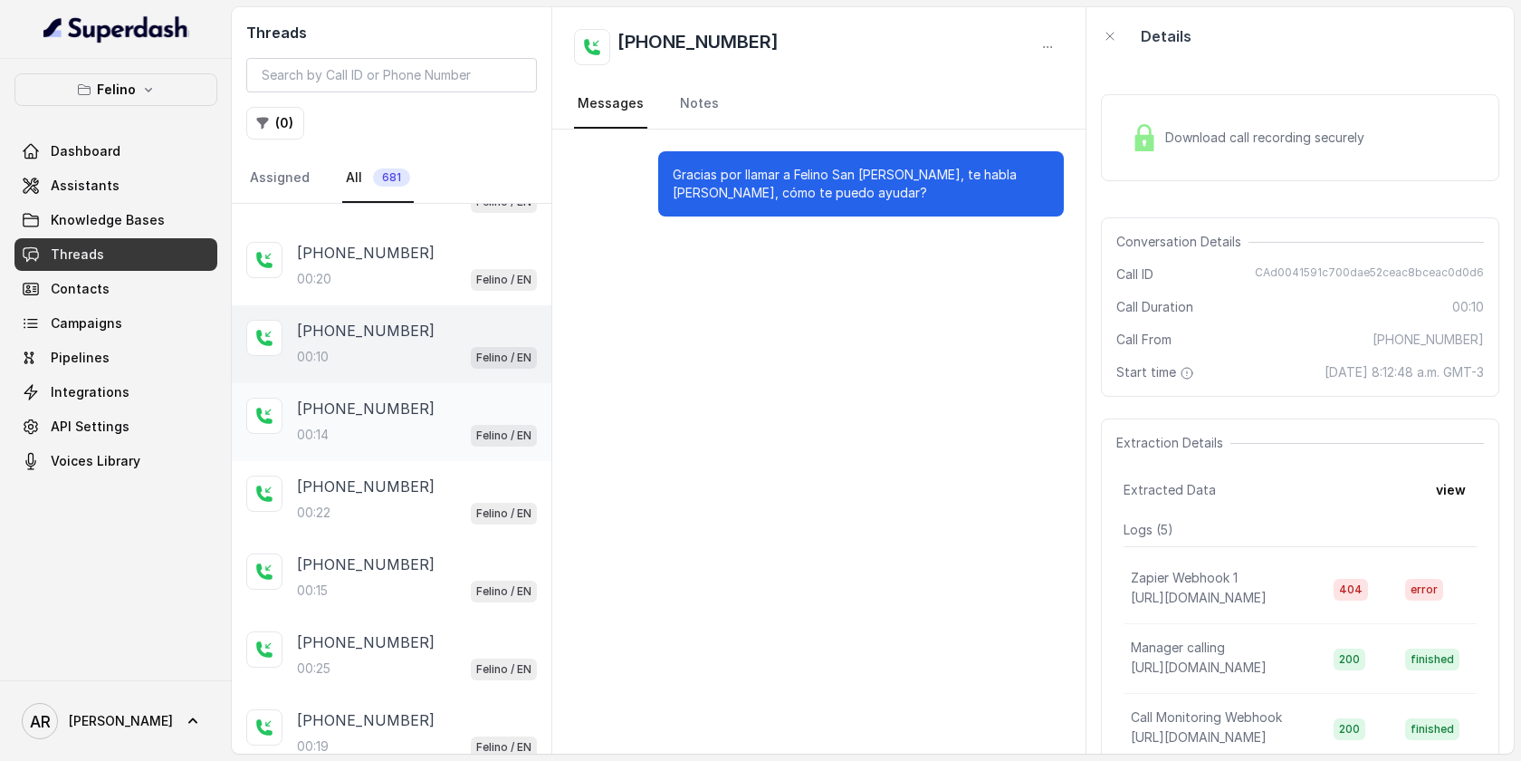
click at [425, 399] on div "[PHONE_NUMBER]" at bounding box center [417, 409] width 240 height 22
click at [425, 399] on div "[PHONE_NUMBER]" at bounding box center [417, 410] width 240 height 22
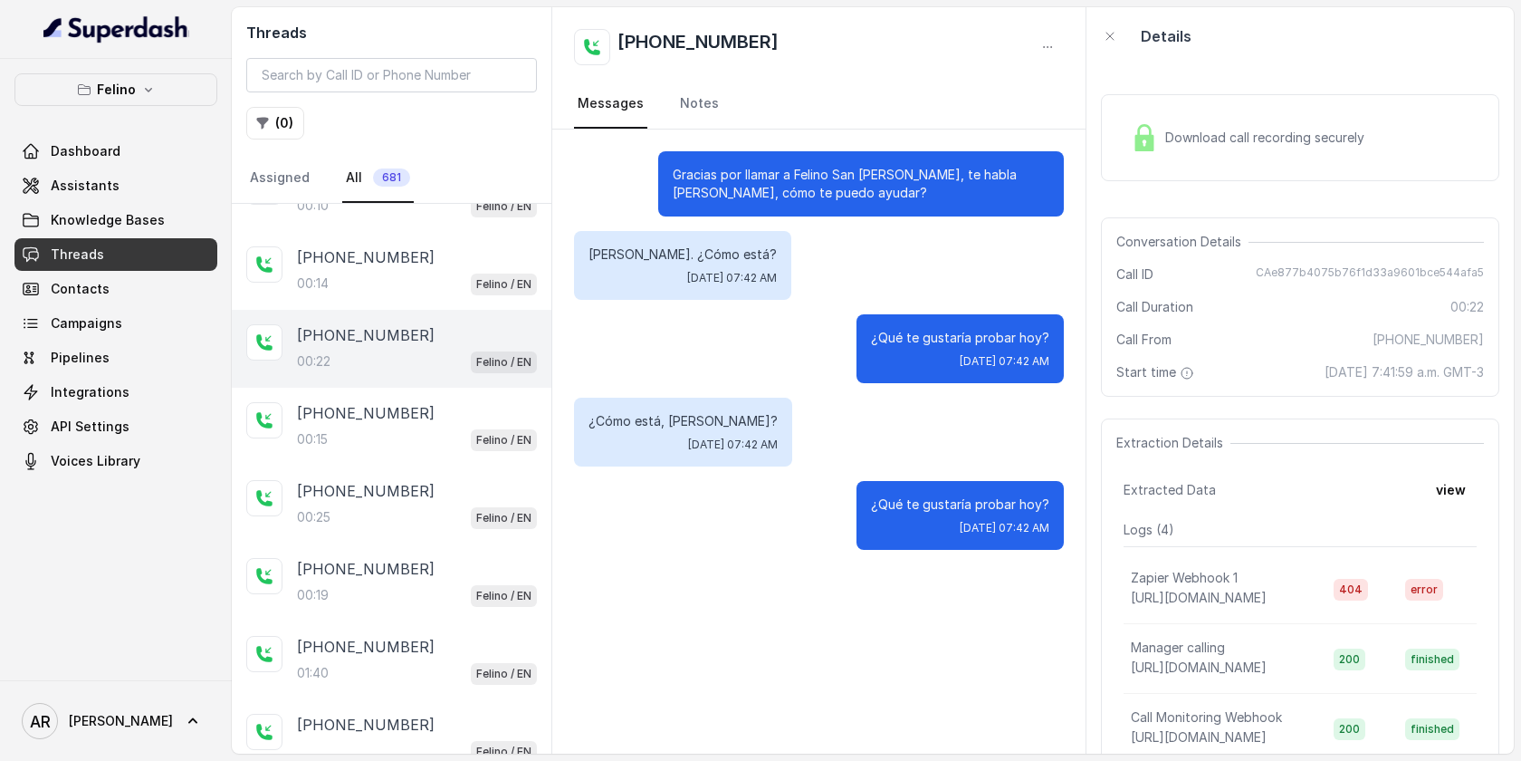
scroll to position [245, 0]
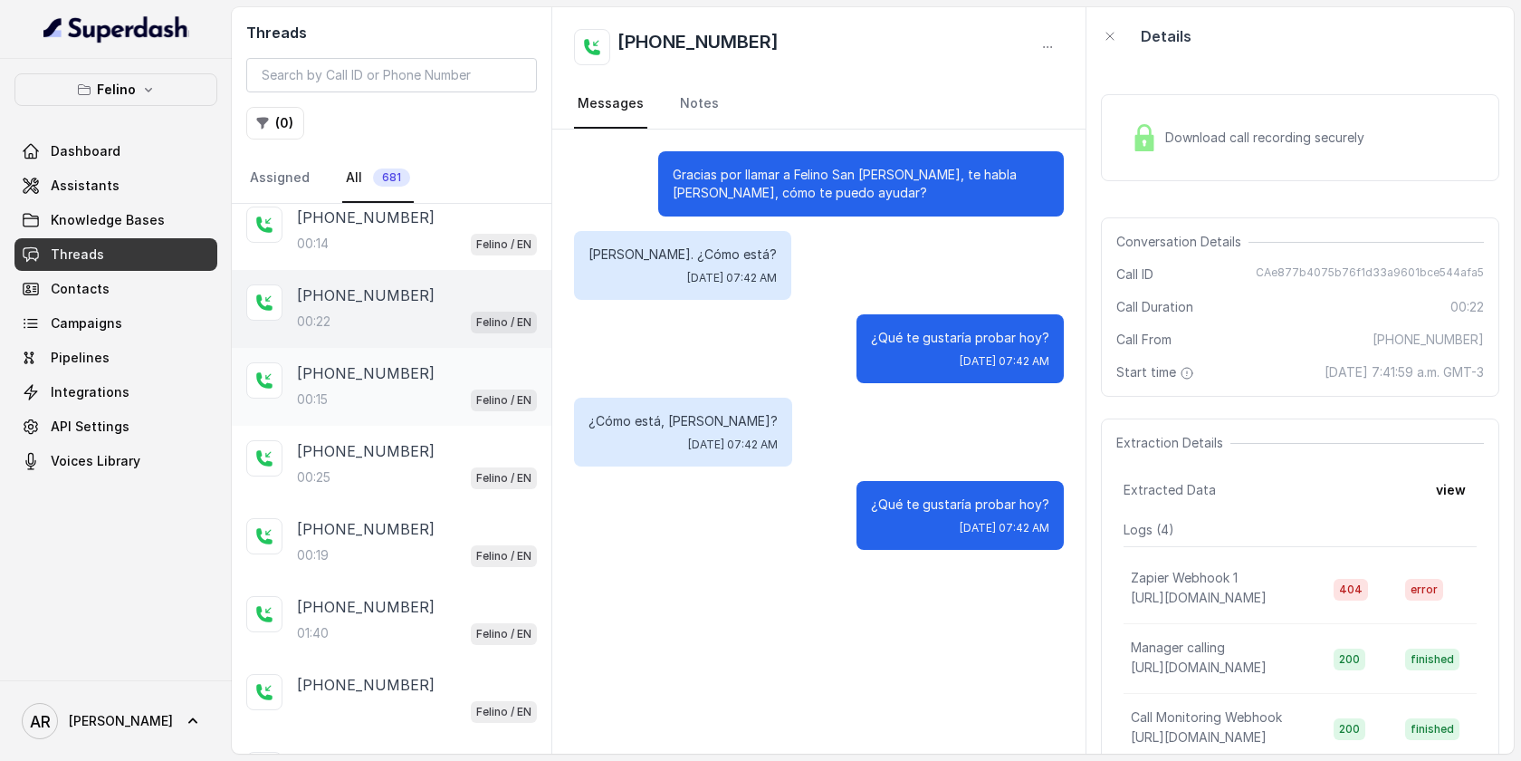
click at [393, 412] on div "[PHONE_NUMBER]:15 Felino / EN" at bounding box center [392, 387] width 320 height 78
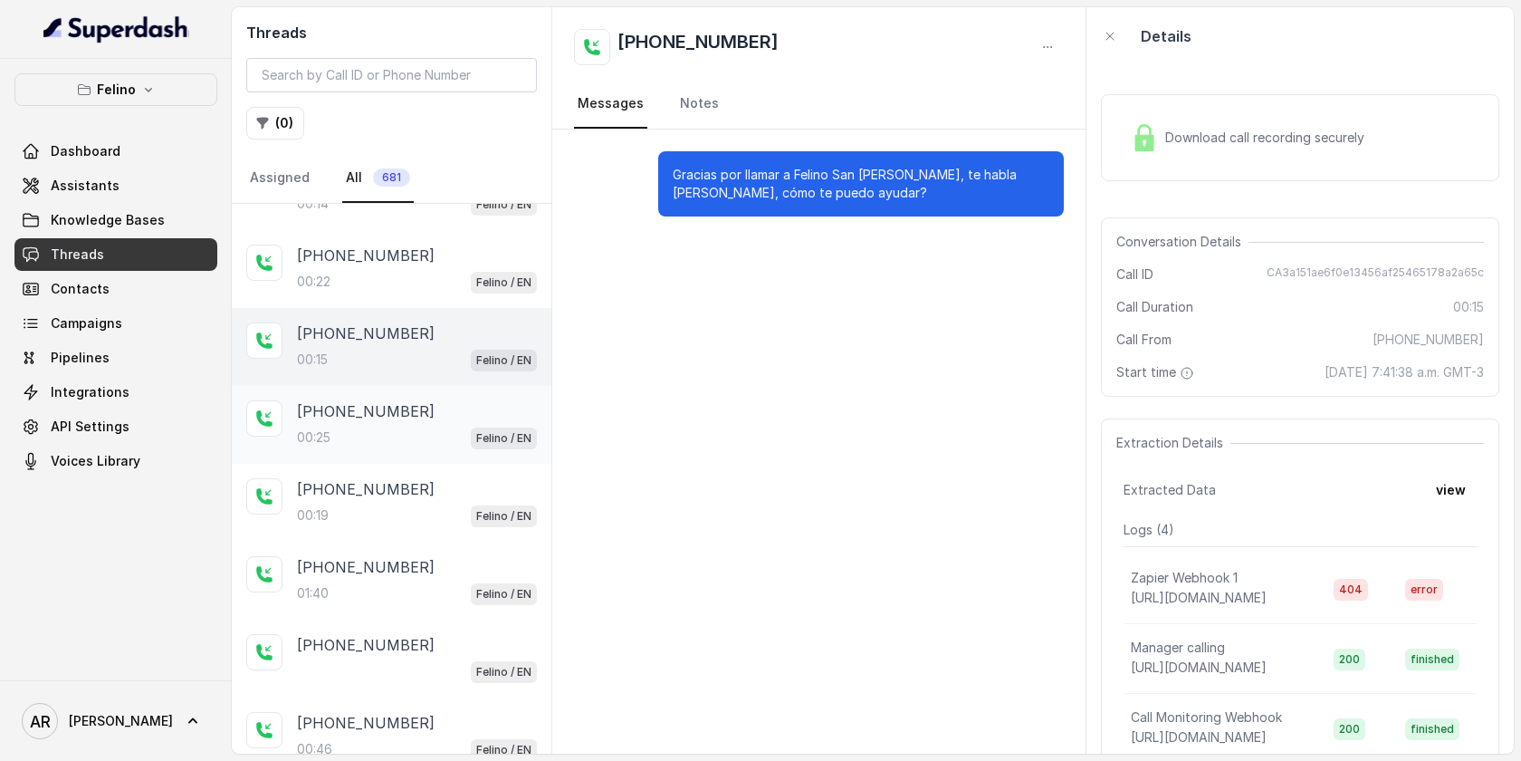
click at [393, 418] on p "[PHONE_NUMBER]" at bounding box center [366, 411] width 138 height 22
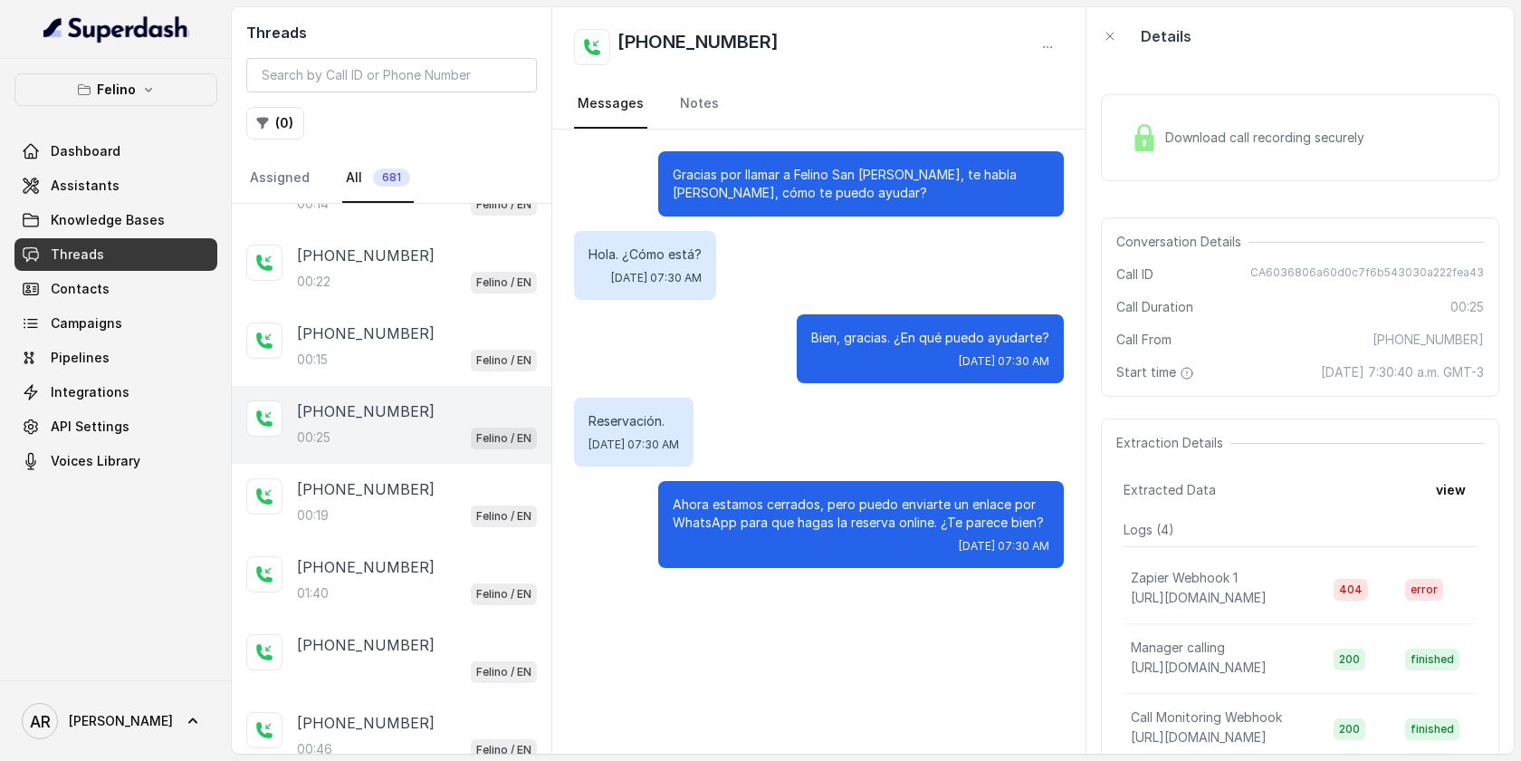
scroll to position [334, 0]
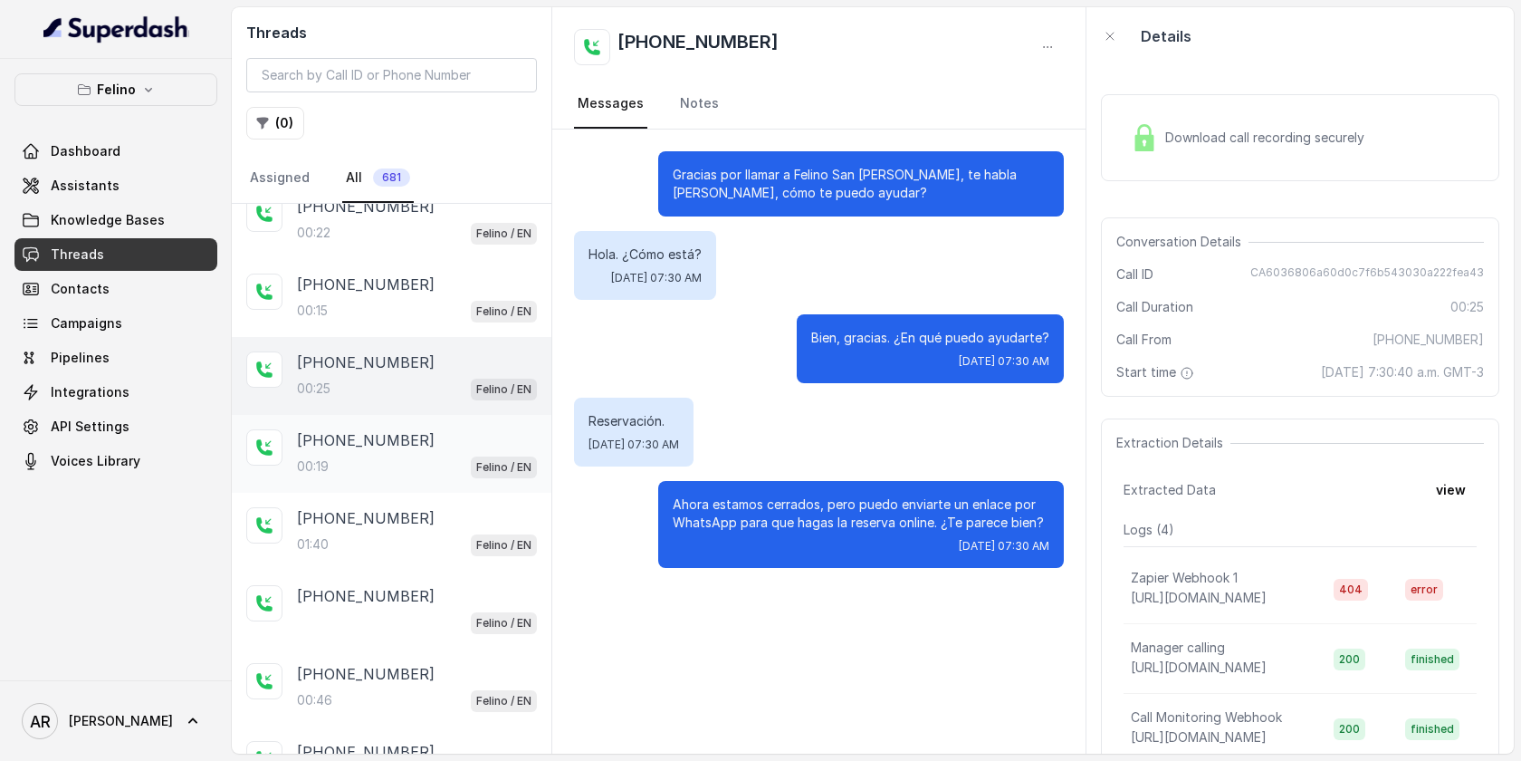
click at [393, 466] on div "00:19 Felino / EN" at bounding box center [417, 467] width 240 height 24
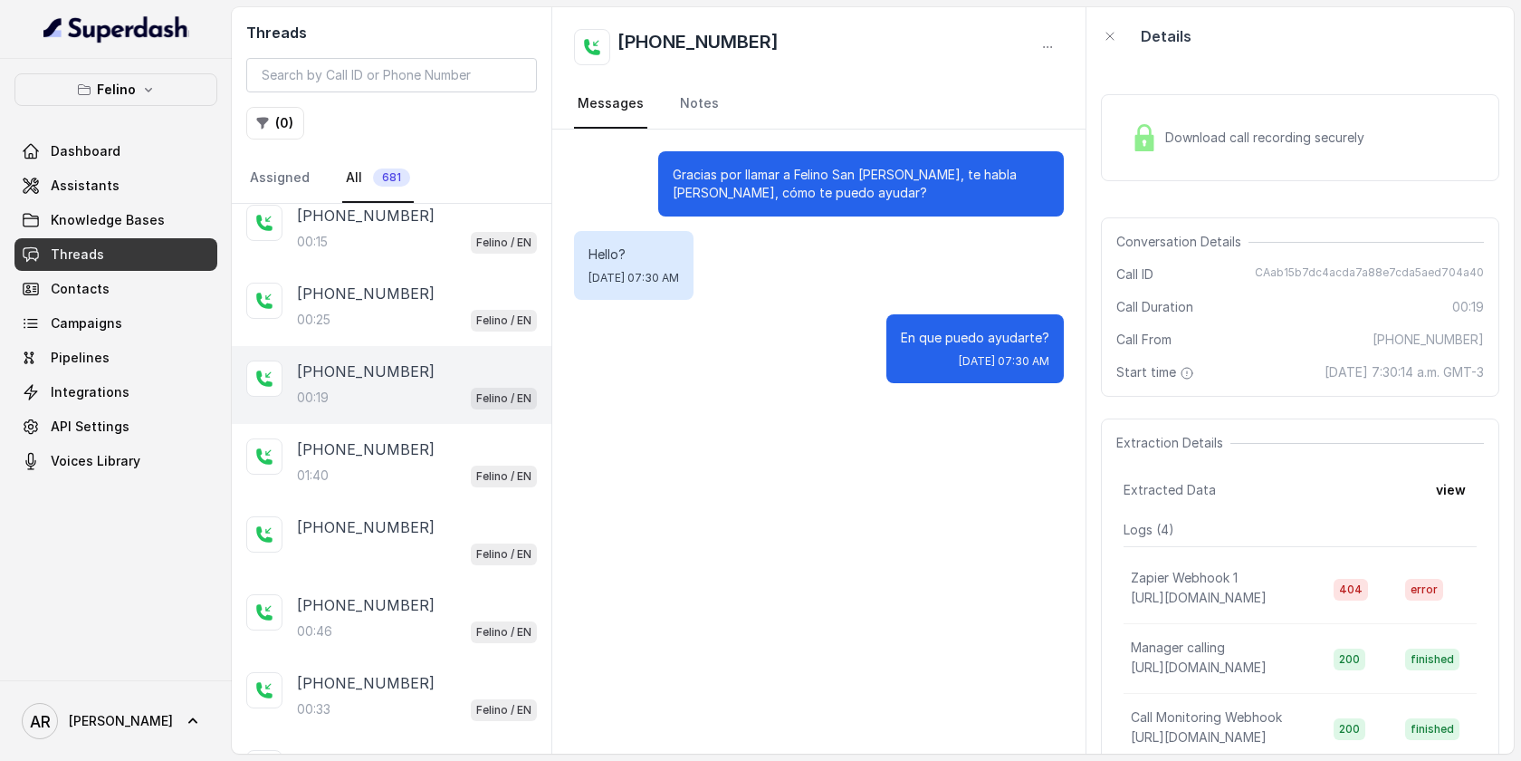
scroll to position [404, 0]
click at [393, 466] on div "01:40 Felino / EN" at bounding box center [417, 475] width 240 height 24
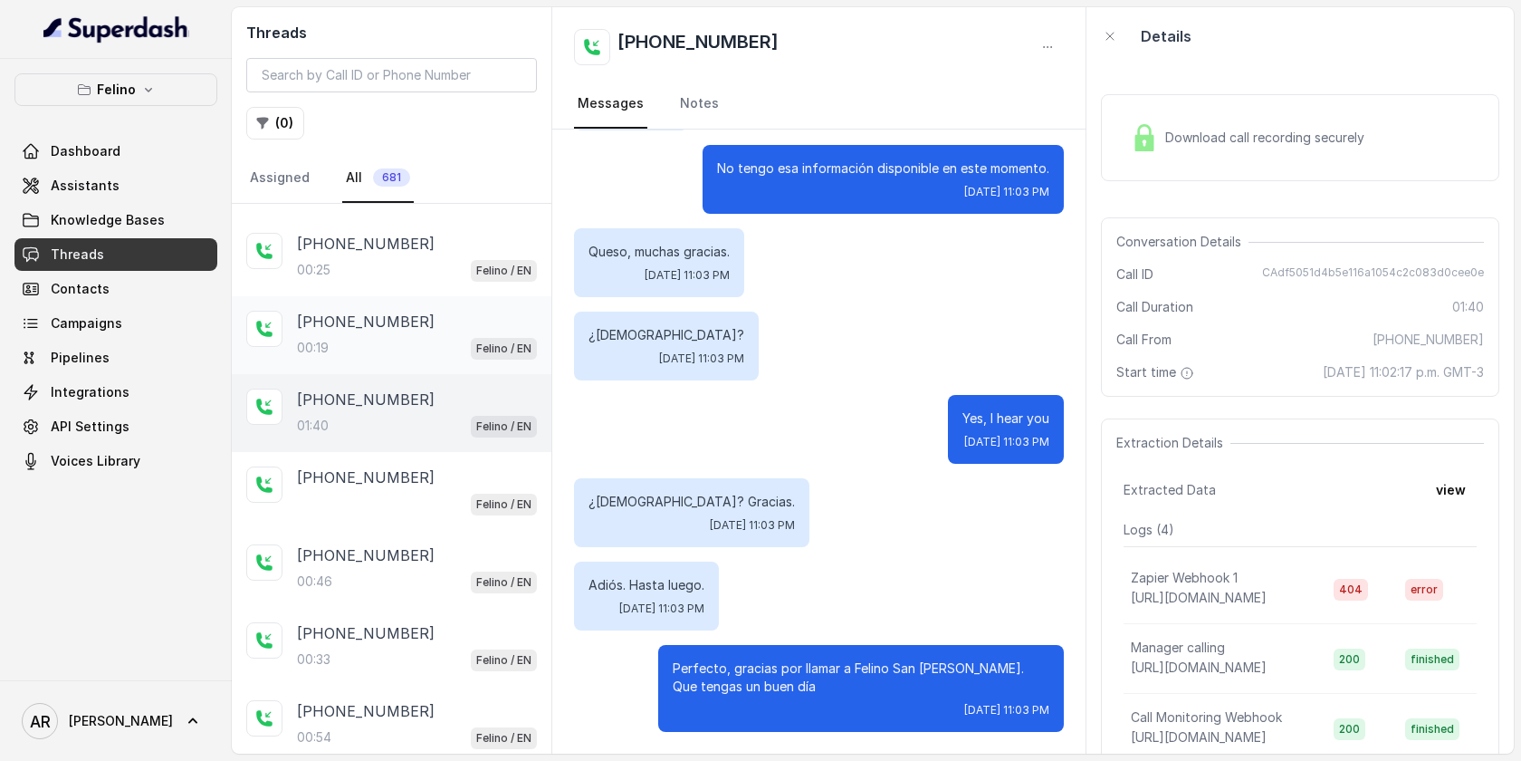
scroll to position [455, 0]
click at [373, 339] on div "00:19 Felino / EN" at bounding box center [417, 345] width 240 height 24
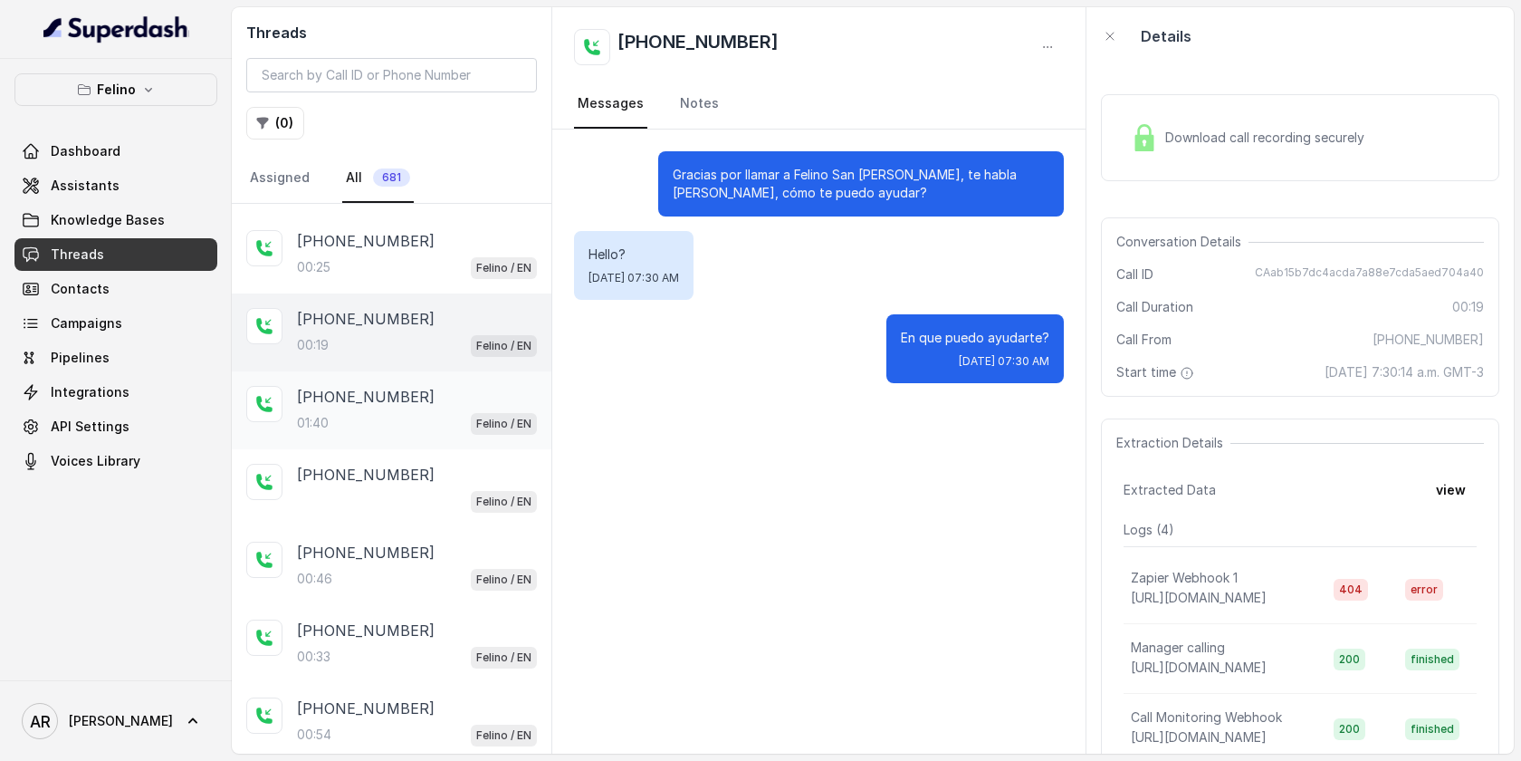
click at [385, 400] on p "[PHONE_NUMBER]" at bounding box center [366, 397] width 138 height 22
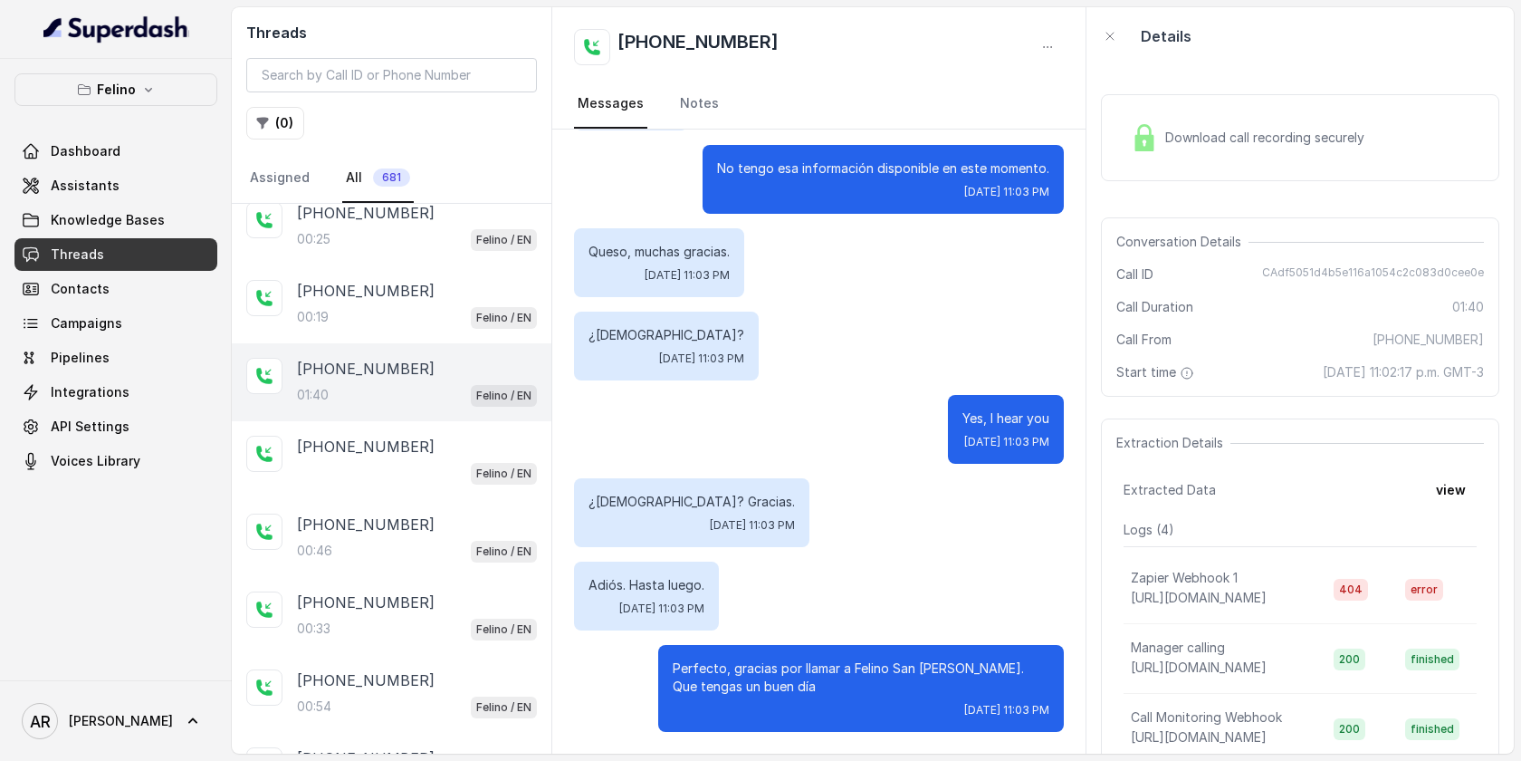
scroll to position [491, 0]
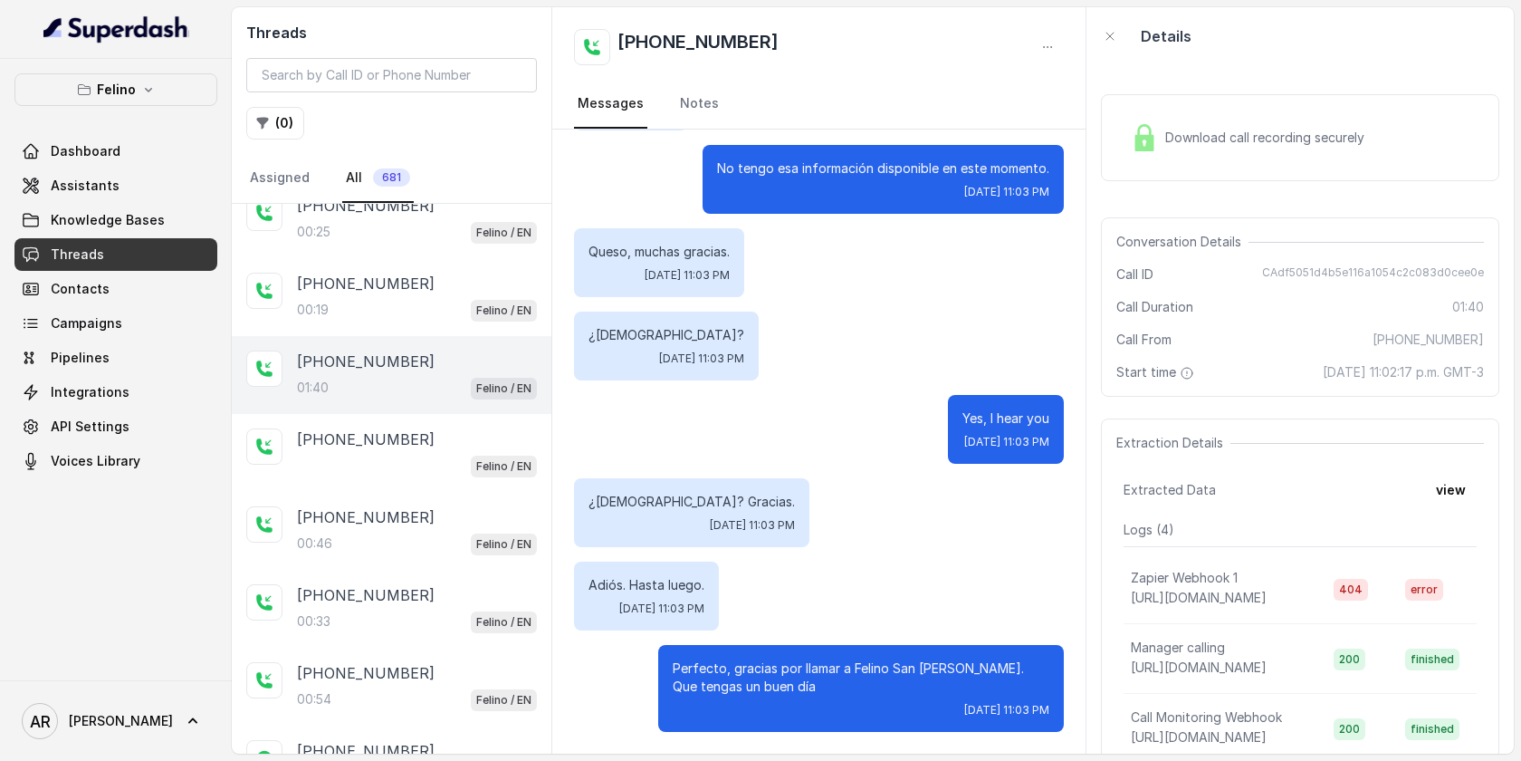
click at [1116, 147] on div "Download call recording securely" at bounding box center [1300, 137] width 398 height 87
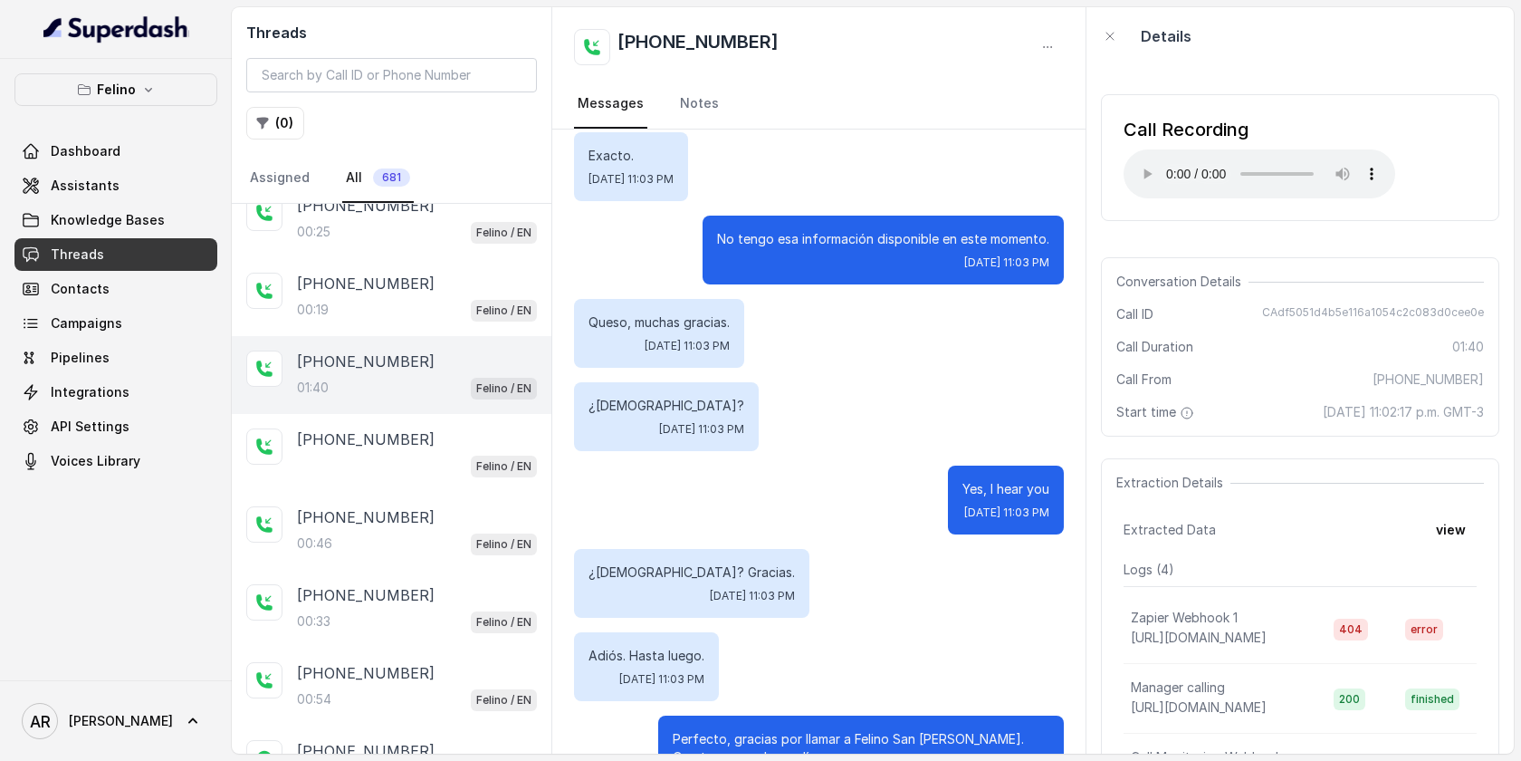
scroll to position [1556, 0]
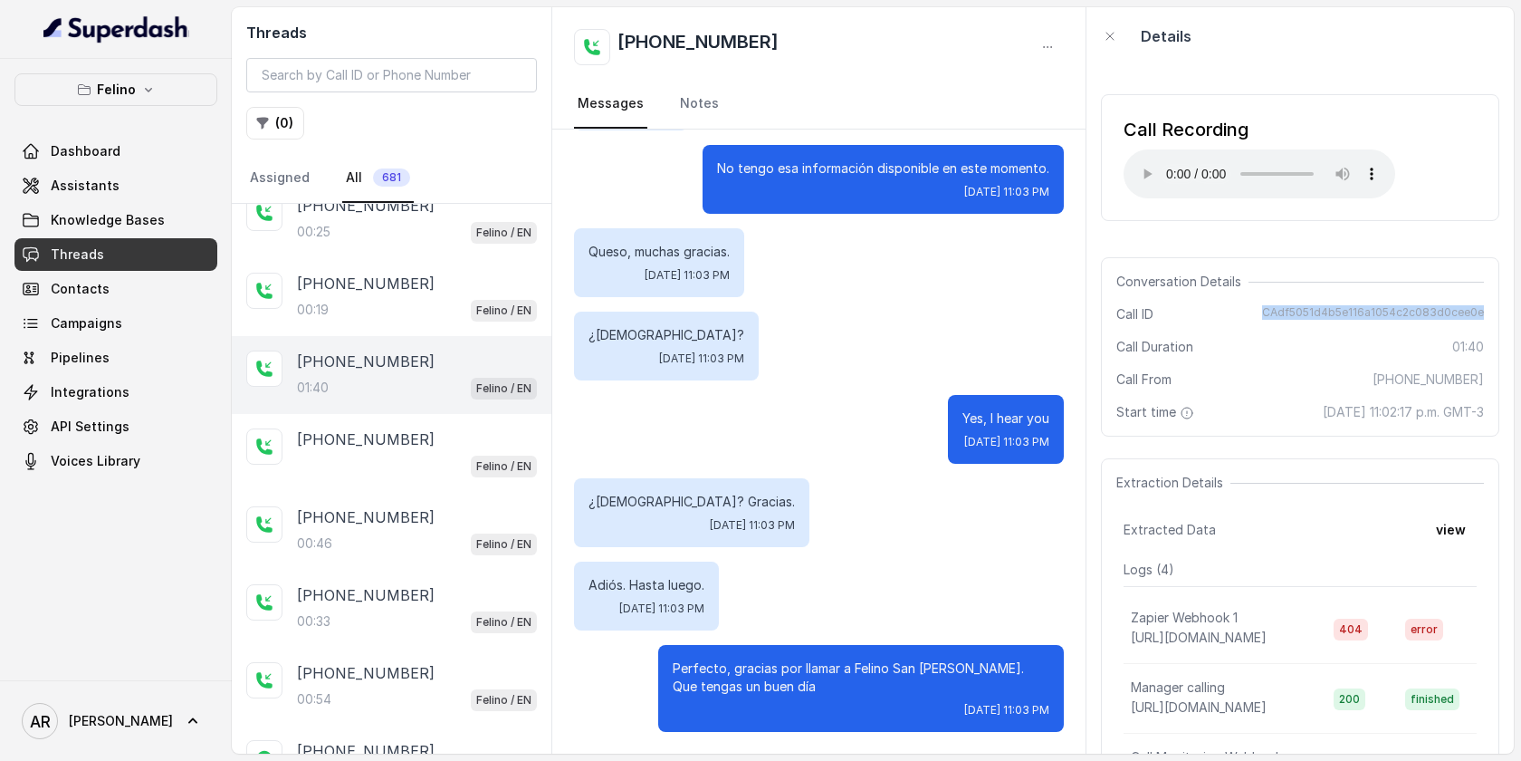
drag, startPoint x: 1269, startPoint y: 309, endPoint x: 1511, endPoint y: 317, distance: 242.8
click at [1511, 317] on div "Call Recording Your browser does not support the audio element. Conversation De…" at bounding box center [1300, 409] width 427 height 688
copy span "CAdf5051d4b5e116a1054c2c083d0cee0e"
